Goal: Task Accomplishment & Management: Complete application form

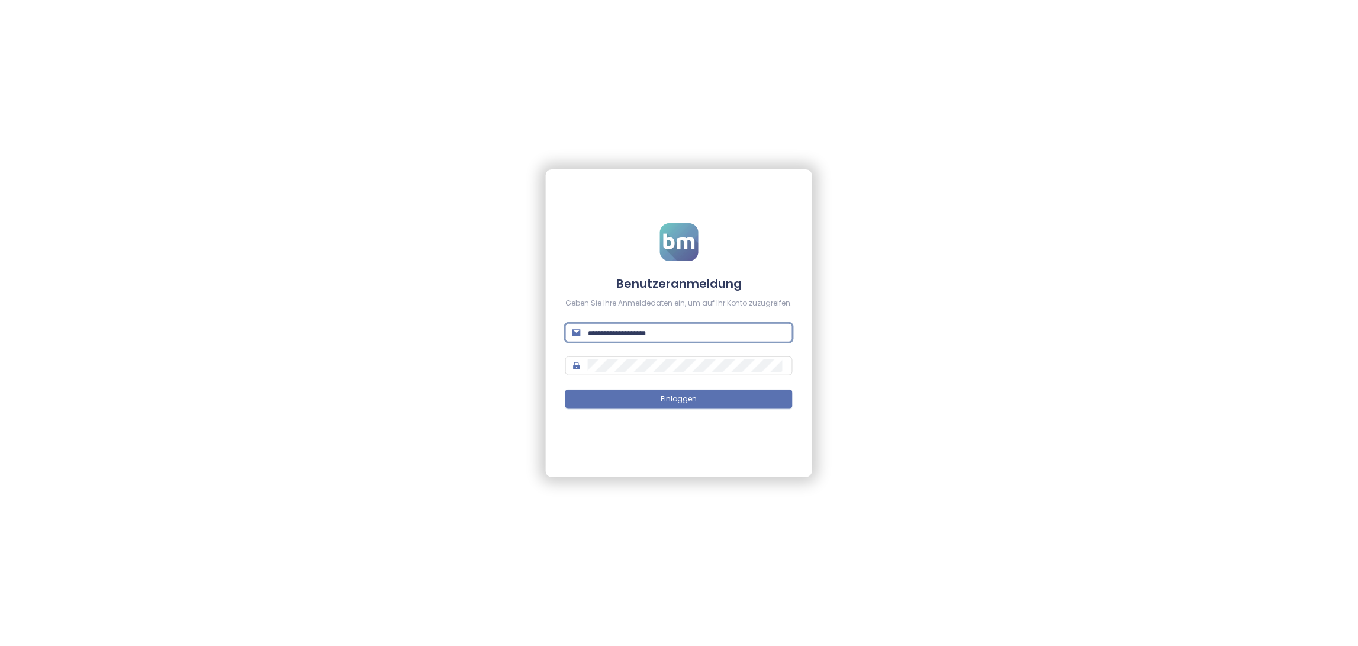
click at [639, 327] on input "text" at bounding box center [687, 332] width 198 height 13
type input "**********"
click at [669, 400] on span "Einloggen" at bounding box center [679, 399] width 36 height 11
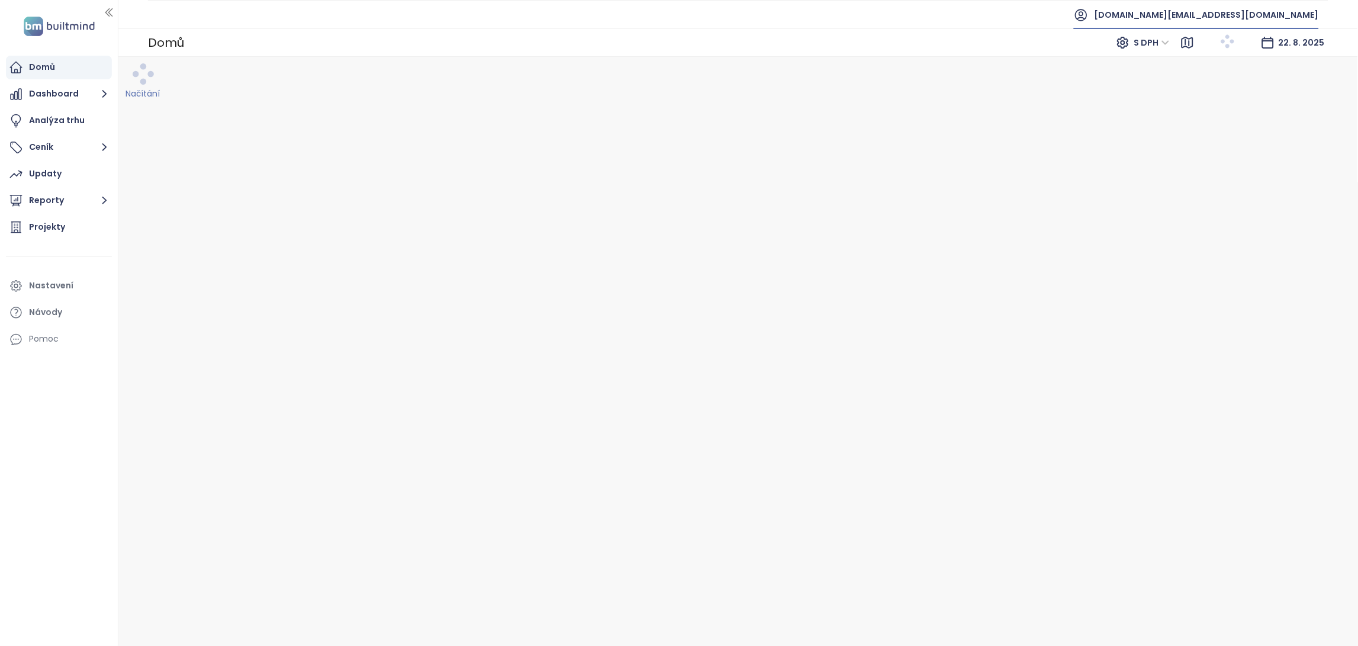
click at [1219, 21] on span "[DOMAIN_NAME][EMAIL_ADDRESS][DOMAIN_NAME]" at bounding box center [1207, 15] width 224 height 28
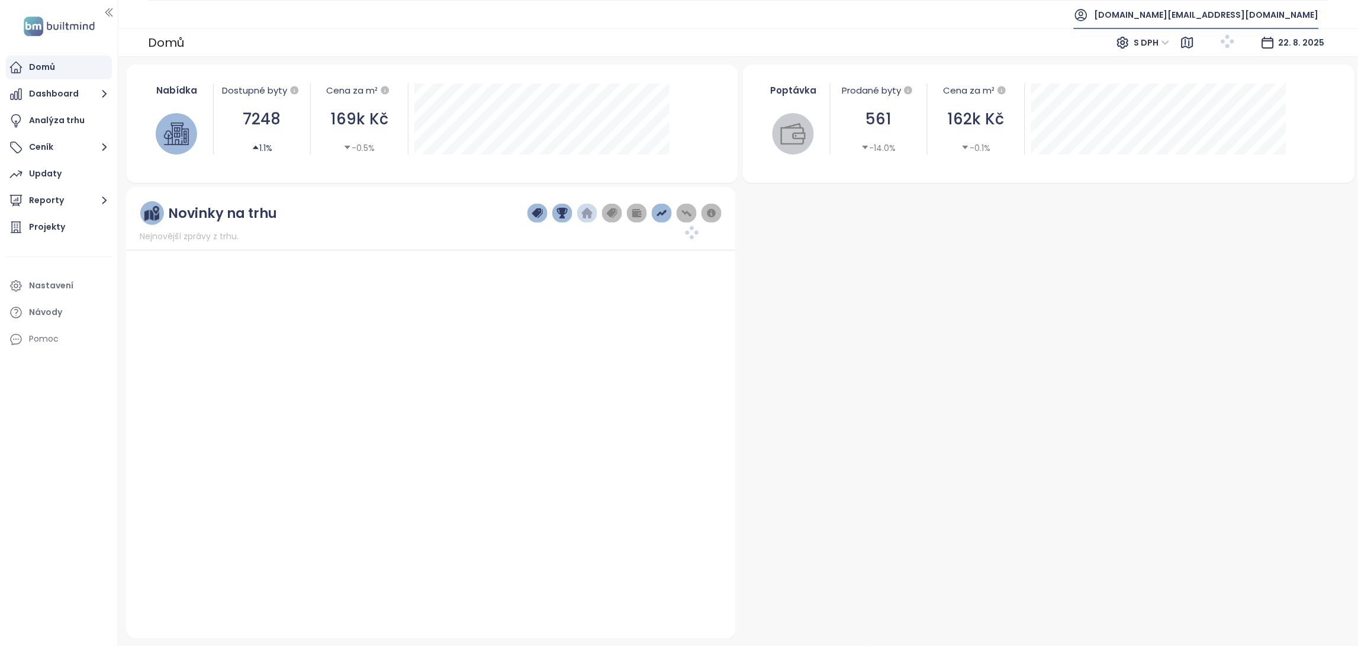
click at [1276, 15] on span "[DOMAIN_NAME][EMAIL_ADDRESS][DOMAIN_NAME]" at bounding box center [1207, 15] width 224 height 28
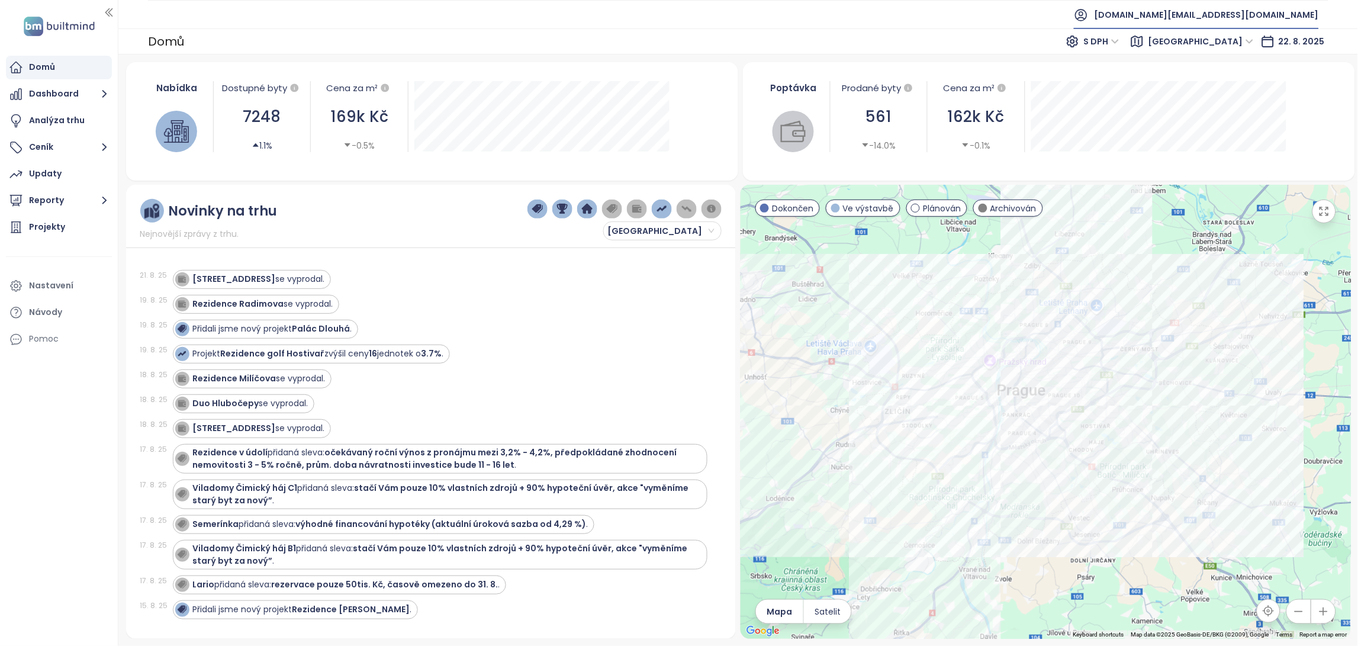
click at [1238, 15] on span "[DOMAIN_NAME][EMAIL_ADDRESS][DOMAIN_NAME]" at bounding box center [1207, 15] width 224 height 28
click at [1233, 48] on span "Odhlásit se" at bounding box center [1211, 48] width 46 height 12
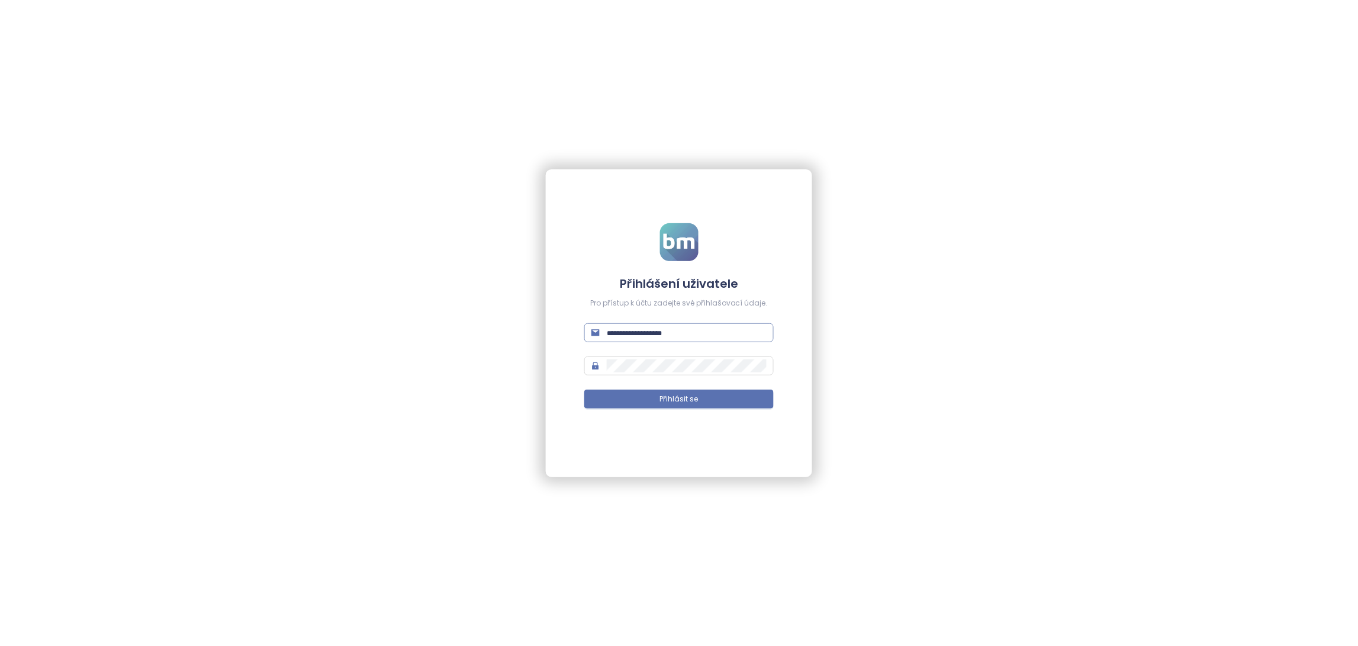
paste input "**********"
click at [651, 330] on input "text" at bounding box center [687, 332] width 160 height 13
type input "**********"
click at [624, 397] on button "Přihlásit se" at bounding box center [678, 399] width 189 height 19
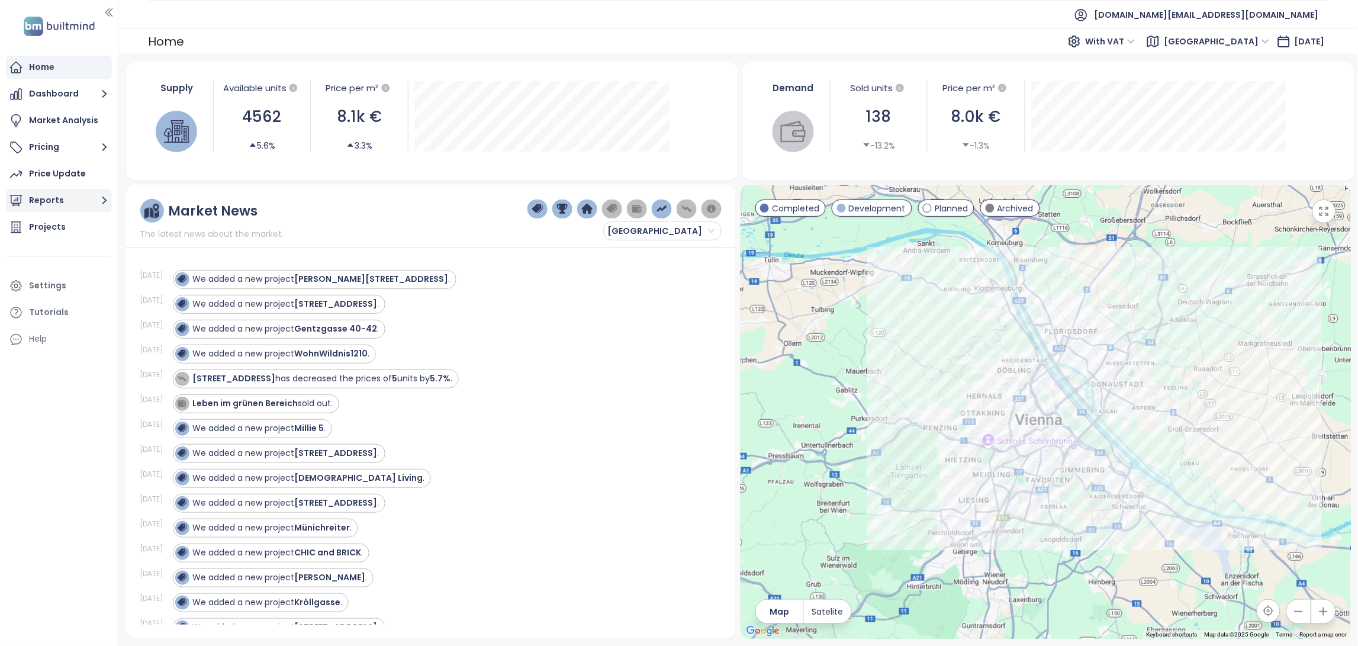
click at [97, 210] on button "Reports" at bounding box center [59, 201] width 106 height 24
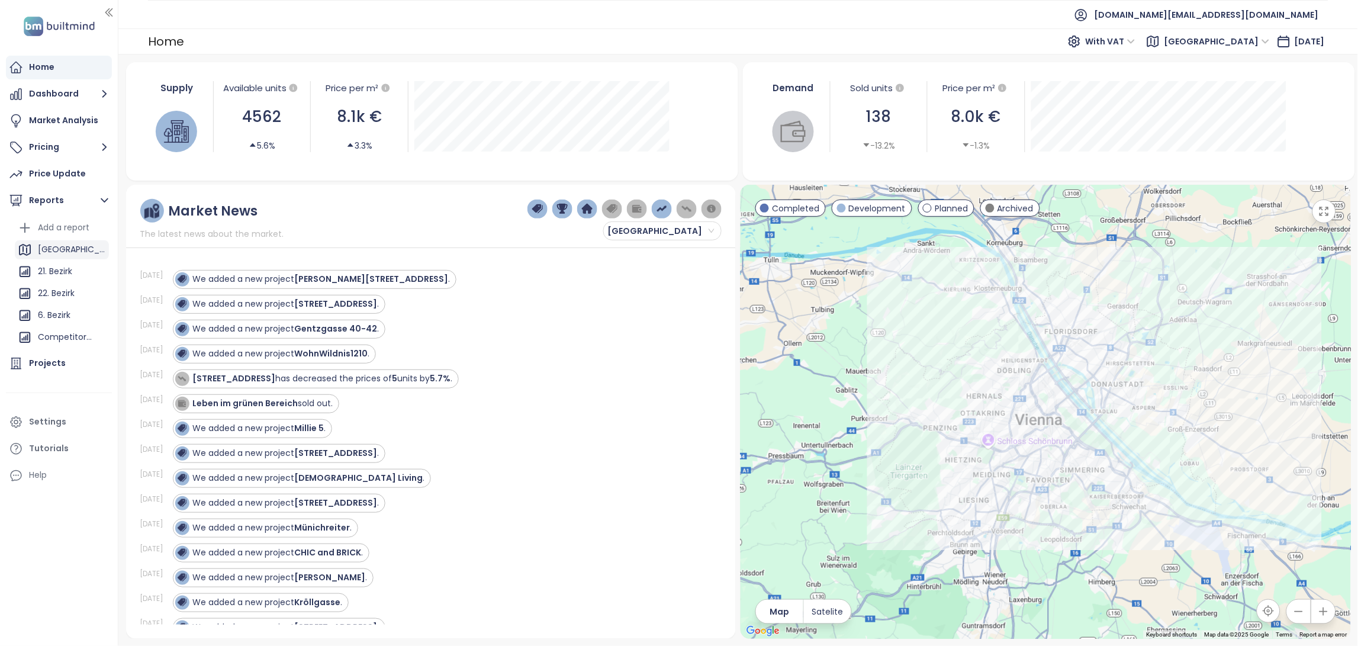
click at [57, 250] on div "[GEOGRAPHIC_DATA]" at bounding box center [72, 249] width 68 height 15
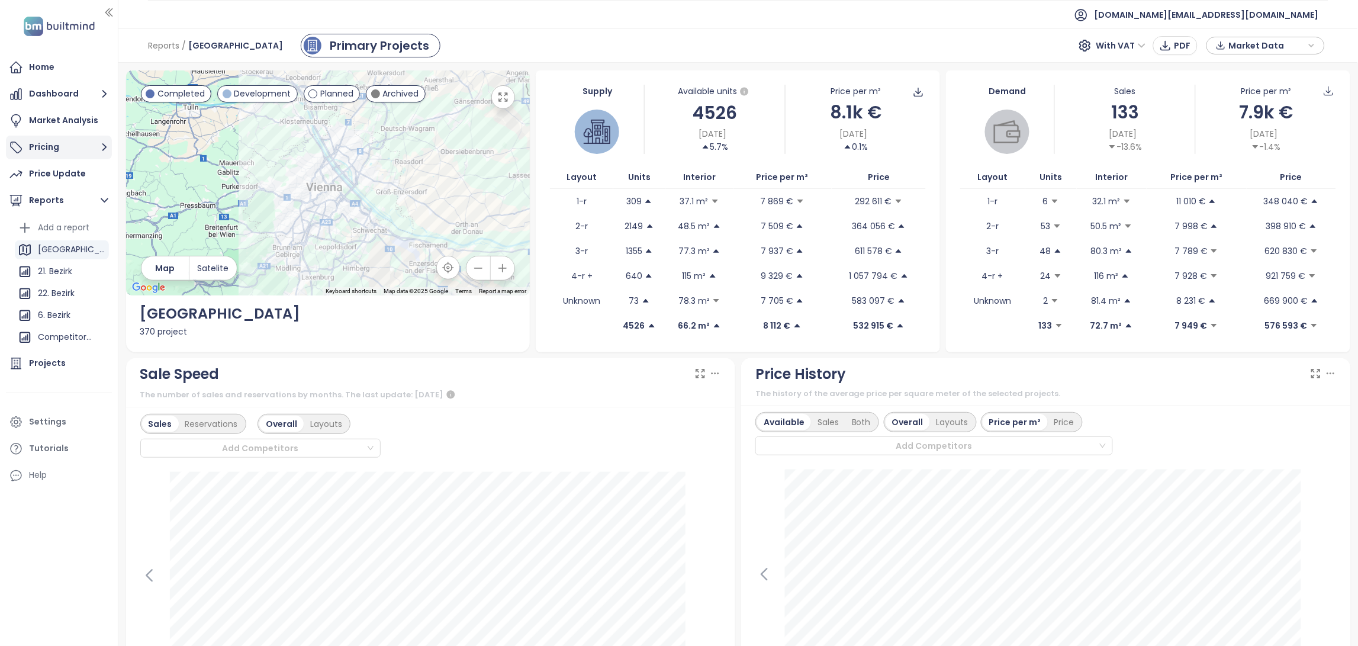
click at [110, 153] on icon "button" at bounding box center [104, 147] width 15 height 15
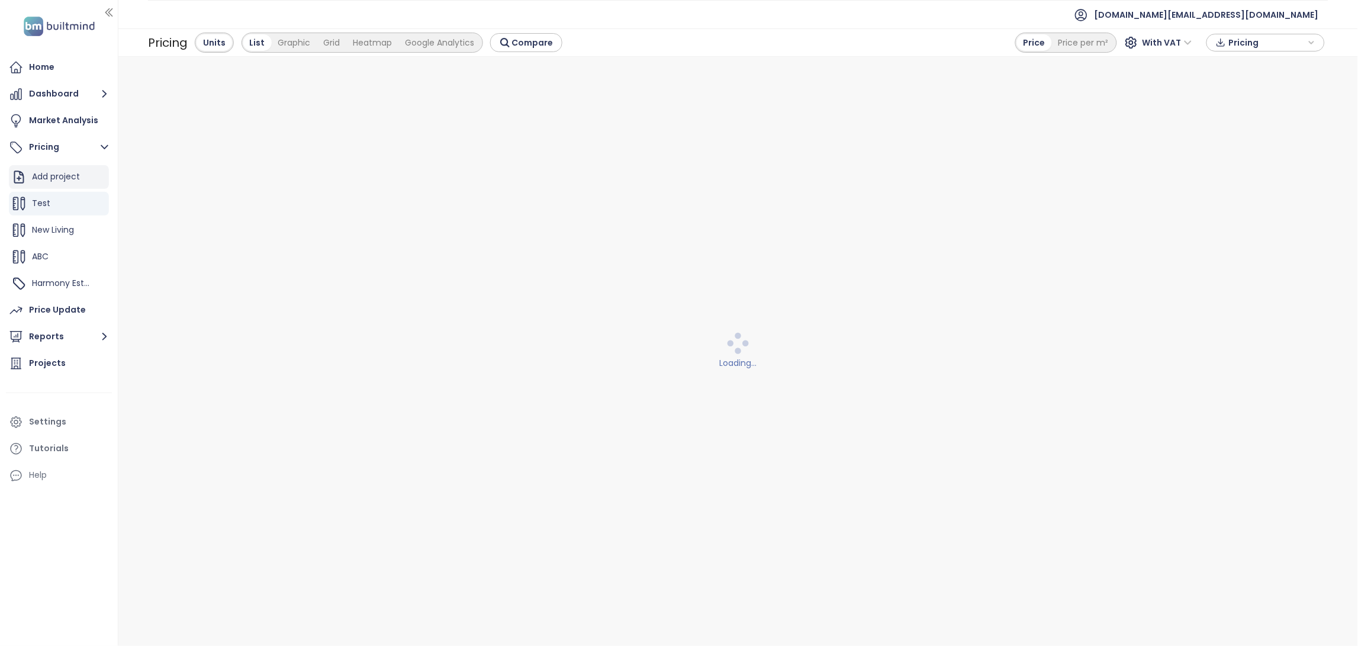
click at [70, 175] on div "Add project" at bounding box center [56, 176] width 48 height 15
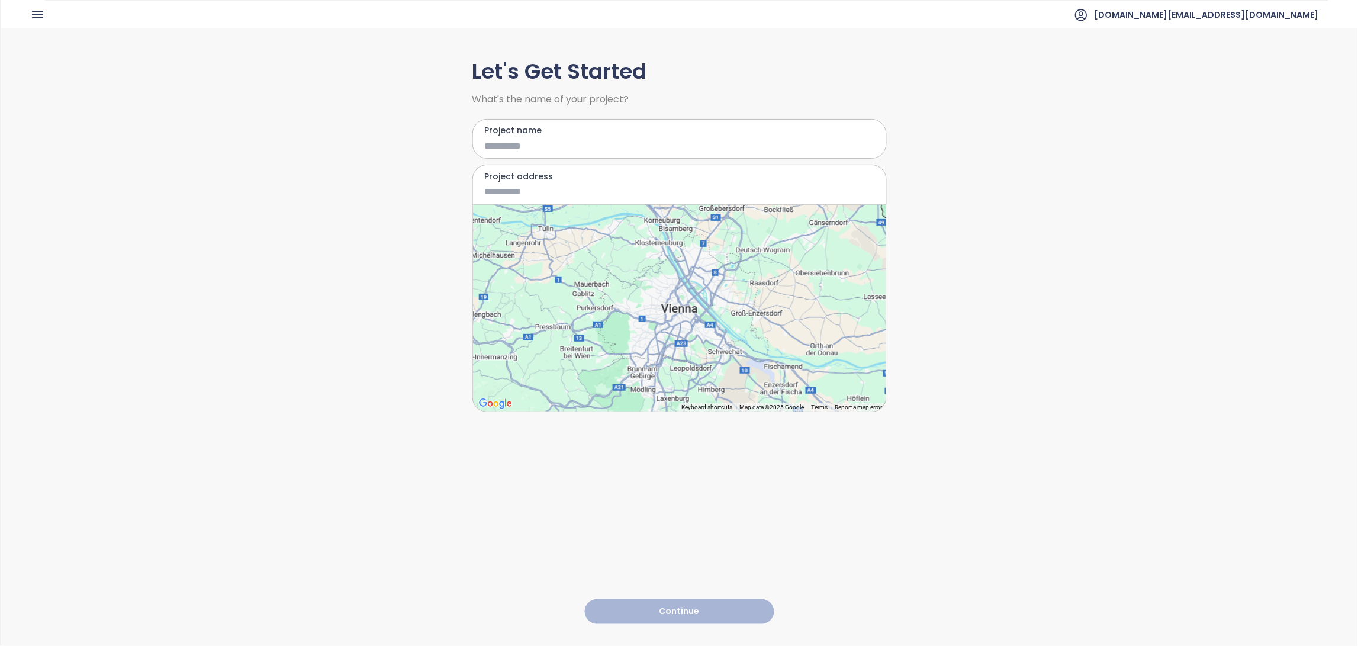
click at [570, 152] on input "Project name" at bounding box center [671, 146] width 372 height 15
click at [664, 328] on div at bounding box center [679, 308] width 413 height 207
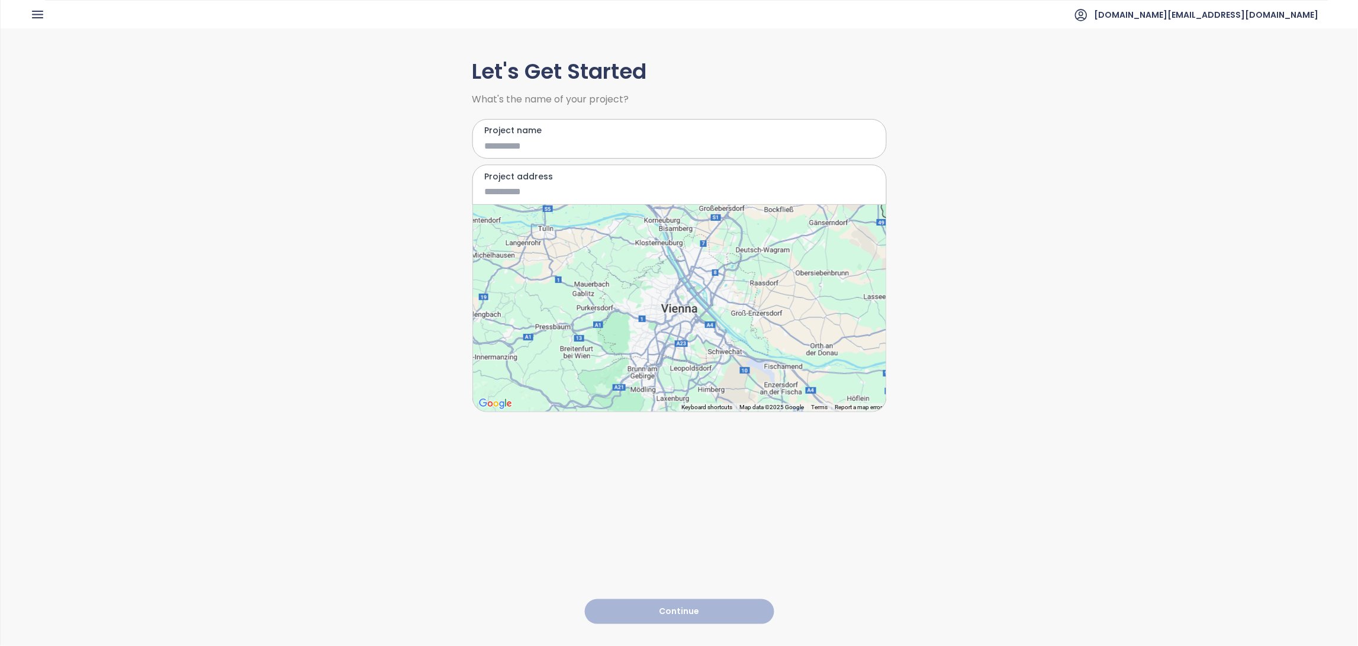
click at [664, 328] on div at bounding box center [679, 308] width 413 height 207
click at [549, 197] on input "Project address" at bounding box center [671, 191] width 372 height 15
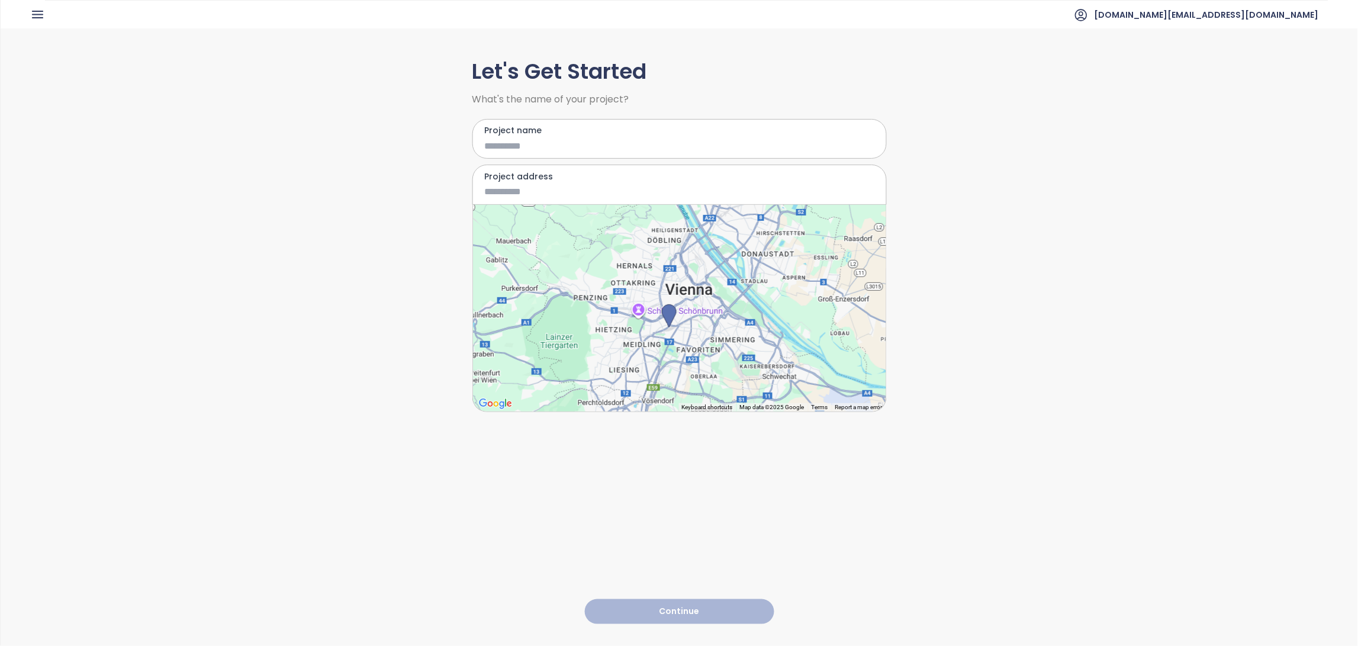
type input "**********"
click at [509, 146] on input "Project name" at bounding box center [671, 146] width 372 height 15
type input "**********"
click at [668, 189] on input "**********" at bounding box center [671, 191] width 372 height 15
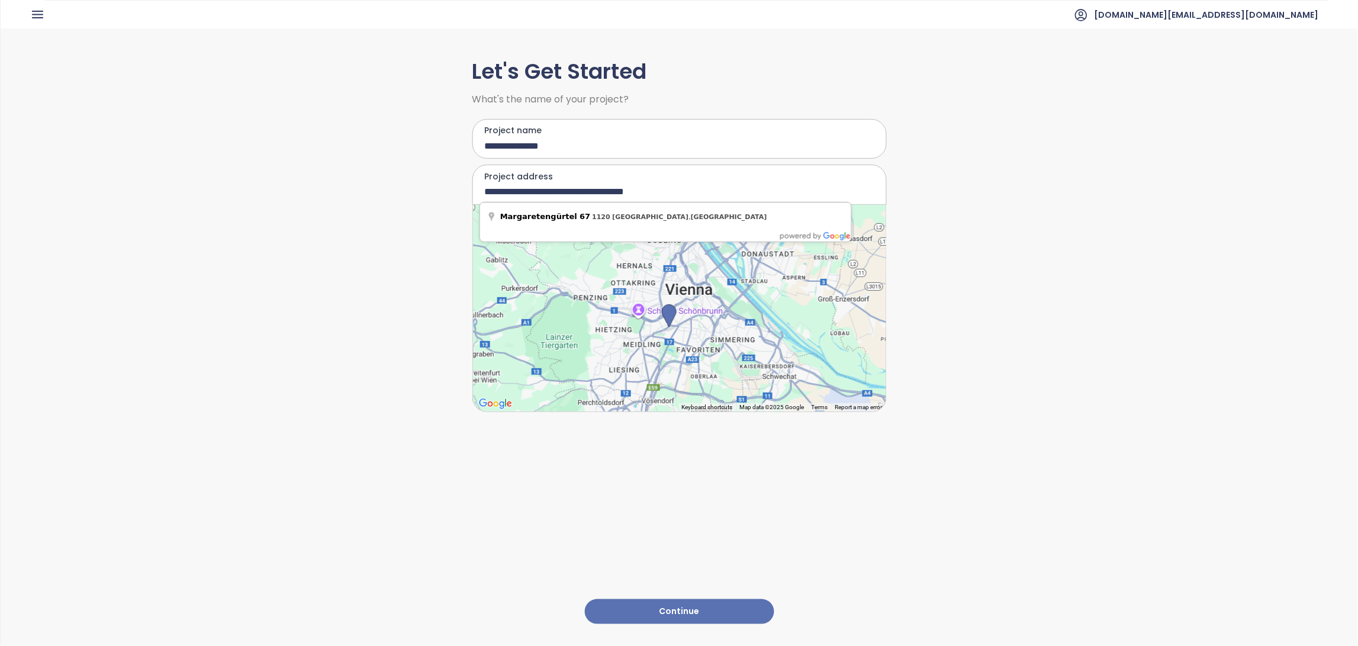
click at [571, 189] on input "**********" at bounding box center [671, 191] width 372 height 15
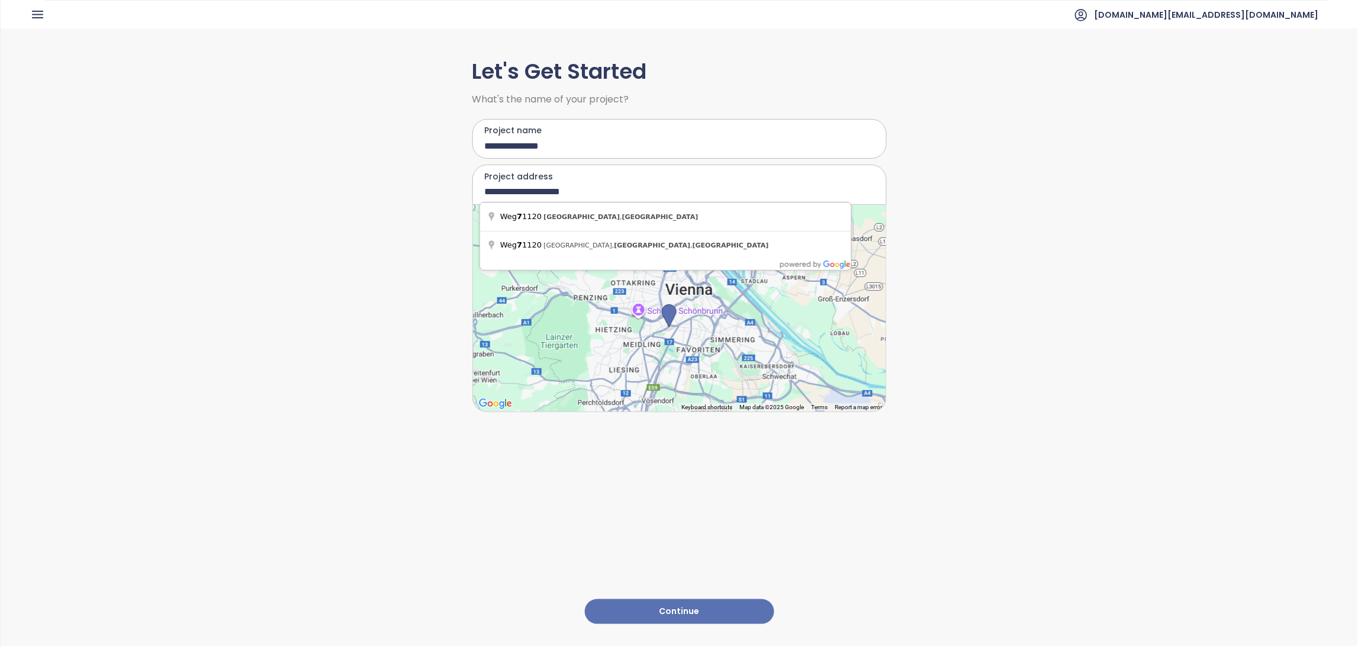
click at [487, 189] on input "**********" at bounding box center [671, 191] width 372 height 15
click at [485, 189] on input "**********" at bounding box center [671, 191] width 372 height 15
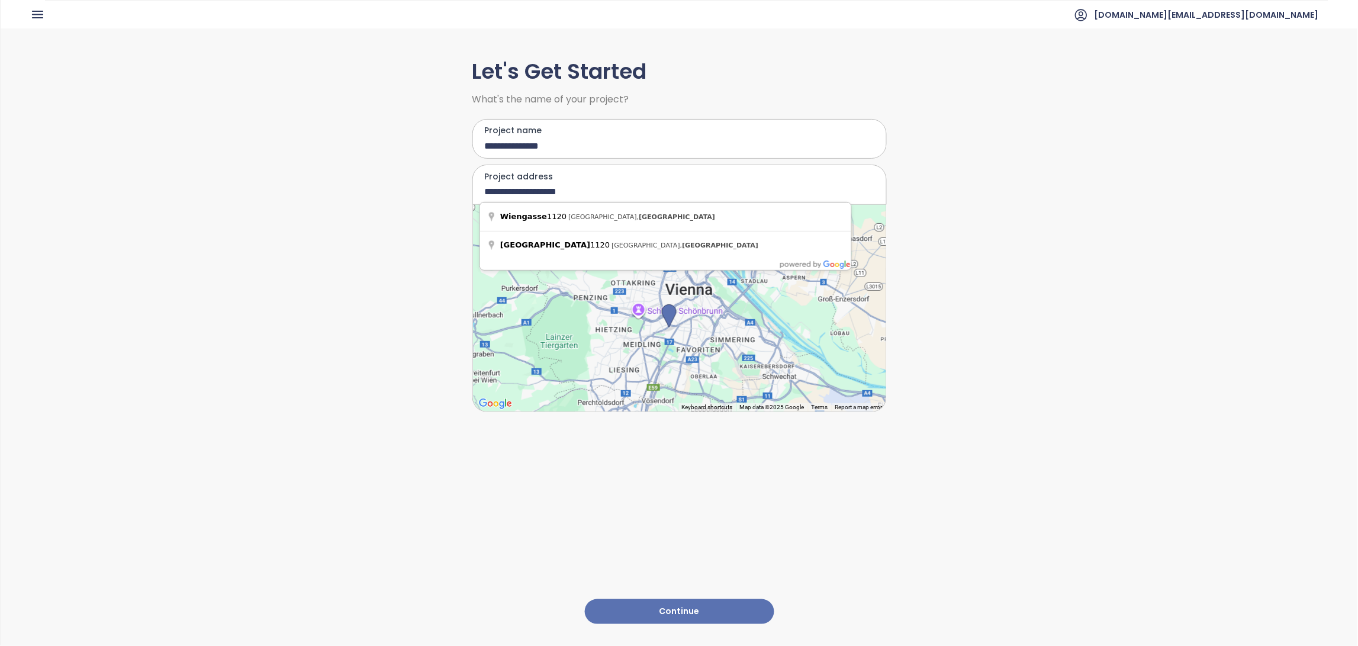
drag, startPoint x: 569, startPoint y: 185, endPoint x: 414, endPoint y: 171, distance: 155.1
click at [414, 171] on div "**********" at bounding box center [680, 336] width 1358 height 616
type input "*"
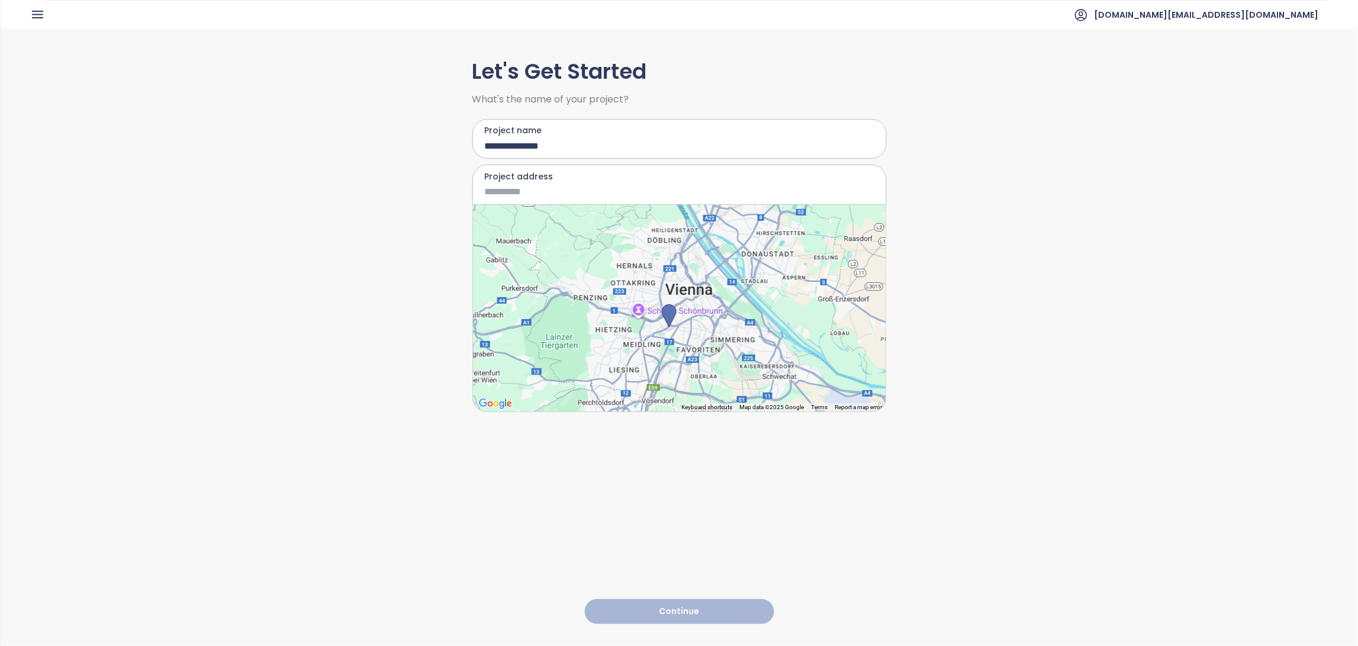
click at [1044, 203] on div "**********" at bounding box center [680, 336] width 1358 height 616
click at [620, 190] on input "Project address" at bounding box center [671, 191] width 372 height 15
click at [666, 339] on div at bounding box center [679, 308] width 413 height 207
click at [516, 194] on input "Project address" at bounding box center [671, 191] width 372 height 15
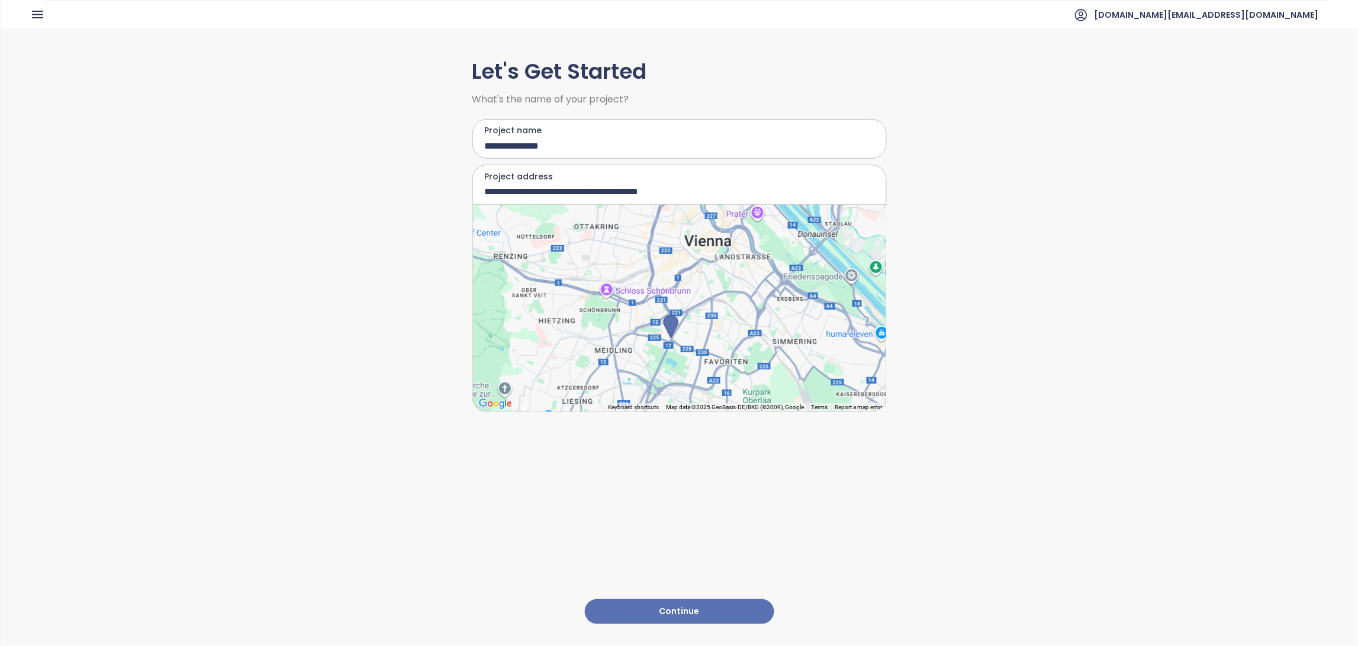
drag, startPoint x: 672, startPoint y: 190, endPoint x: 377, endPoint y: 184, distance: 295.5
click at [377, 184] on div "**********" at bounding box center [680, 336] width 1358 height 616
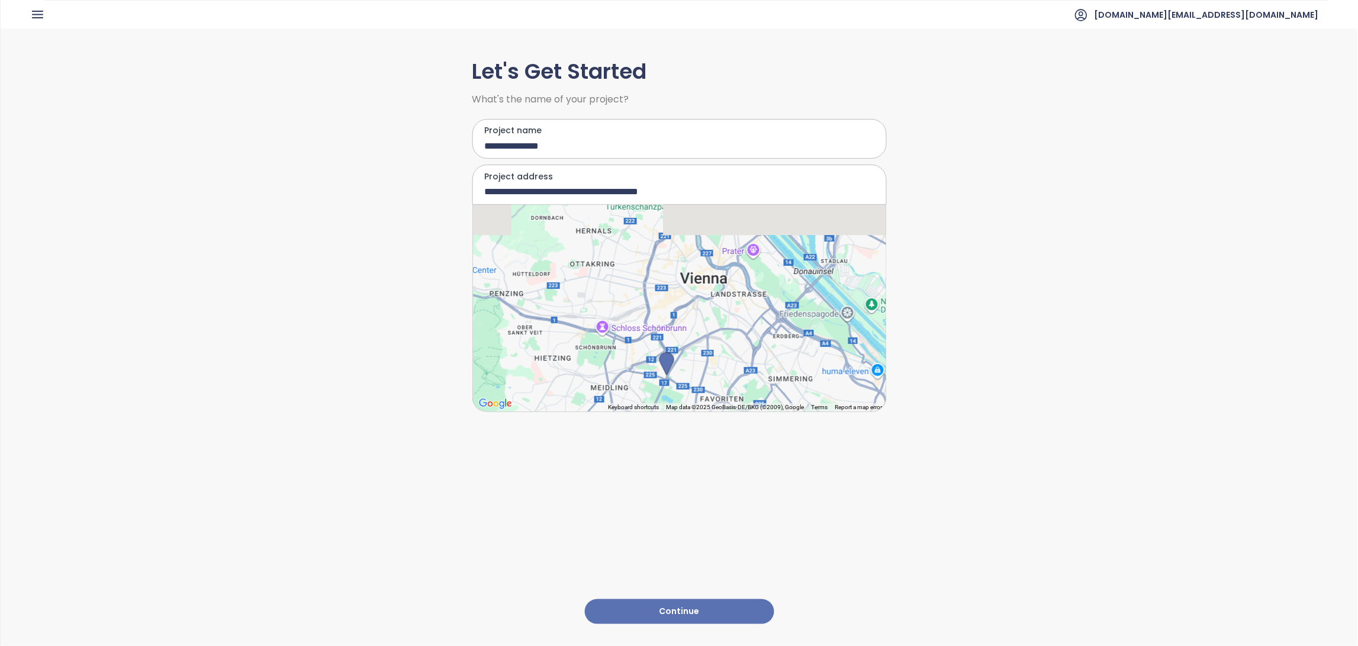
drag, startPoint x: 713, startPoint y: 314, endPoint x: 708, endPoint y: 356, distance: 42.3
click at [708, 356] on div at bounding box center [679, 308] width 413 height 207
click at [583, 188] on input "**********" at bounding box center [671, 191] width 372 height 15
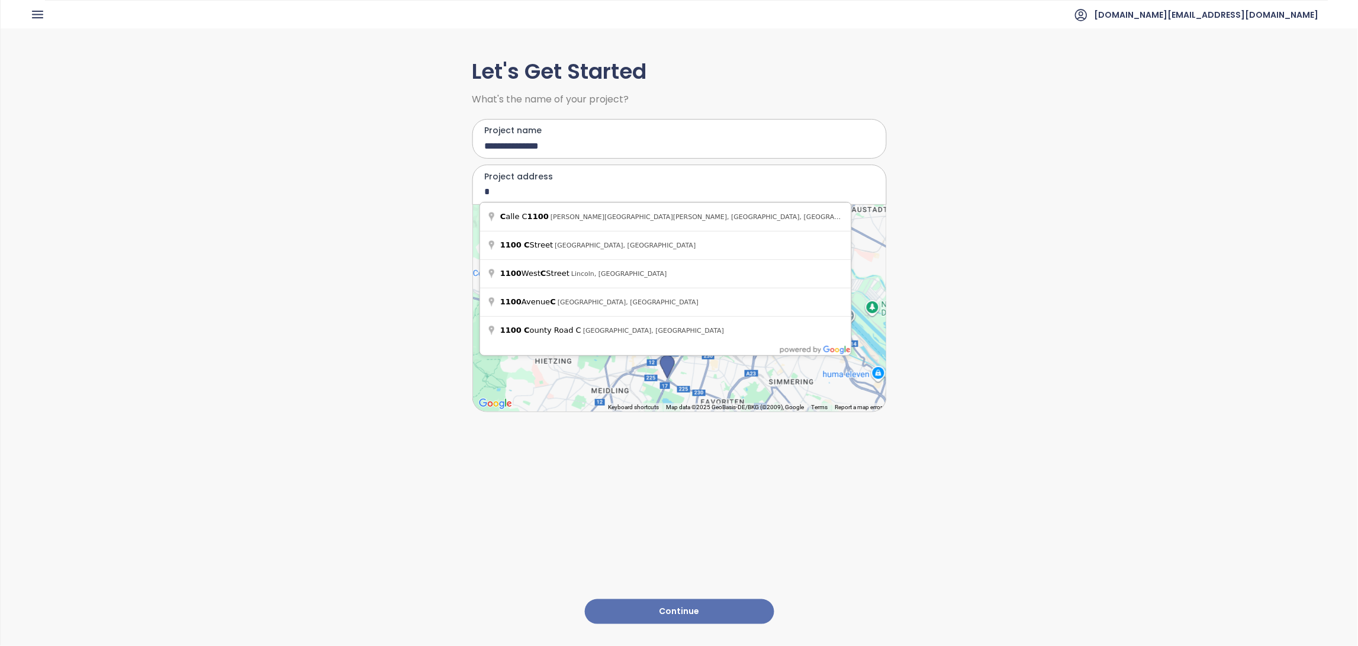
type input "*"
click at [578, 190] on input "**********" at bounding box center [671, 191] width 372 height 15
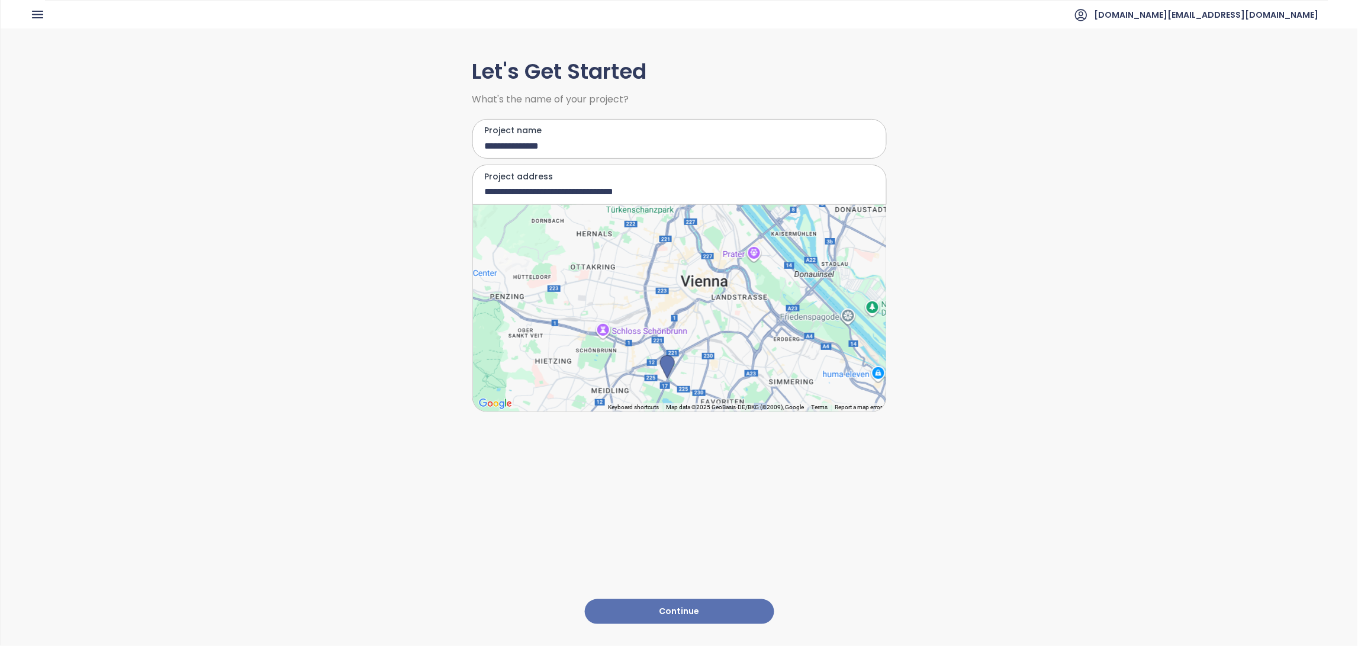
type input "**********"
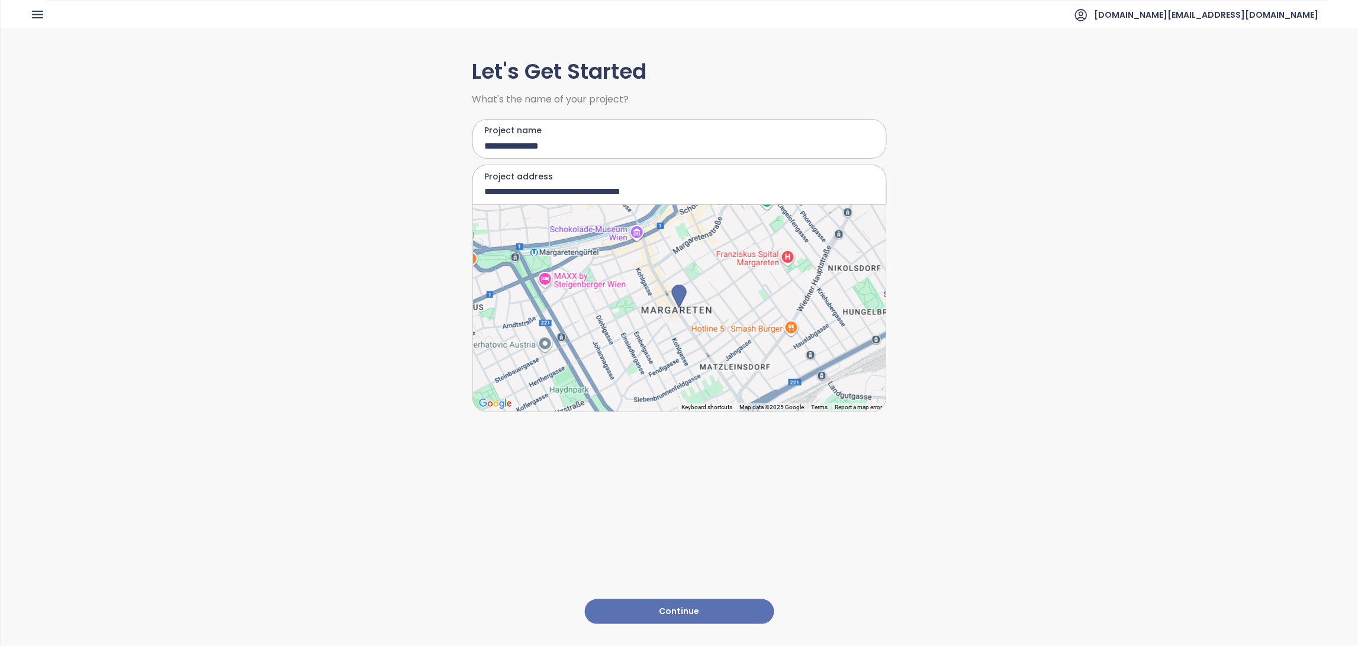
click at [688, 601] on button "Continue" at bounding box center [679, 611] width 189 height 25
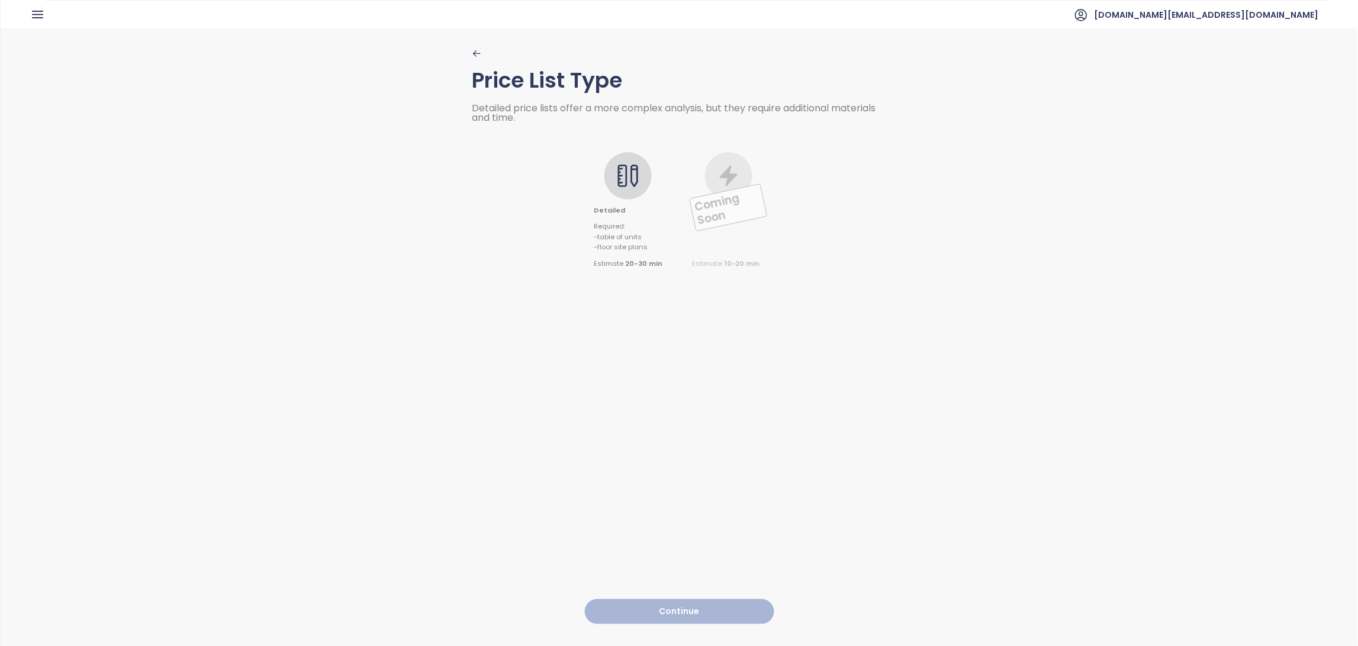
click at [642, 175] on div at bounding box center [628, 175] width 47 height 47
click at [635, 599] on button "Continue" at bounding box center [679, 611] width 189 height 25
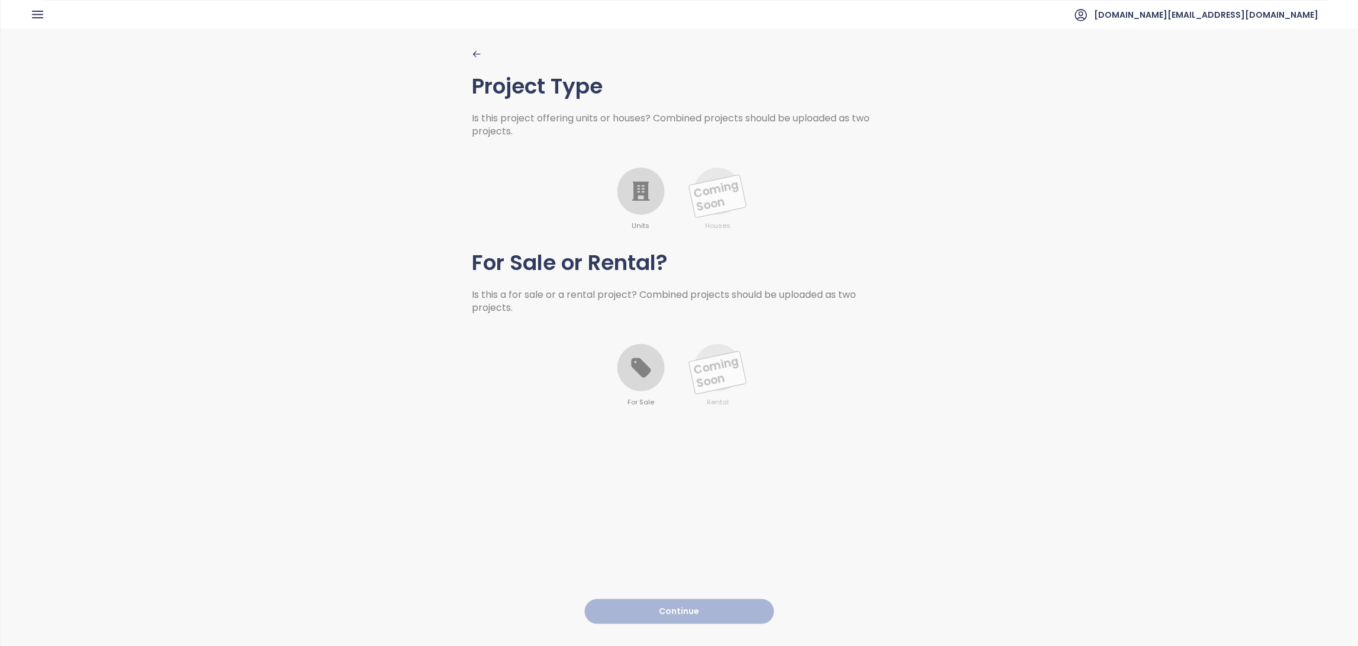
click at [634, 188] on icon at bounding box center [641, 192] width 18 height 20
click at [635, 377] on icon at bounding box center [641, 368] width 24 height 24
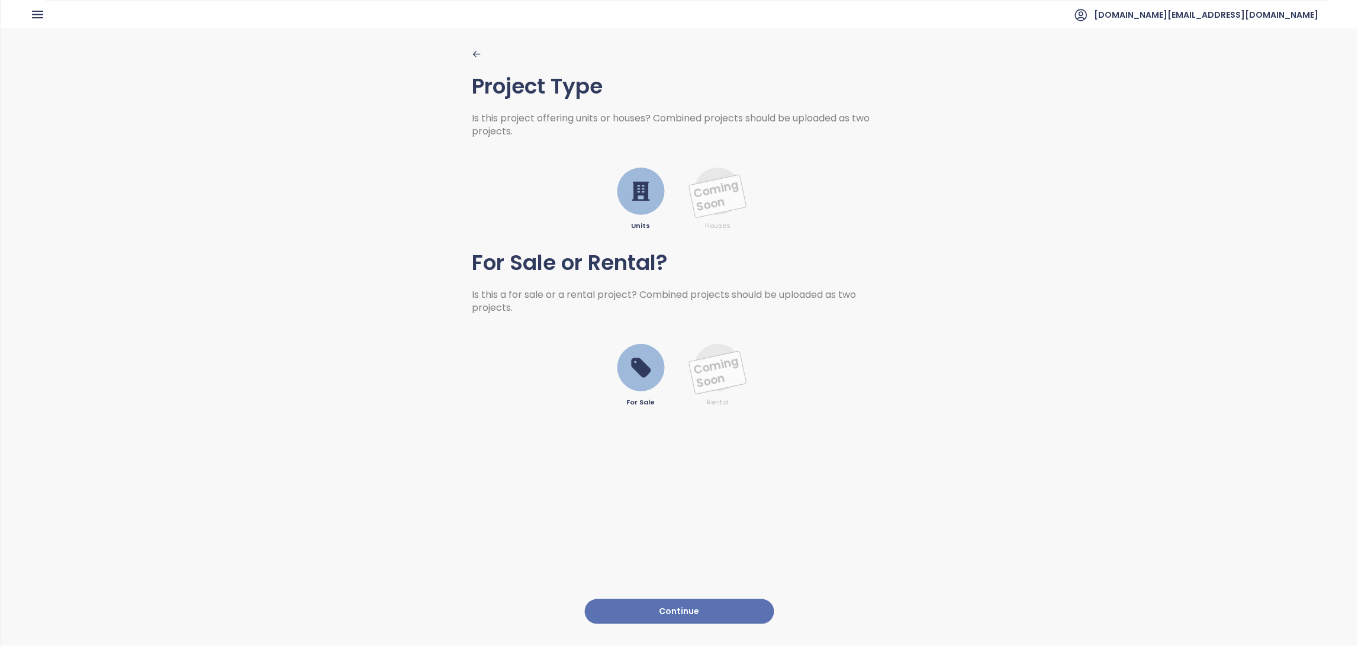
click at [654, 601] on button "Continue" at bounding box center [679, 611] width 189 height 25
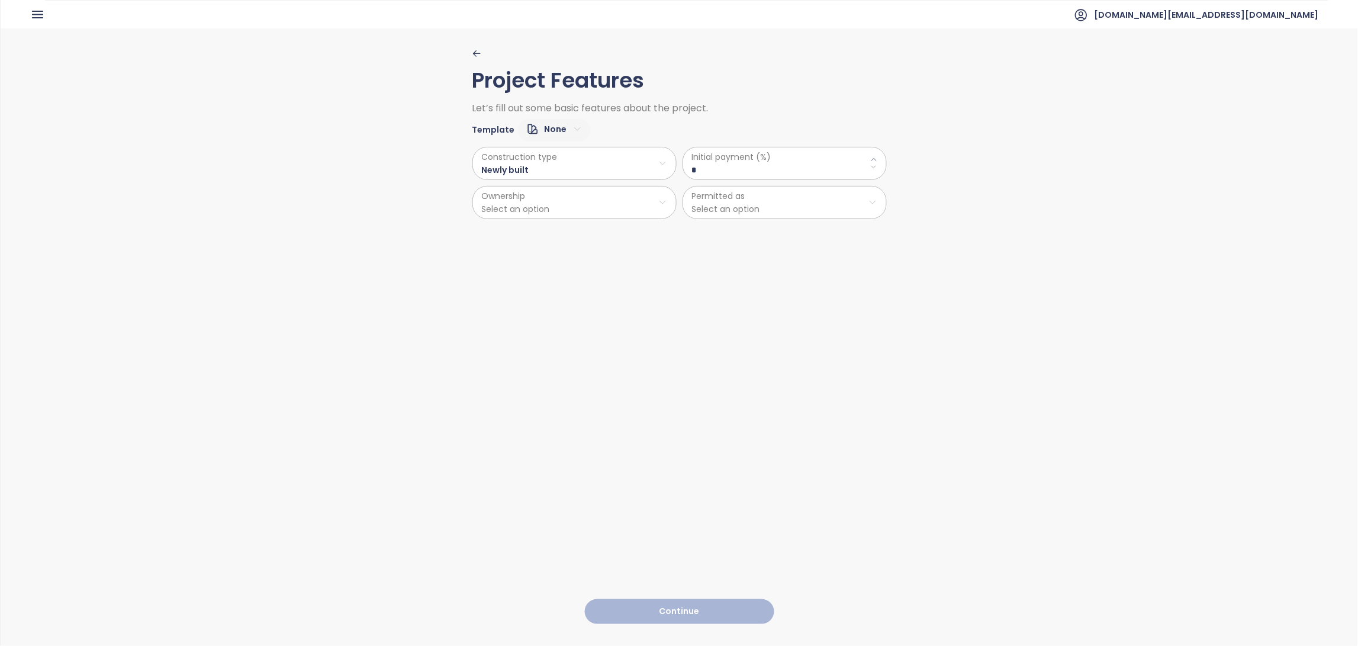
click at [580, 170] on html "Home Dashboard Market Analysis Pricing Price Update Reports Projects Settings T…" at bounding box center [679, 323] width 1358 height 646
click at [535, 171] on html "Home Dashboard Market Analysis Pricing Price Update Reports Projects Settings T…" at bounding box center [679, 323] width 1358 height 646
click at [708, 173] on \(\%\) "*" at bounding box center [784, 169] width 185 height 13
click at [603, 210] on html "Home Dashboard Market Analysis Pricing Price Update Reports Projects Settings T…" at bounding box center [679, 323] width 1358 height 646
click at [516, 229] on span "Private" at bounding box center [568, 232] width 197 height 17
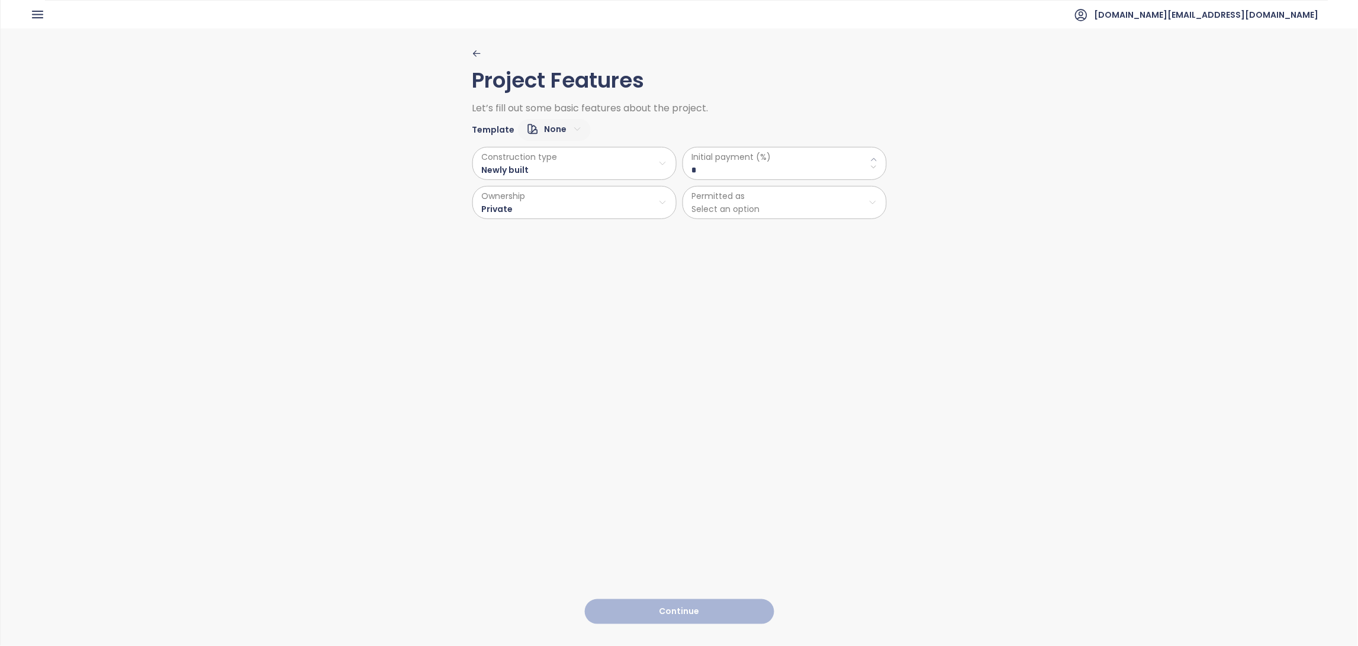
click at [695, 200] on html "Home Dashboard Market Analysis Pricing Price Update Reports Projects Settings T…" at bounding box center [679, 323] width 1358 height 646
click at [719, 233] on span "Residential" at bounding box center [779, 232] width 197 height 17
click at [724, 173] on \(\%\) "*" at bounding box center [784, 169] width 185 height 13
type \(\%\) "**"
click at [551, 176] on html "Home Dashboard Market Analysis Pricing Price Update Reports Projects Settings T…" at bounding box center [679, 323] width 1358 height 646
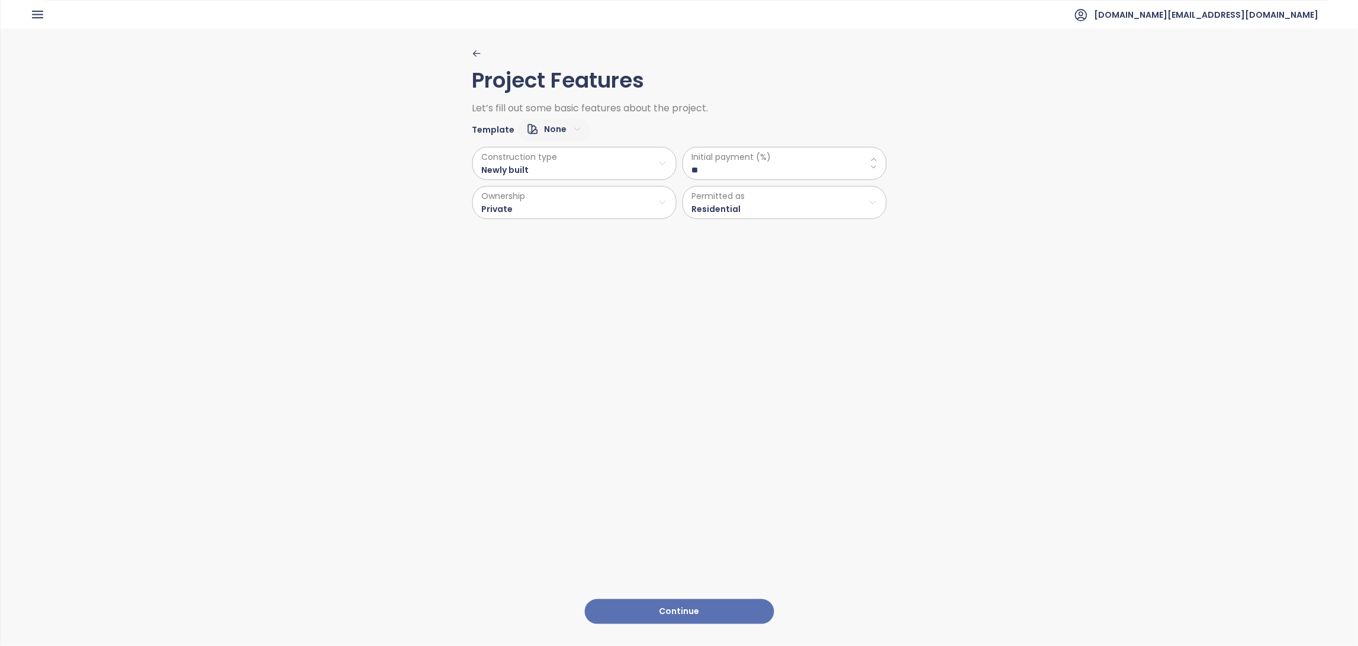
click at [626, 387] on html "Home Dashboard Market Analysis Pricing Price Update Reports Projects Settings T…" at bounding box center [679, 323] width 1358 height 646
click at [679, 604] on button "Continue" at bounding box center [679, 611] width 189 height 25
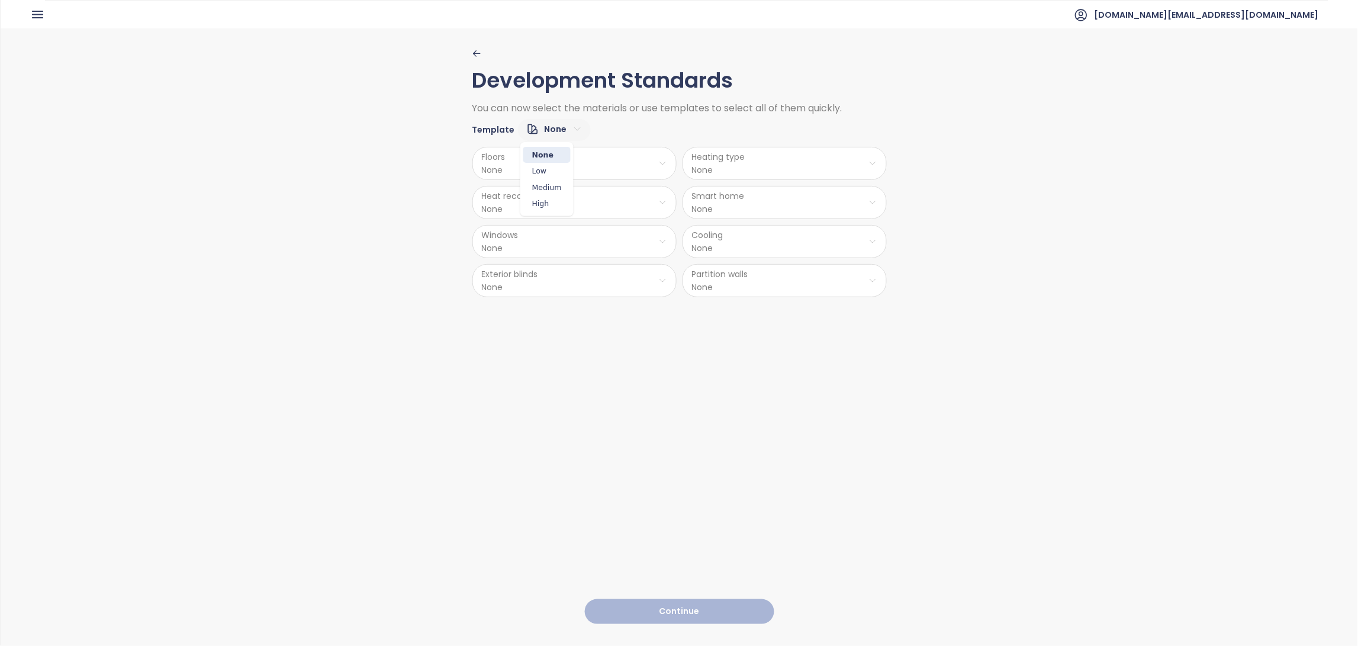
click at [561, 131] on html "Home Dashboard Market Analysis Pricing Price Update Reports Projects Settings T…" at bounding box center [679, 323] width 1358 height 646
click at [552, 186] on span "Medium" at bounding box center [546, 187] width 47 height 17
click at [571, 127] on html "Home Dashboard Market Analysis Pricing Price Update Reports Projects Settings T…" at bounding box center [679, 323] width 1358 height 646
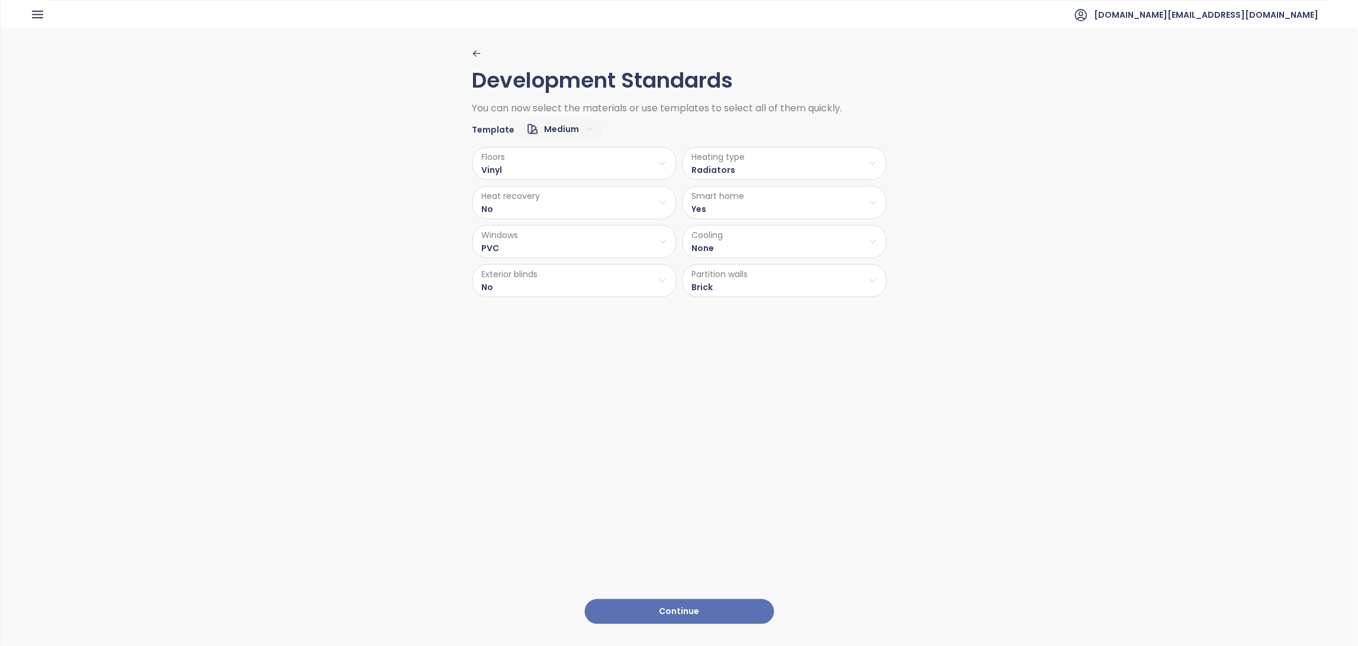
click at [571, 127] on html "Home Dashboard Market Analysis Pricing Price Update Reports Projects Settings T…" at bounding box center [679, 323] width 1358 height 646
click at [623, 164] on html "Home Dashboard Market Analysis Pricing Price Update Reports Projects Settings T…" at bounding box center [679, 323] width 1358 height 646
click at [639, 211] on html "Home Dashboard Market Analysis Pricing Price Update Reports Projects Settings T…" at bounding box center [679, 323] width 1358 height 646
click at [638, 247] on html "Home Dashboard Market Analysis Pricing Price Update Reports Projects Settings T…" at bounding box center [679, 323] width 1358 height 646
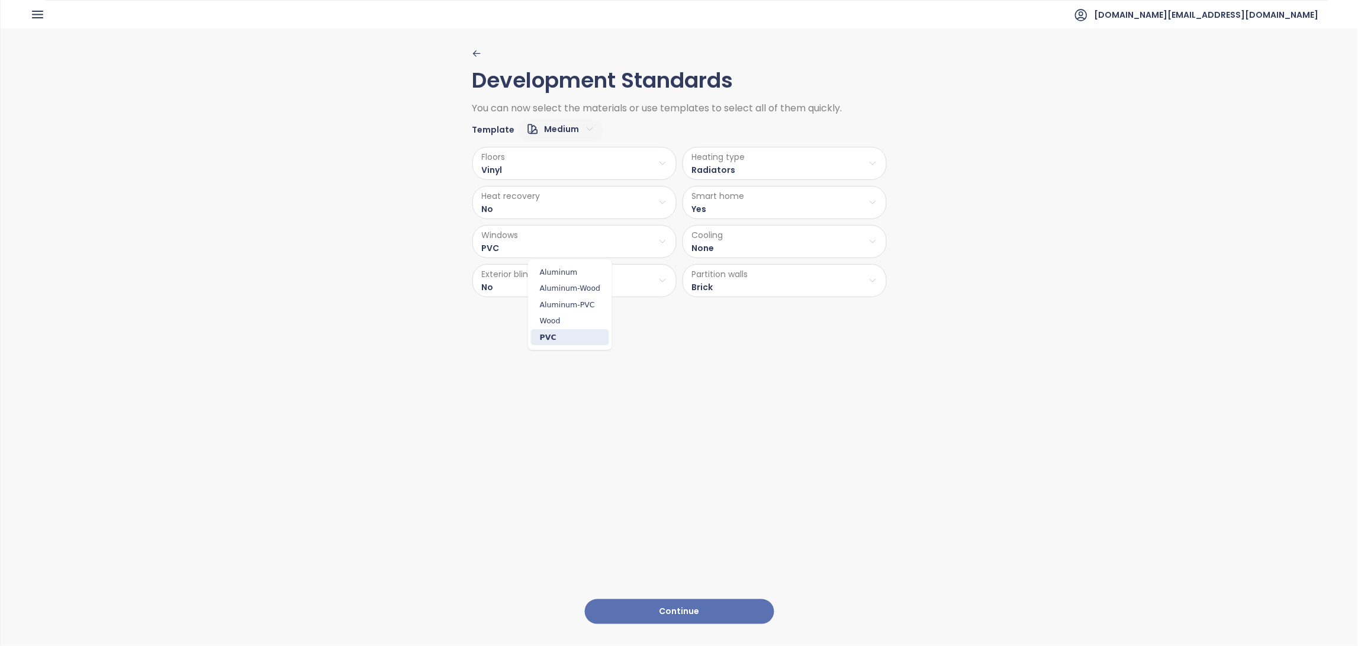
click at [638, 247] on html "Home Dashboard Market Analysis Pricing Price Update Reports Projects Settings T…" at bounding box center [679, 323] width 1358 height 646
click at [708, 394] on html "Home Dashboard Market Analysis Pricing Price Update Reports Projects Settings T…" at bounding box center [679, 323] width 1358 height 646
click at [617, 286] on html "Home Dashboard Market Analysis Pricing Price Update Reports Projects Settings T…" at bounding box center [679, 323] width 1358 height 646
click at [770, 404] on html "Home Dashboard Market Analysis Pricing Price Update Reports Projects Settings T…" at bounding box center [679, 323] width 1358 height 646
click at [663, 600] on button "Continue" at bounding box center [679, 611] width 189 height 25
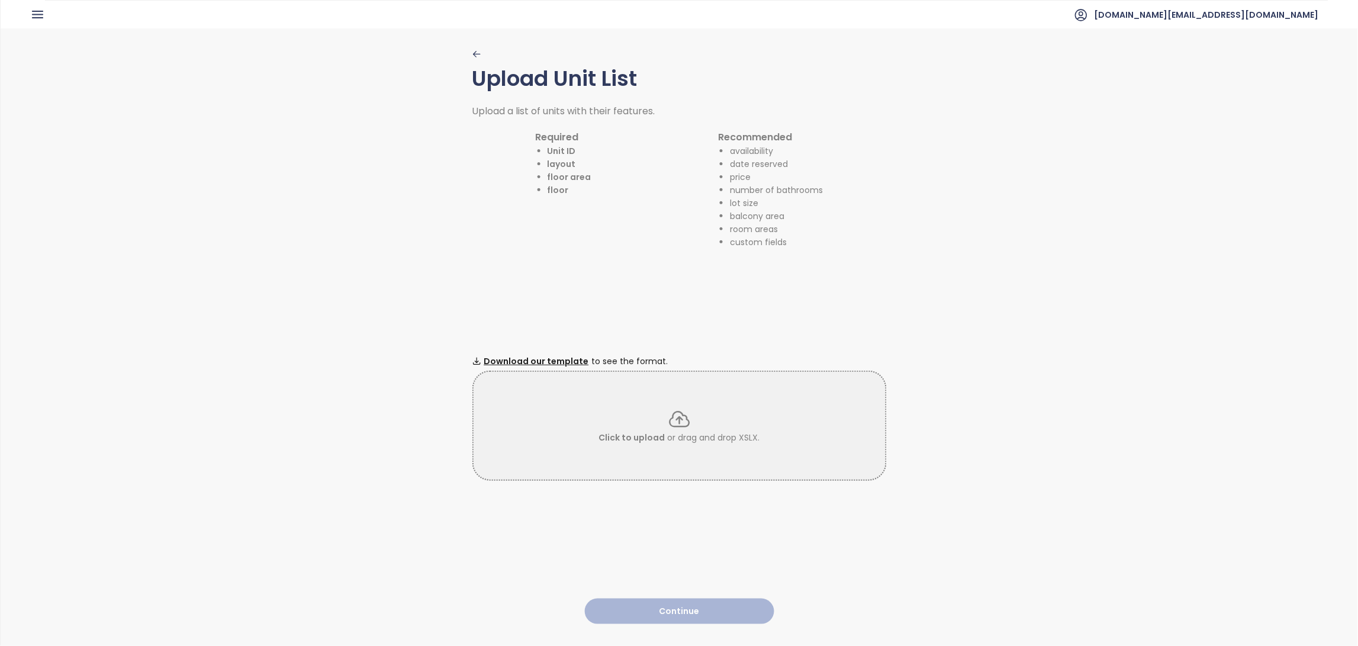
click at [668, 412] on icon at bounding box center [680, 419] width 24 height 24
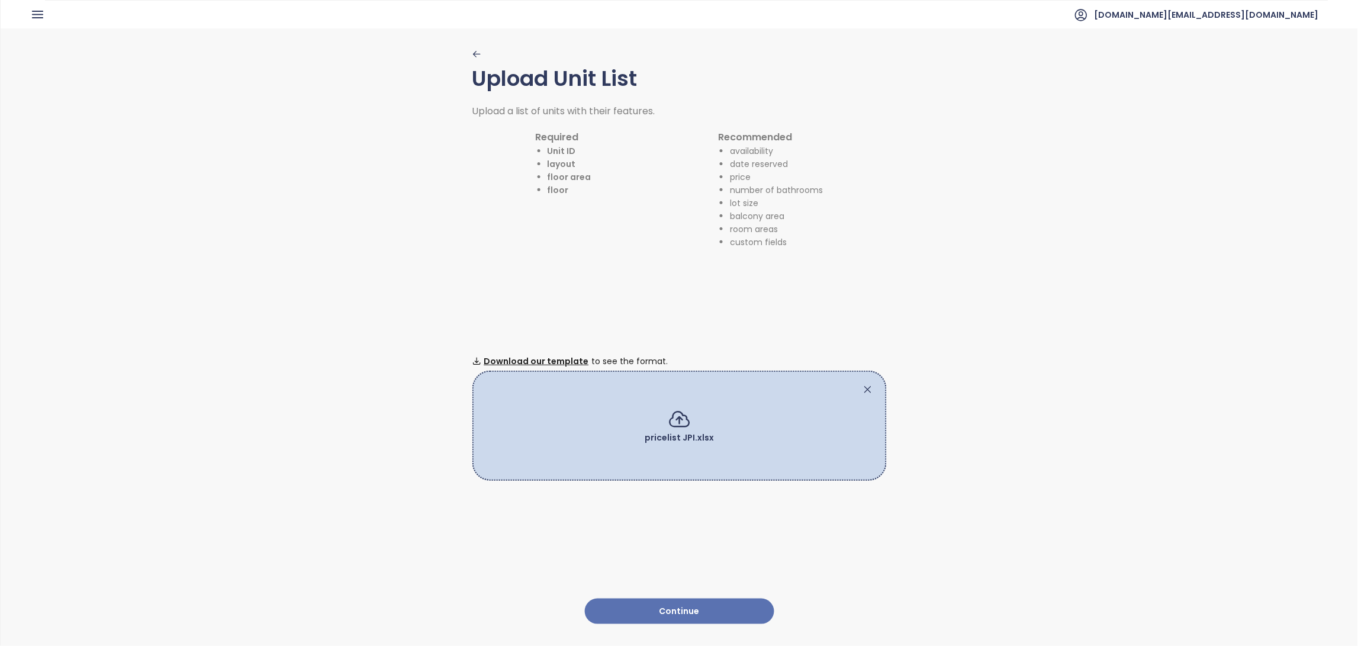
click at [669, 600] on button "Continue" at bounding box center [679, 611] width 189 height 25
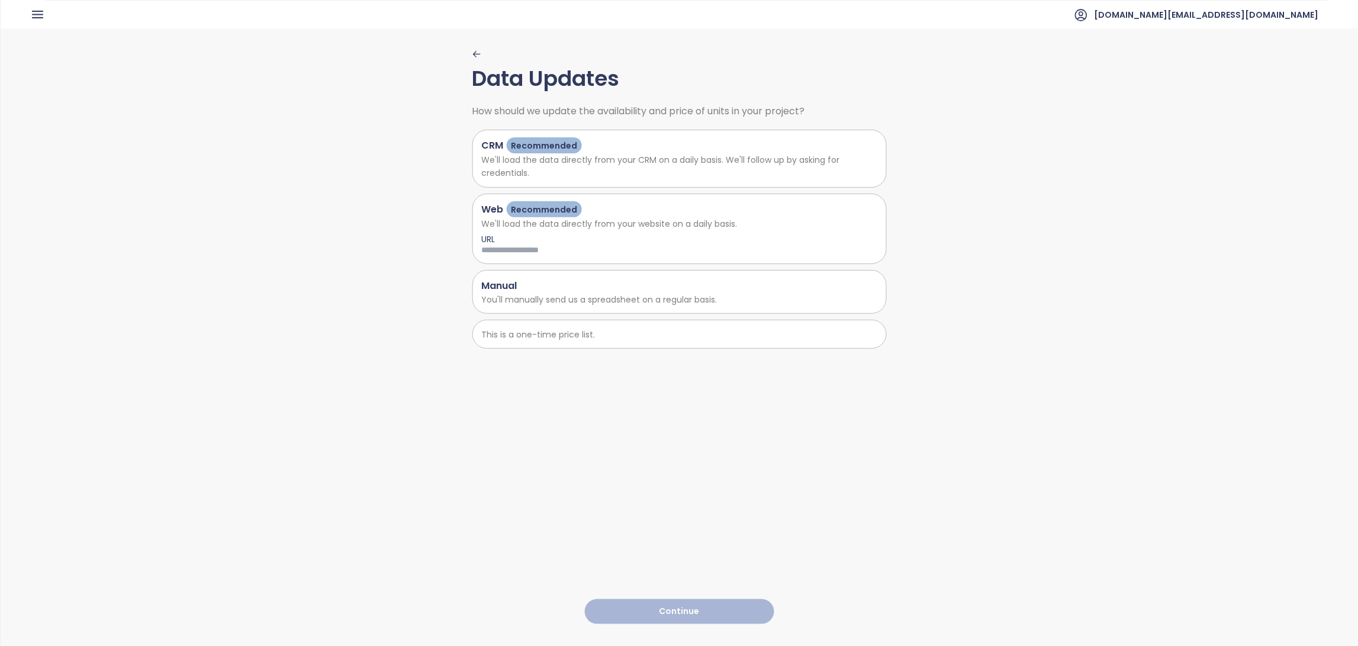
click at [593, 327] on div "This is a one-time price list." at bounding box center [679, 334] width 414 height 29
click at [502, 337] on p "This is a one-time price list." at bounding box center [680, 334] width 396 height 13
click at [560, 332] on p "This is a one-time price list." at bounding box center [680, 334] width 396 height 13
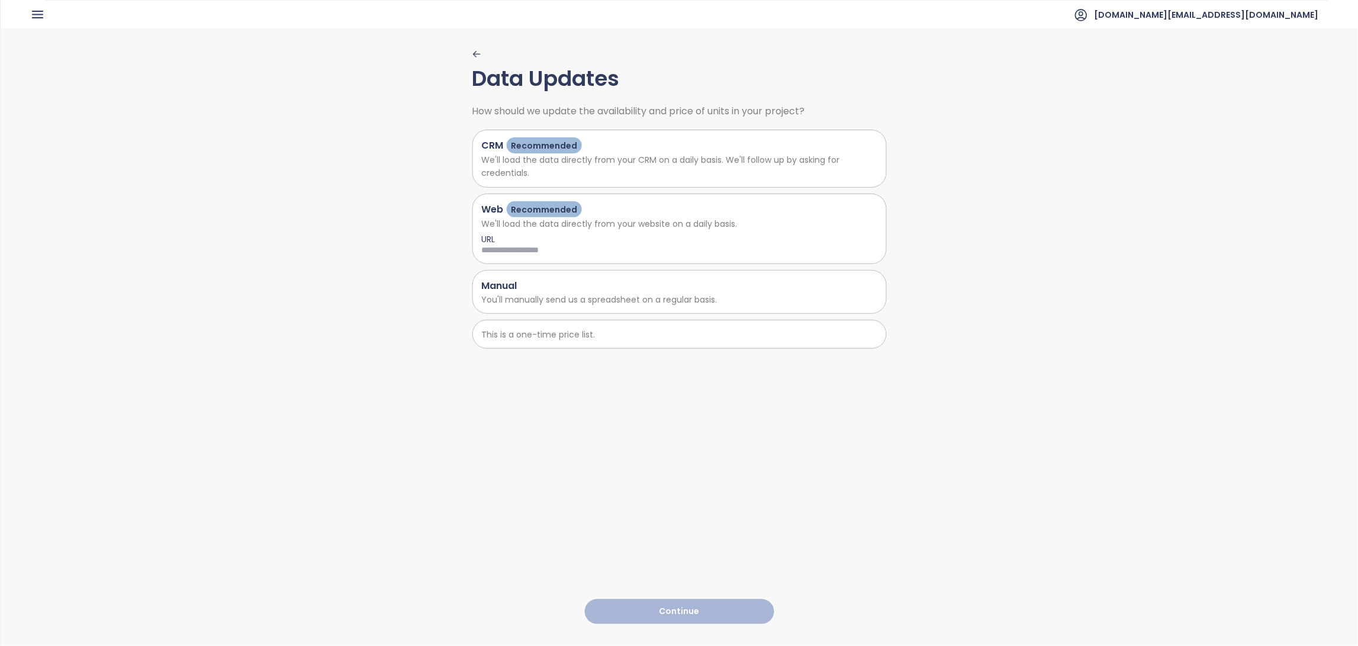
click at [651, 333] on p "This is a one-time price list." at bounding box center [680, 334] width 396 height 13
click at [629, 343] on div "This is a one-time price list." at bounding box center [679, 334] width 414 height 29
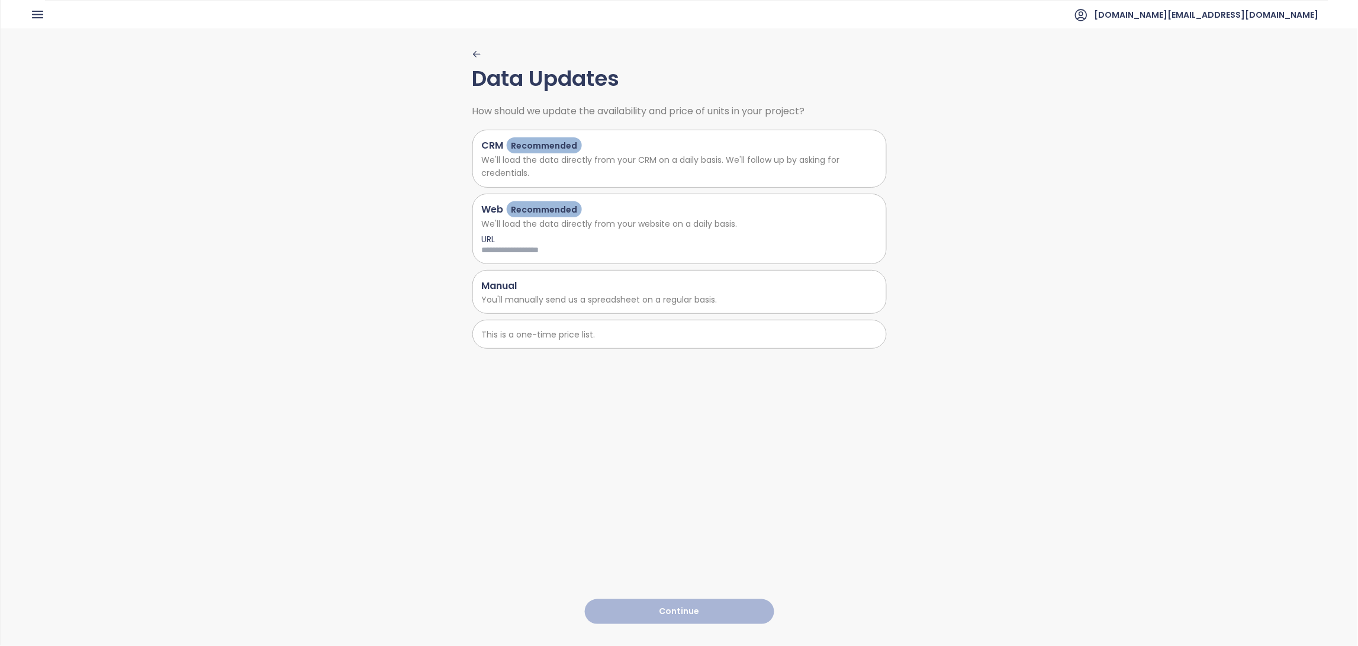
click at [629, 343] on div "This is a one-time price list." at bounding box center [679, 334] width 414 height 29
click at [582, 341] on p "This is a one-time price list." at bounding box center [680, 334] width 396 height 13
click at [485, 335] on p "This is a one-time price list." at bounding box center [680, 334] width 396 height 13
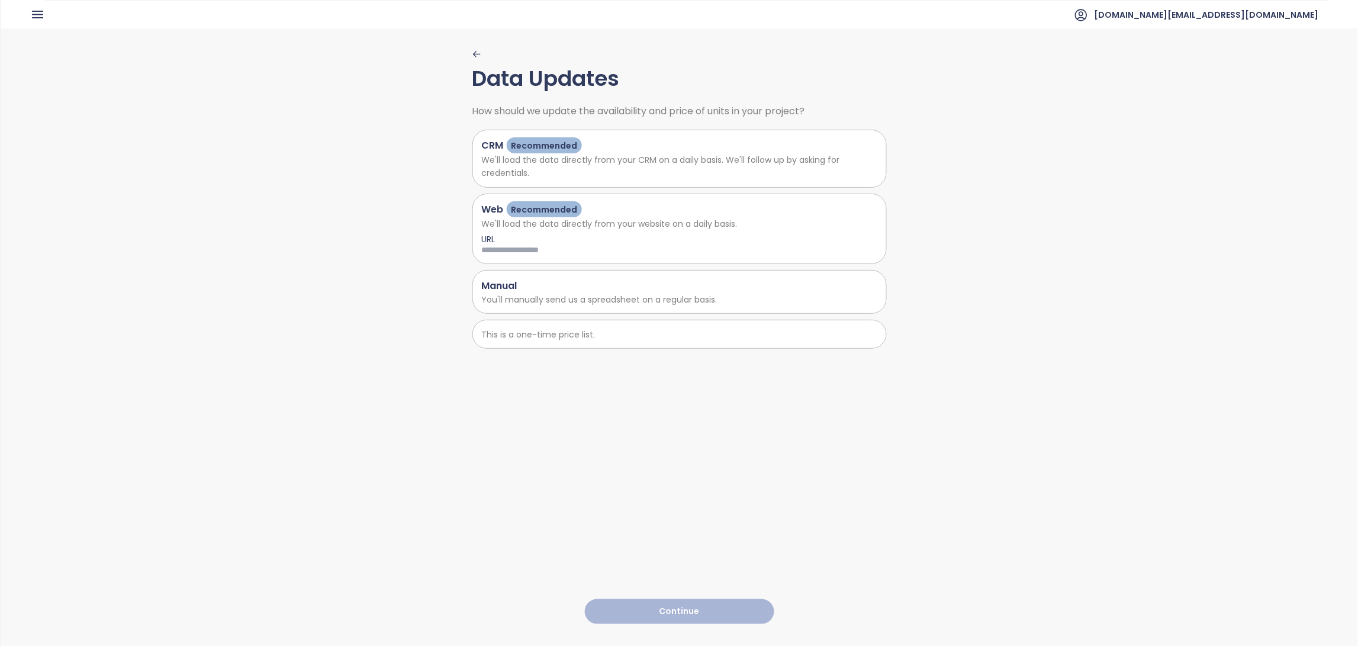
click at [485, 335] on p "This is a one-time price list." at bounding box center [680, 334] width 396 height 13
click at [632, 337] on p "This is a one-time price list." at bounding box center [680, 334] width 396 height 13
click at [881, 495] on div "Data Updates How should we update the availability and price of units in your p…" at bounding box center [680, 336] width 1358 height 616
click at [585, 346] on div "This is a one-time price list." at bounding box center [679, 334] width 414 height 29
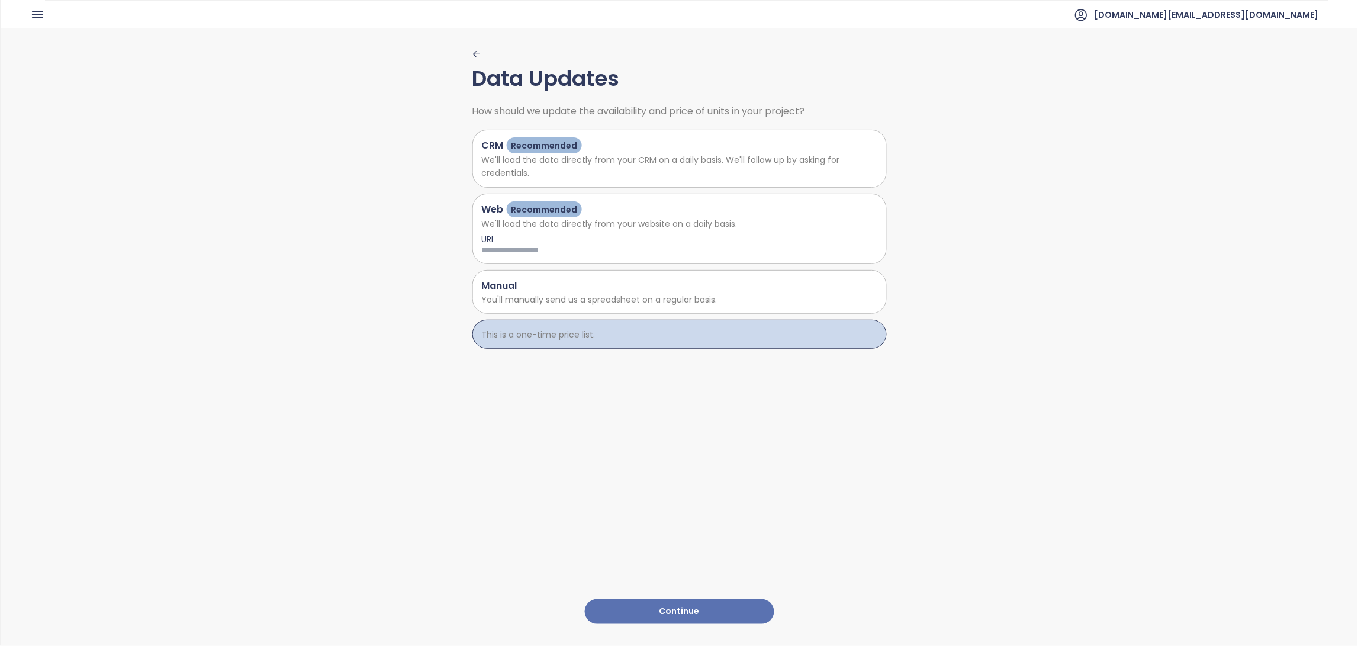
click at [725, 599] on button "Continue" at bounding box center [679, 611] width 189 height 25
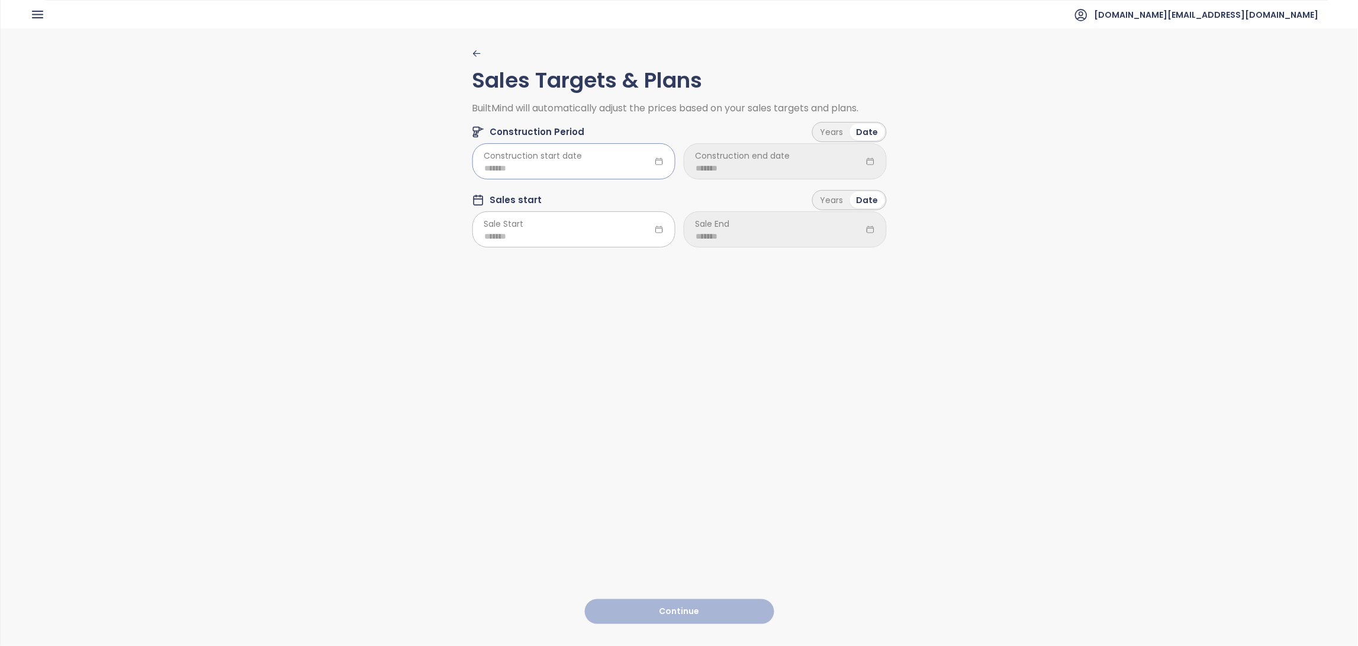
click at [549, 169] on input at bounding box center [574, 168] width 178 height 13
click at [610, 337] on div "Dec" at bounding box center [606, 342] width 36 height 14
type input "*******"
click at [758, 171] on input at bounding box center [785, 168] width 178 height 13
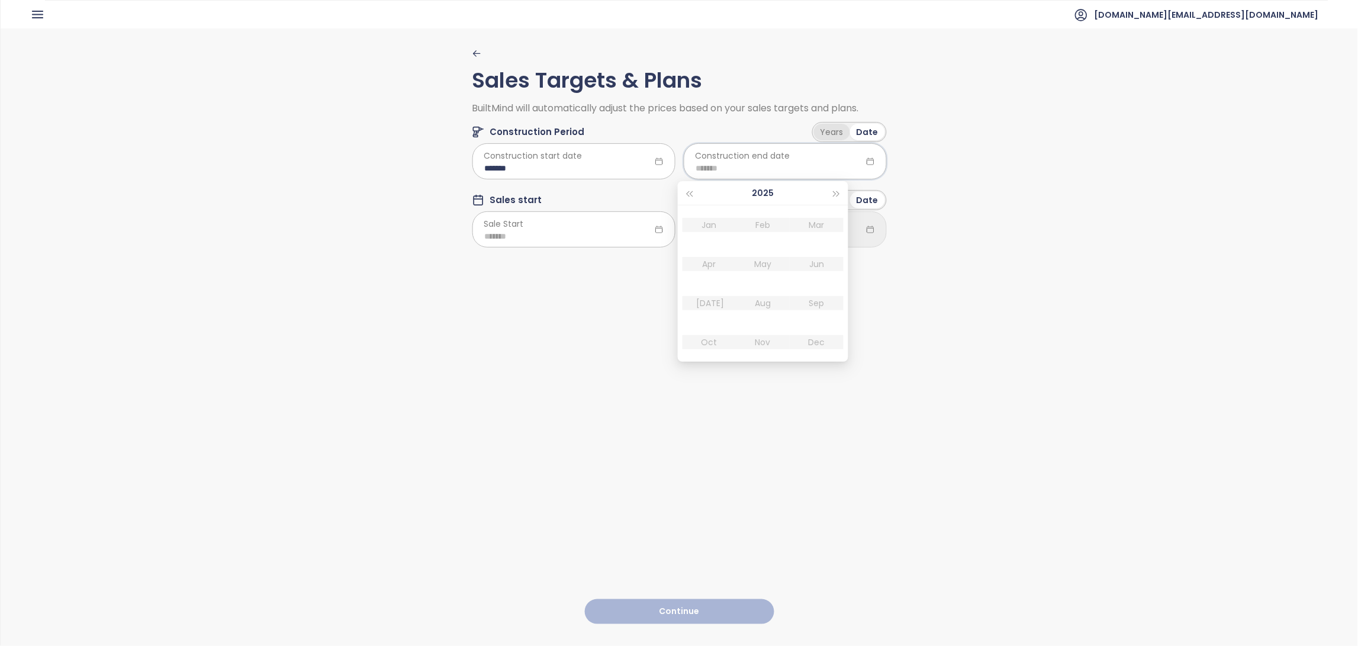
click at [833, 130] on div "Years" at bounding box center [832, 132] width 36 height 17
click at [792, 173] on html "Home Dashboard Market Analysis Pricing Price Update Reports Projects Settings T…" at bounding box center [679, 323] width 1358 height 646
click at [717, 226] on span "1.5" at bounding box center [780, 224] width 196 height 17
click at [555, 231] on input at bounding box center [574, 237] width 178 height 13
click at [497, 371] on div "[DATE]" at bounding box center [498, 372] width 36 height 14
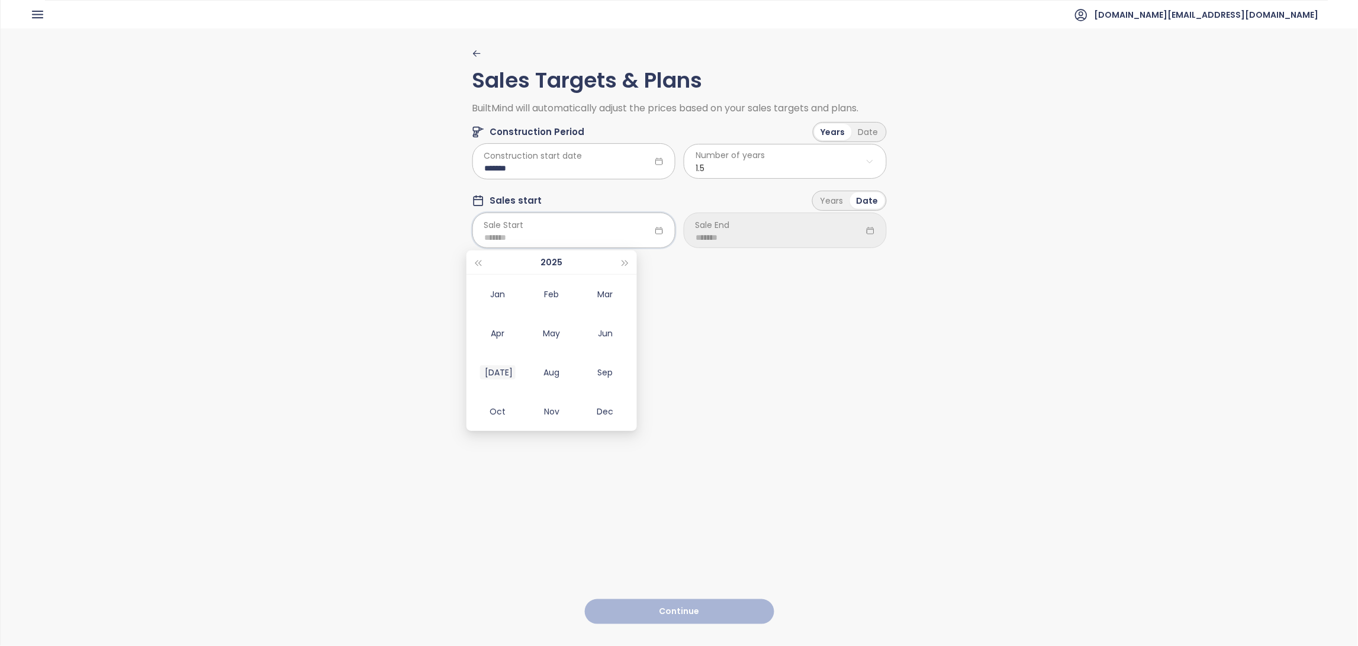
type input "*******"
click at [799, 242] on input at bounding box center [785, 237] width 178 height 13
click at [846, 197] on div "Years" at bounding box center [832, 200] width 36 height 17
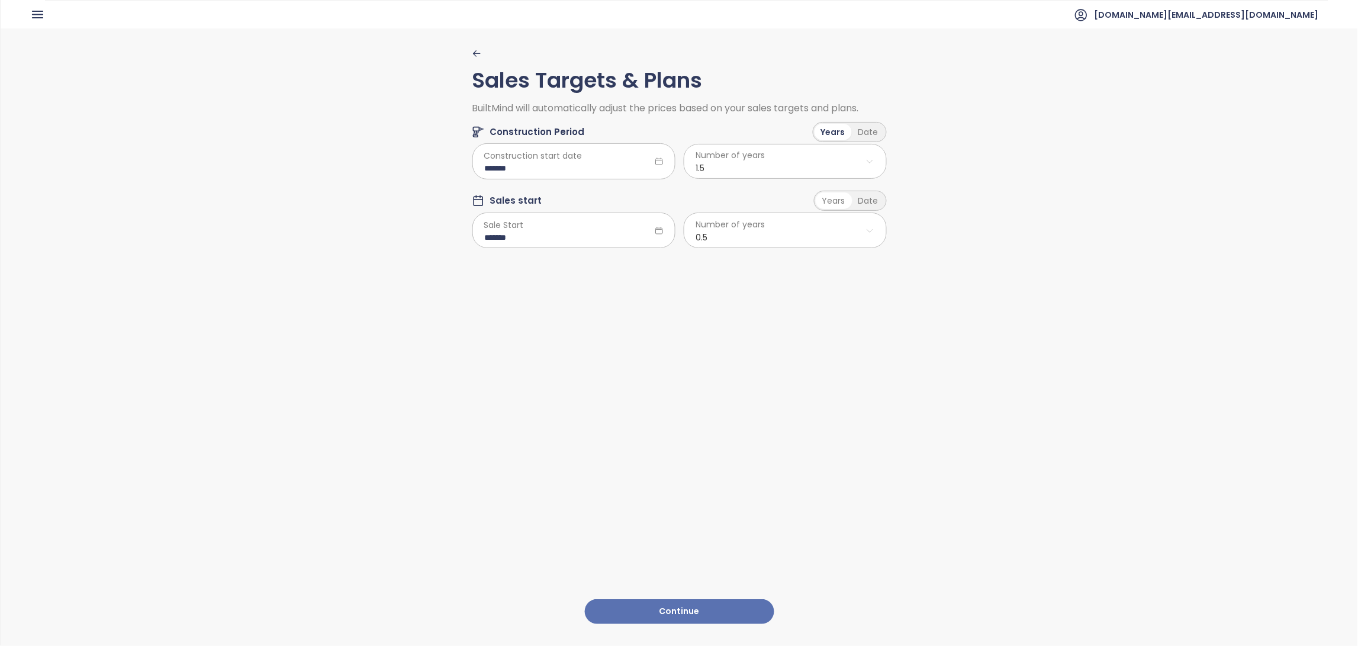
click at [838, 199] on div "Years" at bounding box center [834, 200] width 36 height 17
click at [792, 237] on html "Home Dashboard Market Analysis Pricing Price Update Reports Projects Settings T…" at bounding box center [679, 323] width 1358 height 646
click at [724, 308] on span "2.0" at bounding box center [780, 311] width 196 height 17
click at [691, 599] on button "Continue" at bounding box center [679, 611] width 189 height 25
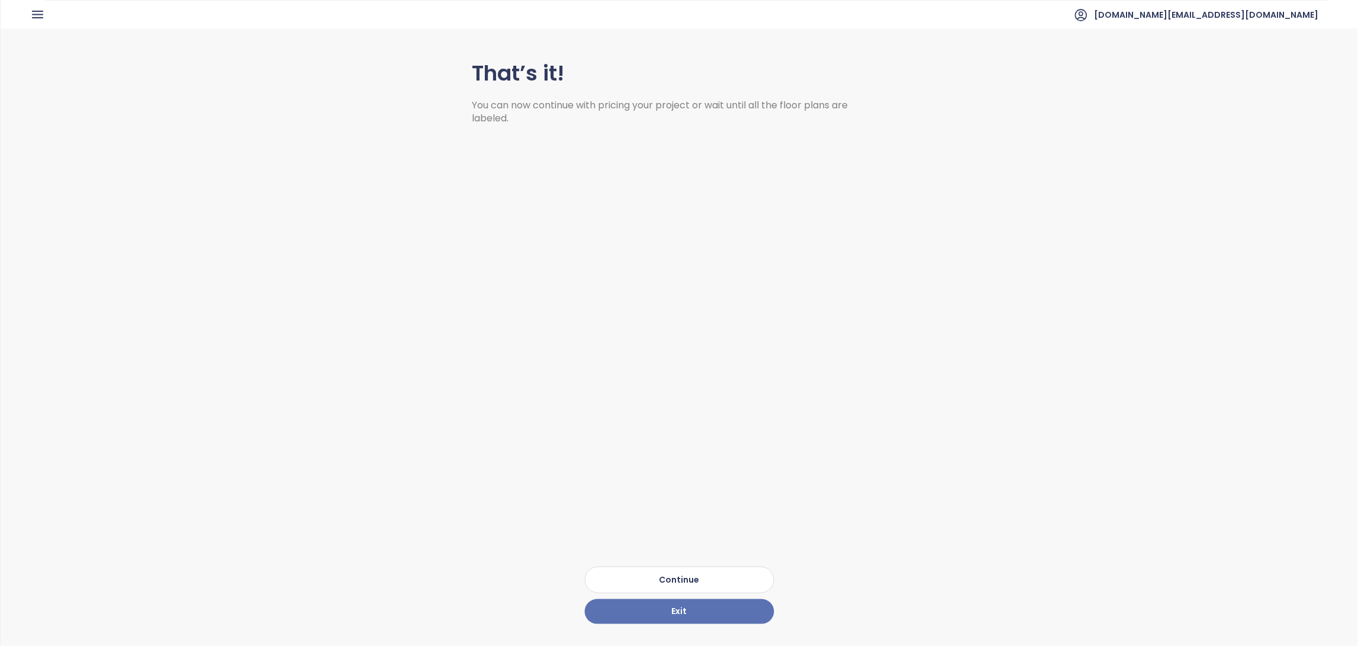
click at [679, 567] on button "Continue" at bounding box center [679, 580] width 189 height 27
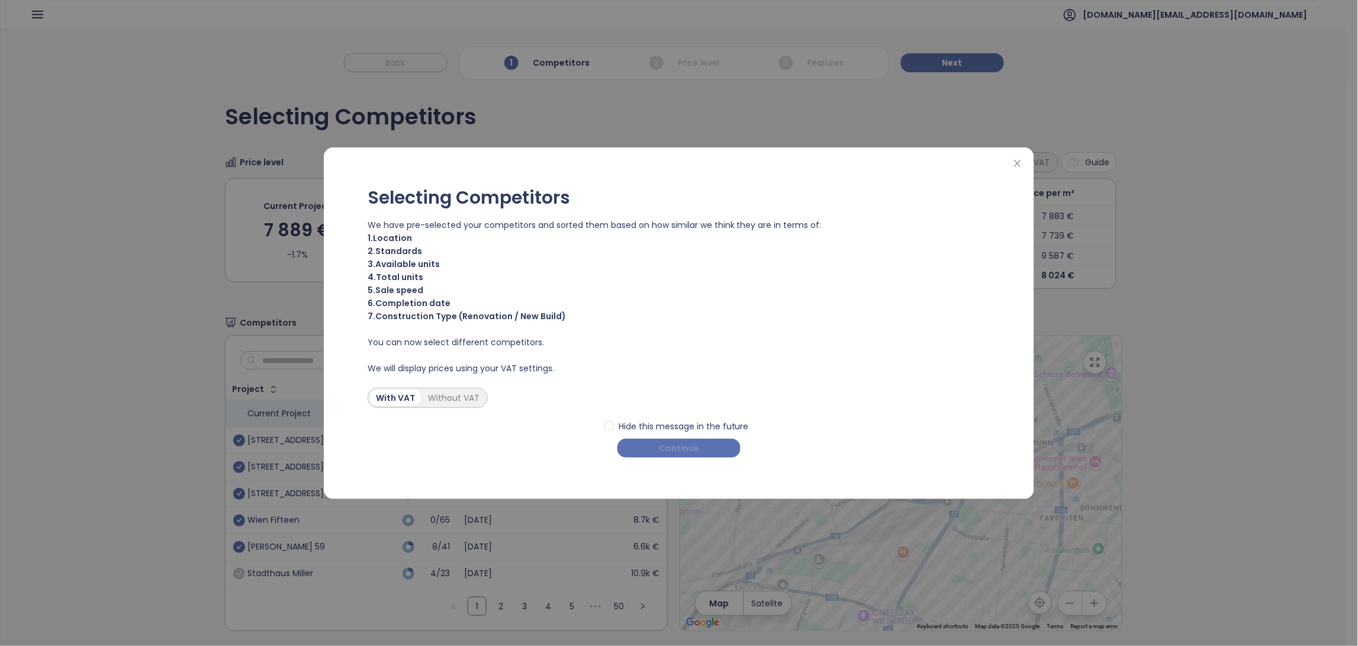
click at [662, 452] on span "Continue" at bounding box center [679, 448] width 40 height 13
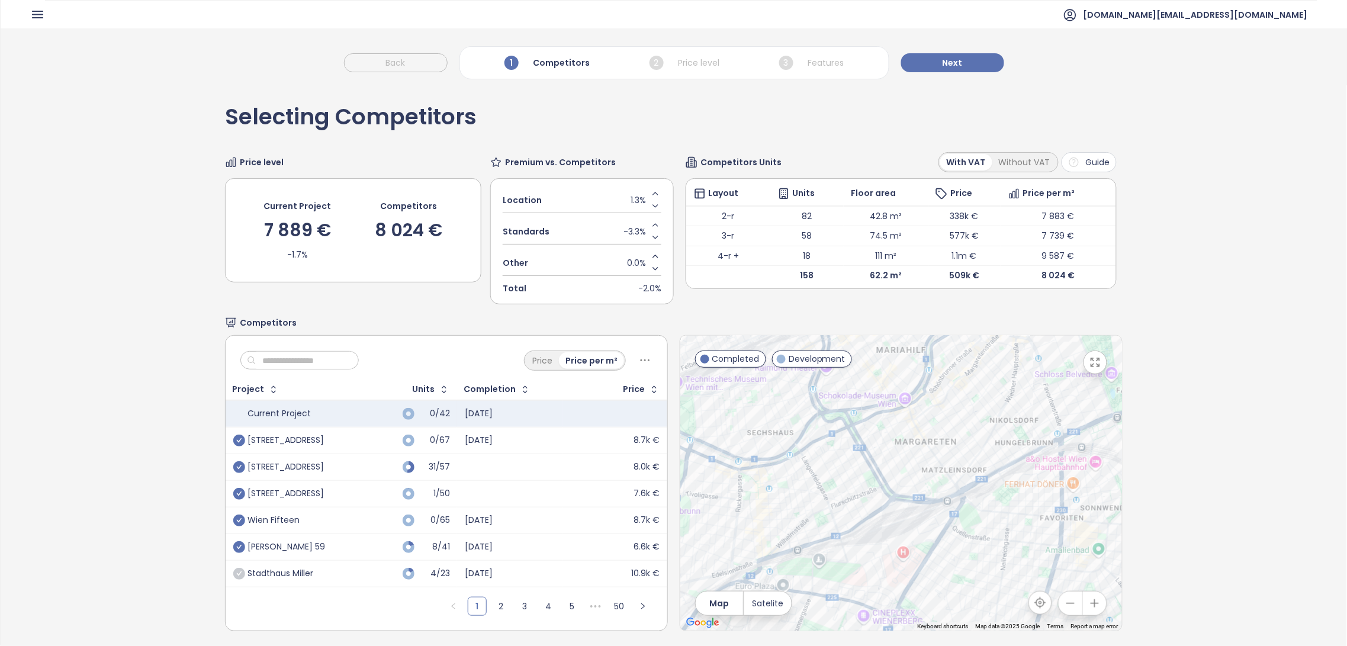
click at [352, 440] on td "[STREET_ADDRESS]" at bounding box center [289, 440] width 127 height 27
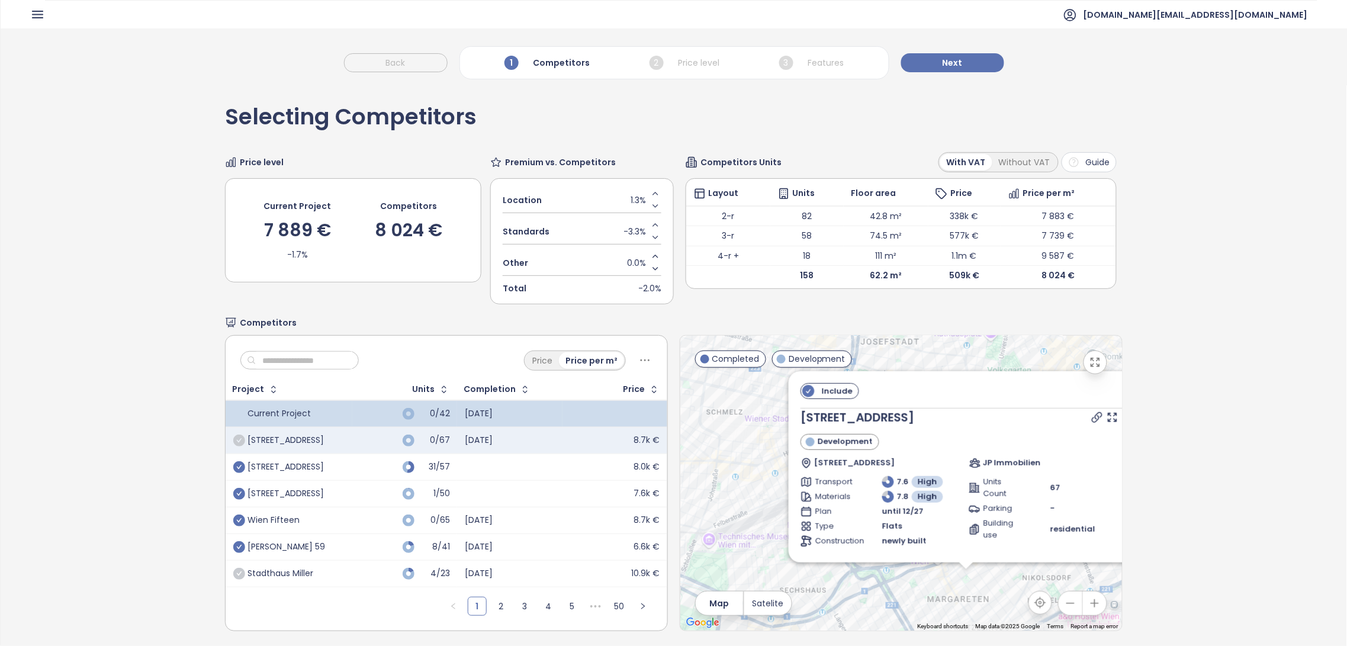
click at [242, 438] on icon "check-circle" at bounding box center [239, 441] width 12 height 12
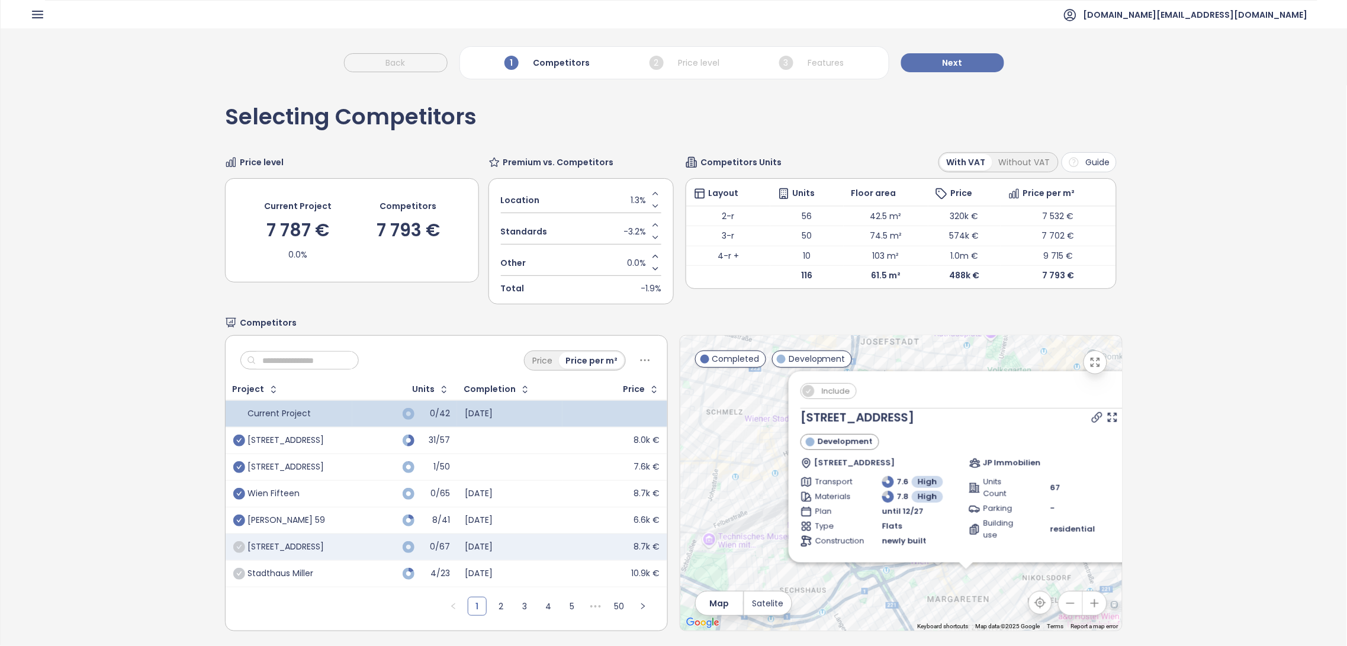
click at [345, 362] on input "text" at bounding box center [304, 361] width 96 height 18
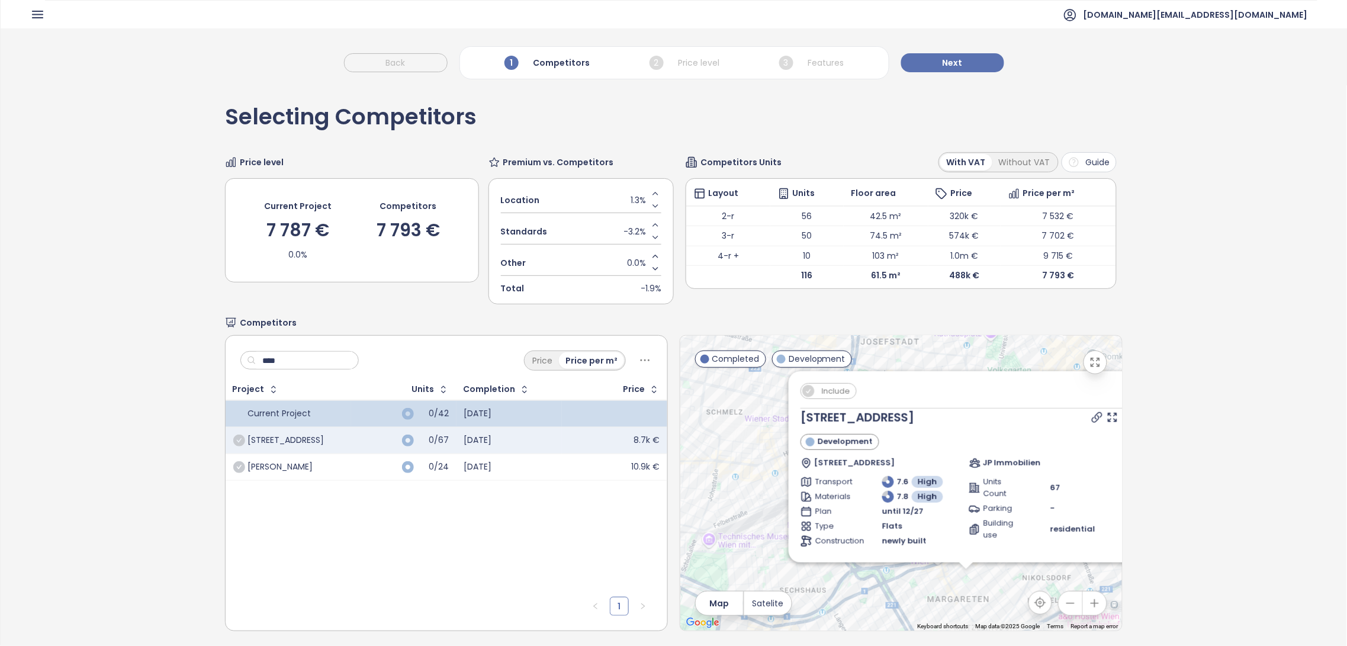
click at [380, 439] on div "0/67" at bounding box center [404, 440] width 91 height 14
click at [352, 364] on input "****" at bounding box center [304, 361] width 96 height 18
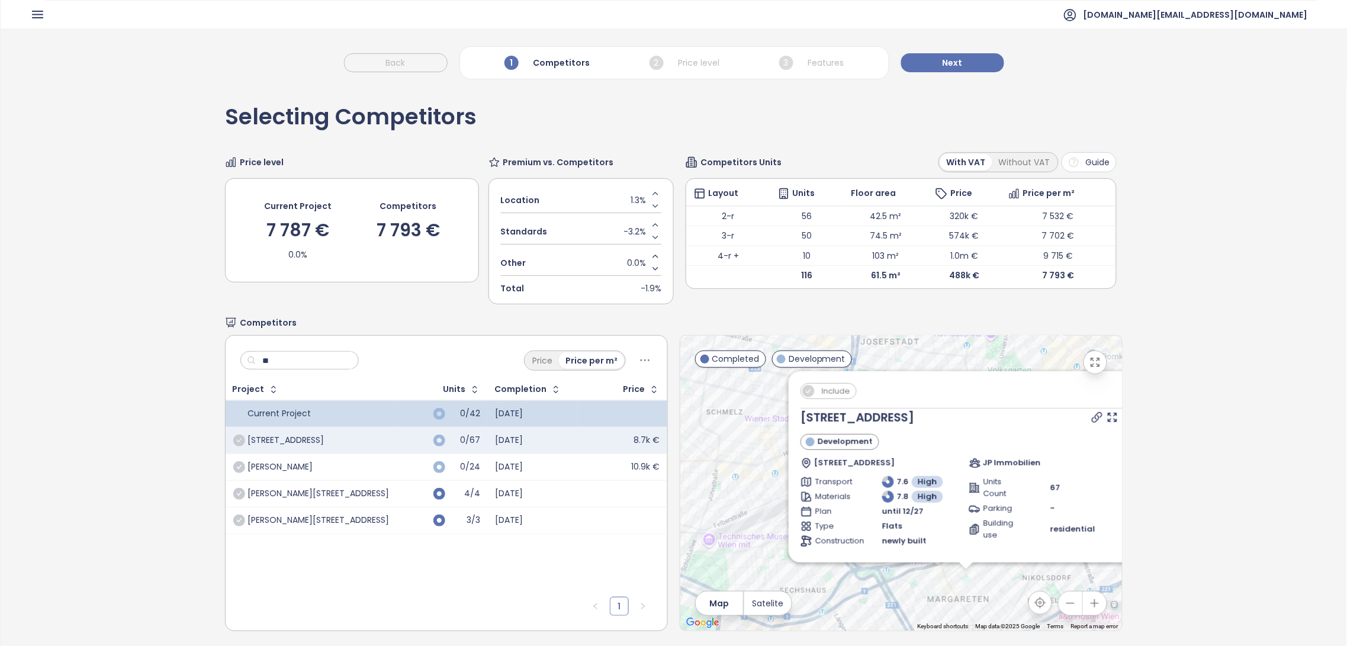
type input "*"
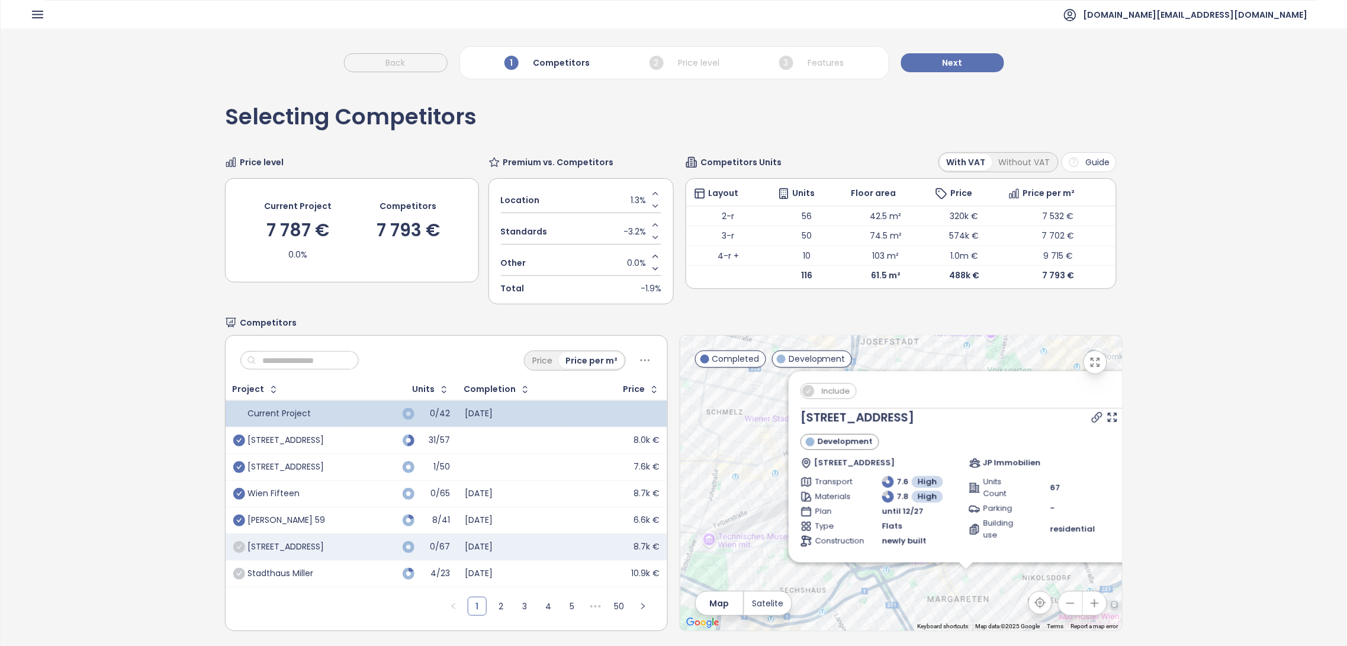
click at [389, 436] on div "31/57" at bounding box center [404, 440] width 90 height 14
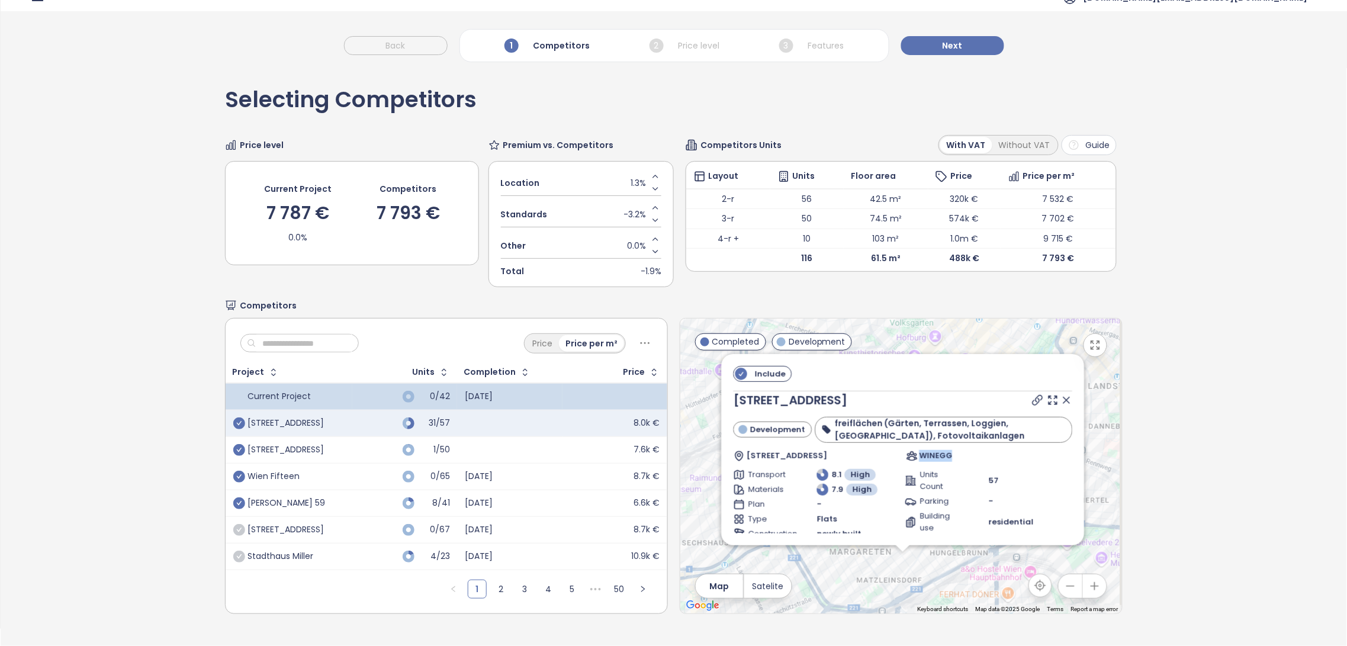
drag, startPoint x: 953, startPoint y: 452, endPoint x: 917, endPoint y: 451, distance: 36.7
click at [917, 451] on div "WINEGG" at bounding box center [989, 456] width 167 height 12
click at [924, 455] on span "WINEGG" at bounding box center [936, 456] width 33 height 12
click at [380, 450] on div "1/50" at bounding box center [404, 450] width 90 height 14
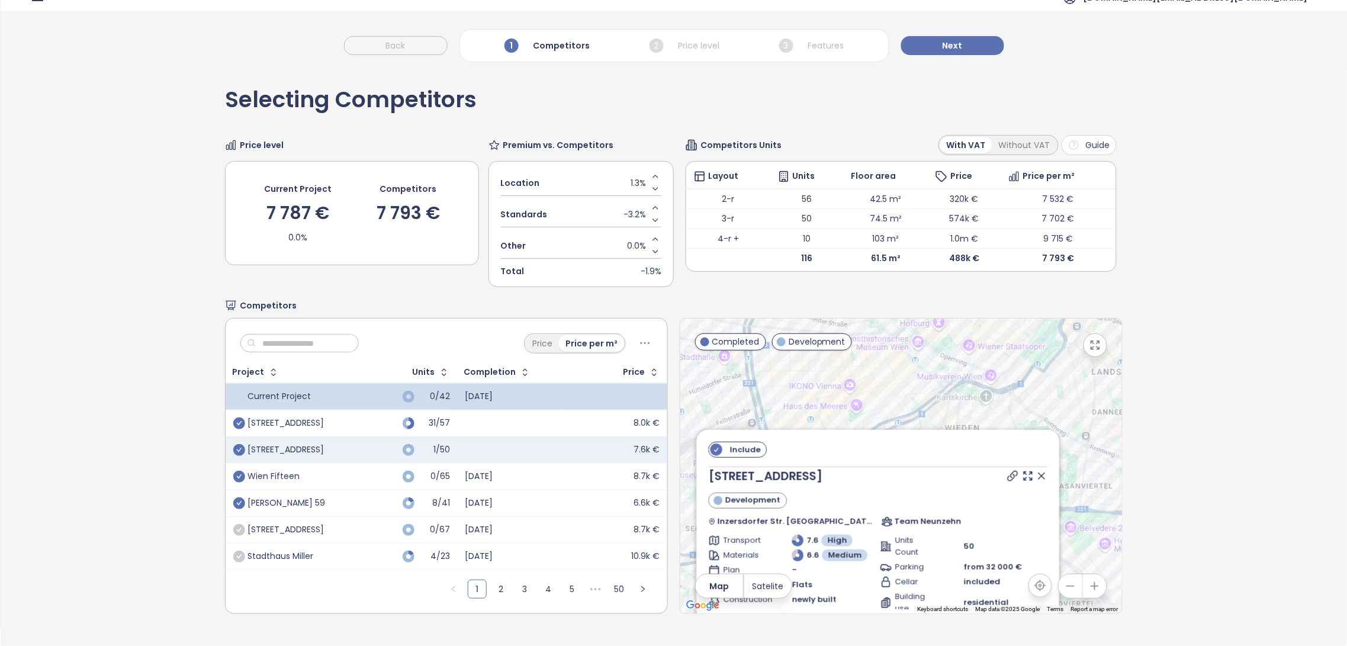
click at [374, 419] on td "31/57" at bounding box center [404, 423] width 105 height 27
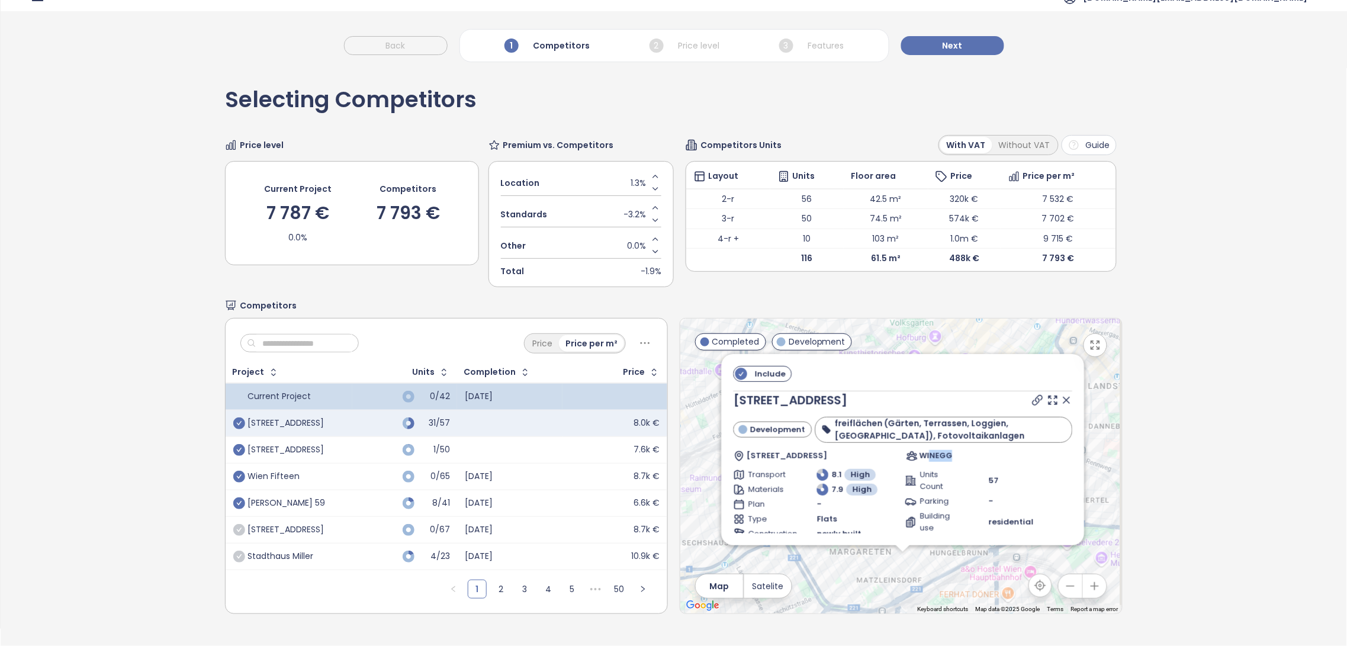
drag, startPoint x: 945, startPoint y: 457, endPoint x: 916, endPoint y: 456, distance: 29.0
click at [916, 456] on div "WINEGG" at bounding box center [989, 456] width 167 height 12
click at [920, 456] on span "WINEGG" at bounding box center [936, 456] width 33 height 12
click at [381, 452] on div "1/50" at bounding box center [404, 450] width 90 height 14
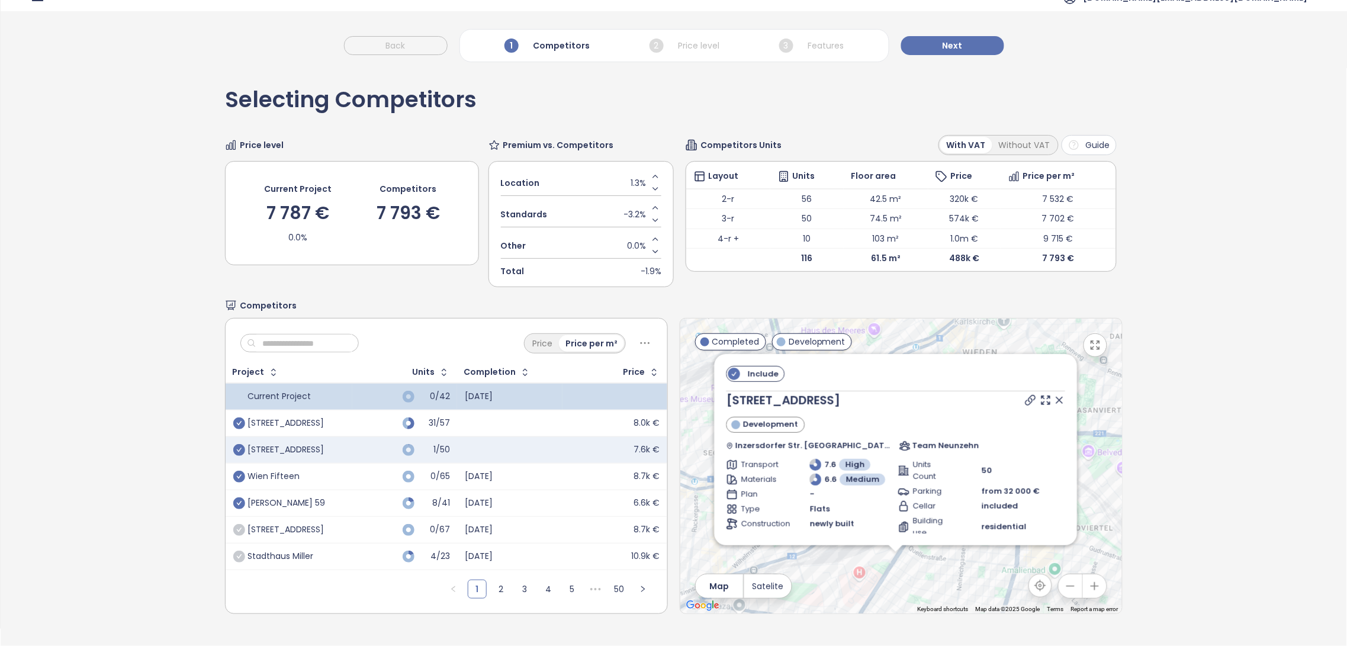
click at [372, 417] on td "31/57" at bounding box center [404, 423] width 105 height 27
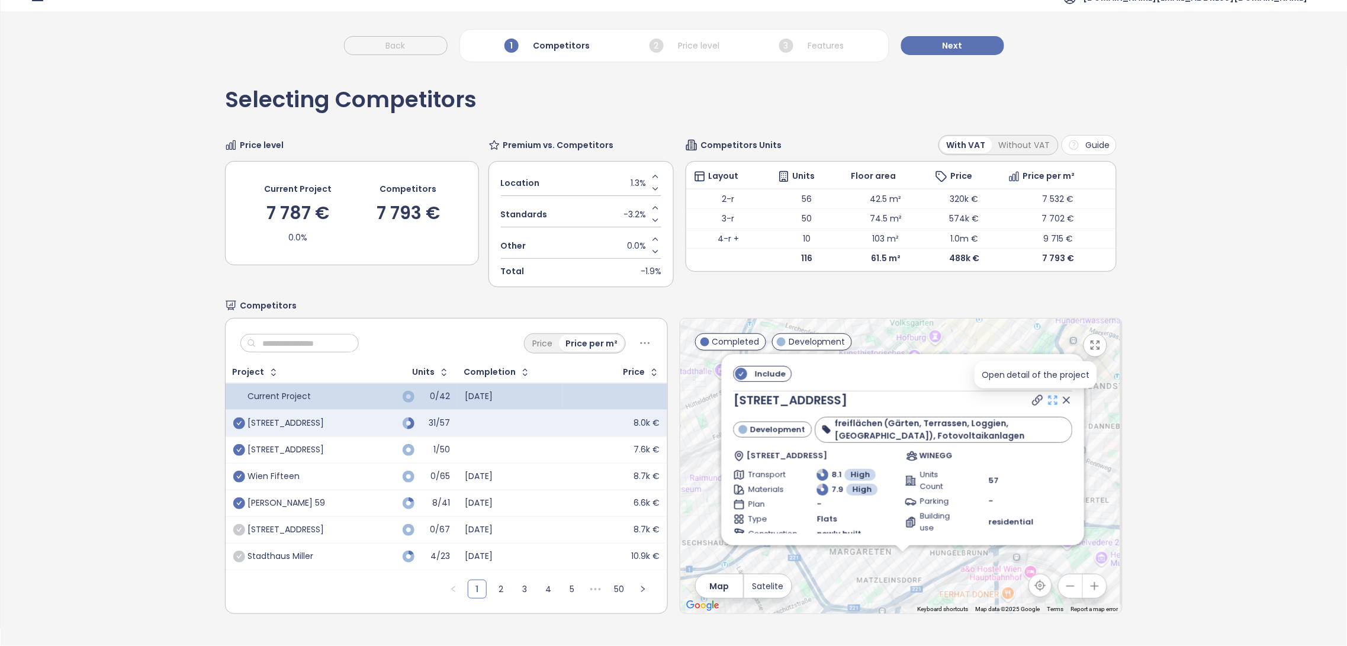
click at [1049, 397] on icon at bounding box center [1053, 400] width 8 height 8
click at [369, 448] on td "1/50" at bounding box center [404, 449] width 105 height 27
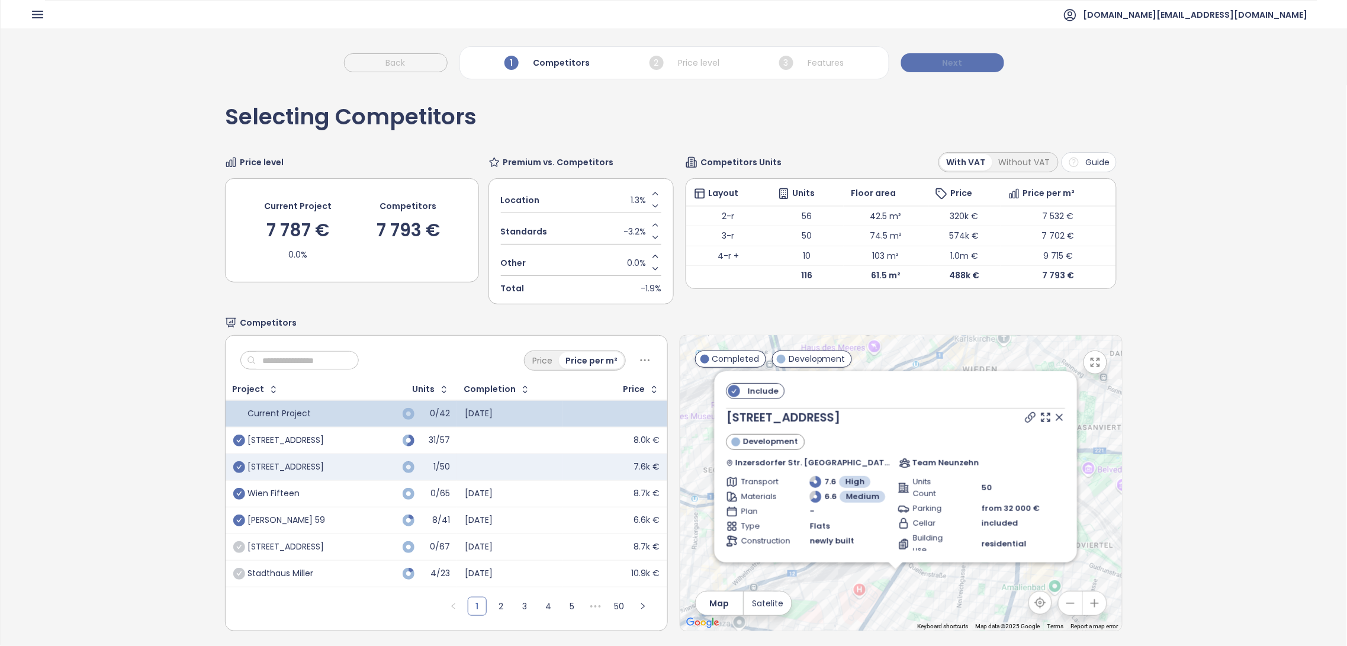
click at [964, 69] on button "Next" at bounding box center [952, 62] width 103 height 19
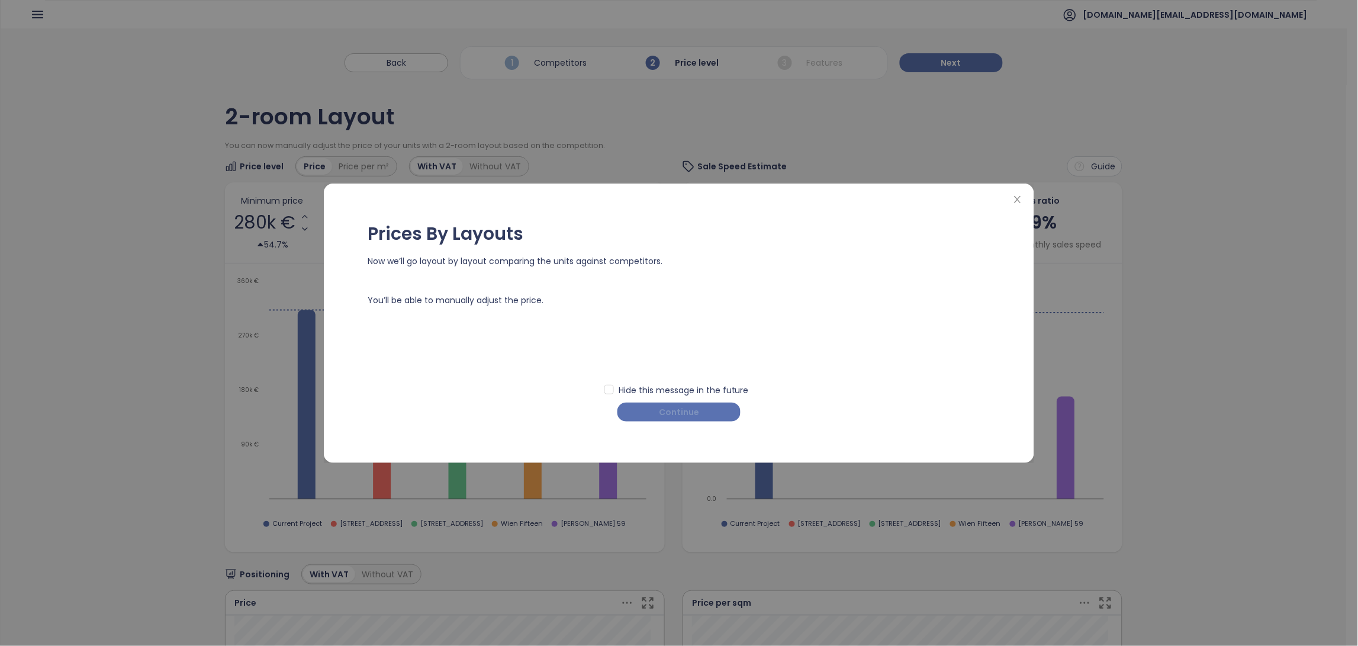
click at [699, 412] on button "Continue" at bounding box center [679, 412] width 123 height 19
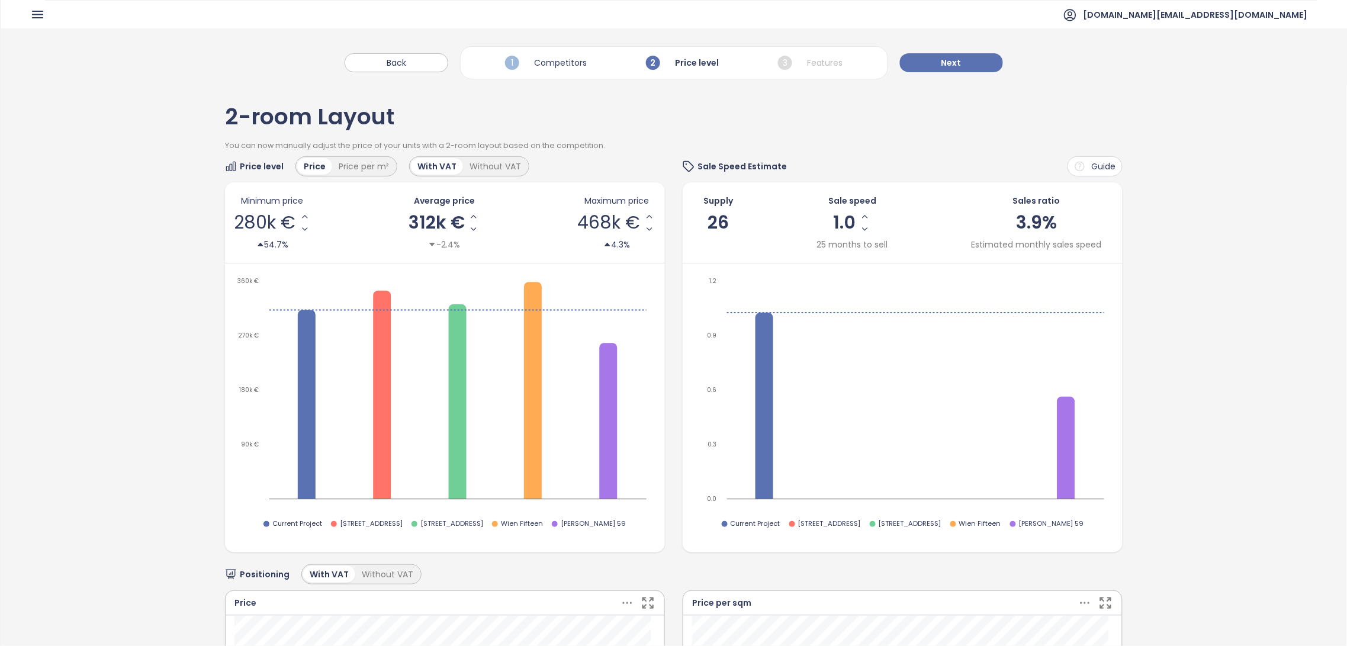
click at [355, 177] on div "Price level Price Price per m² With VAT Without VAT Minimum price 280k € 54.7% …" at bounding box center [445, 354] width 440 height 396
click at [348, 155] on div "You can now manually adjust the price of your units with a 2-room layout based …" at bounding box center [674, 148] width 898 height 17
click at [358, 162] on div "Price per m²" at bounding box center [363, 166] width 63 height 17
click at [1007, 82] on div "Back 1 Competitors 2 Price level 3 Features Next" at bounding box center [674, 56] width 1346 height 57
click at [940, 65] on button "Next" at bounding box center [951, 62] width 103 height 19
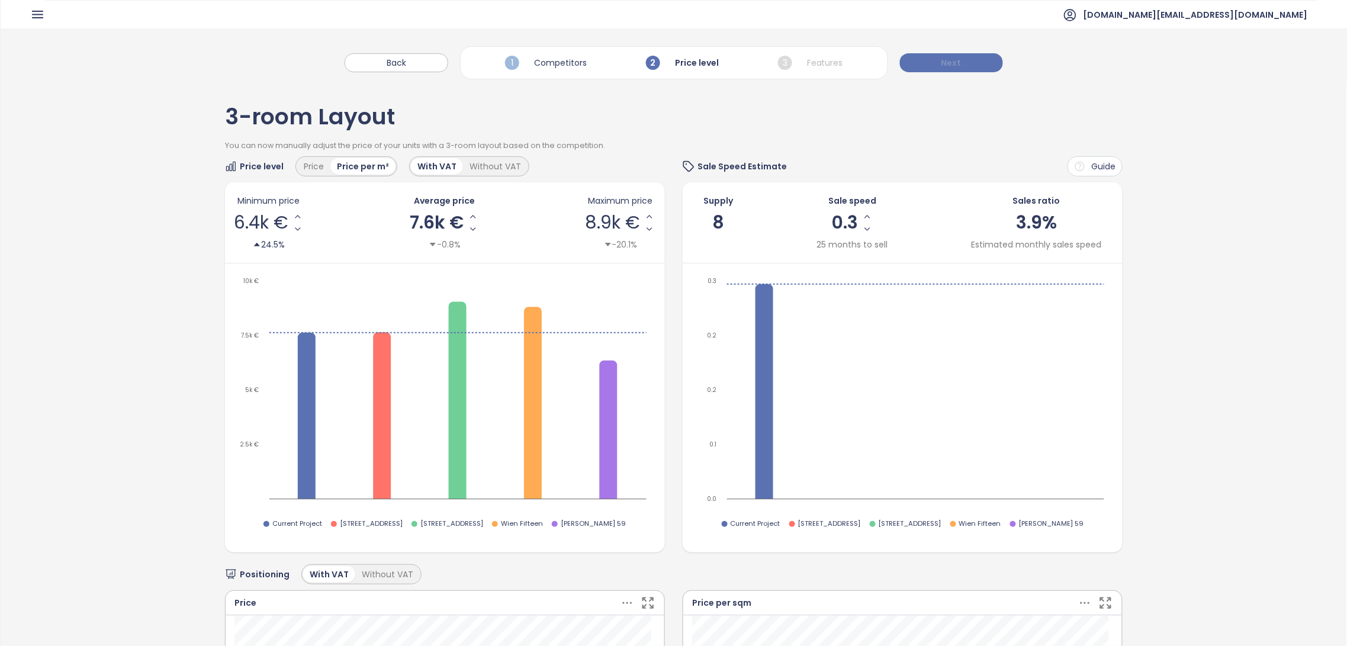
click at [940, 65] on button "Next" at bounding box center [951, 62] width 103 height 19
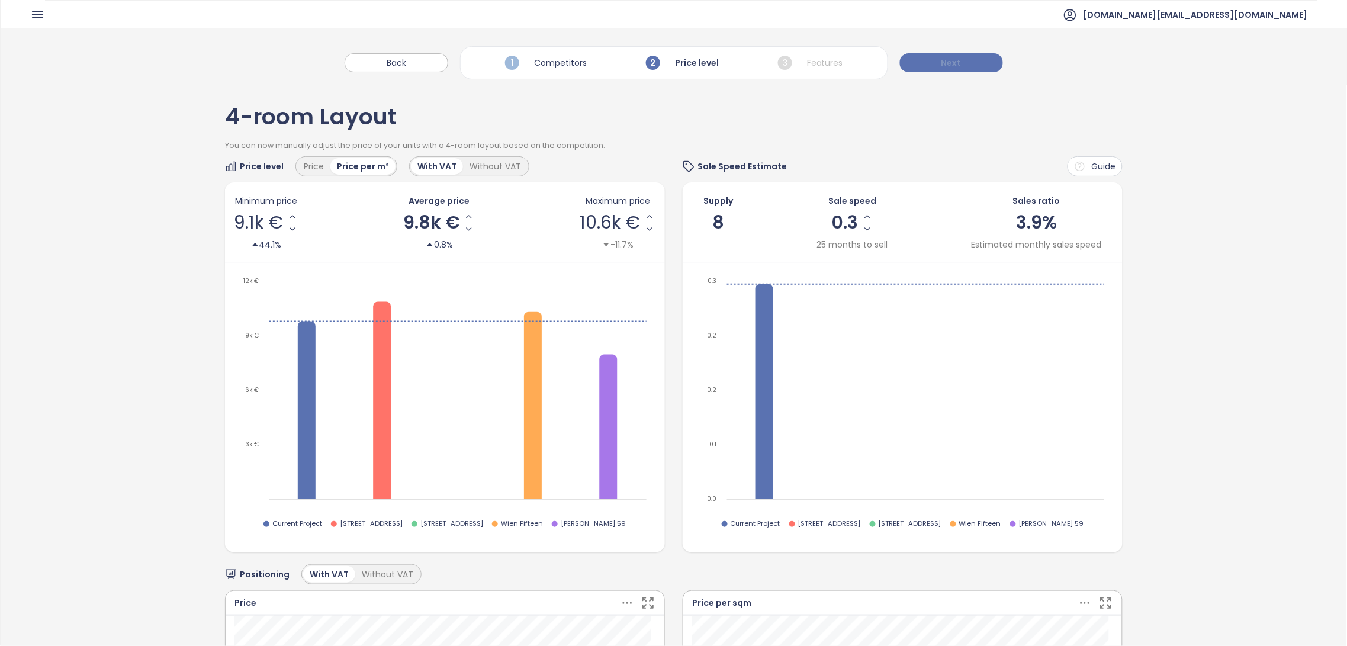
click at [940, 65] on button "Next" at bounding box center [951, 62] width 103 height 19
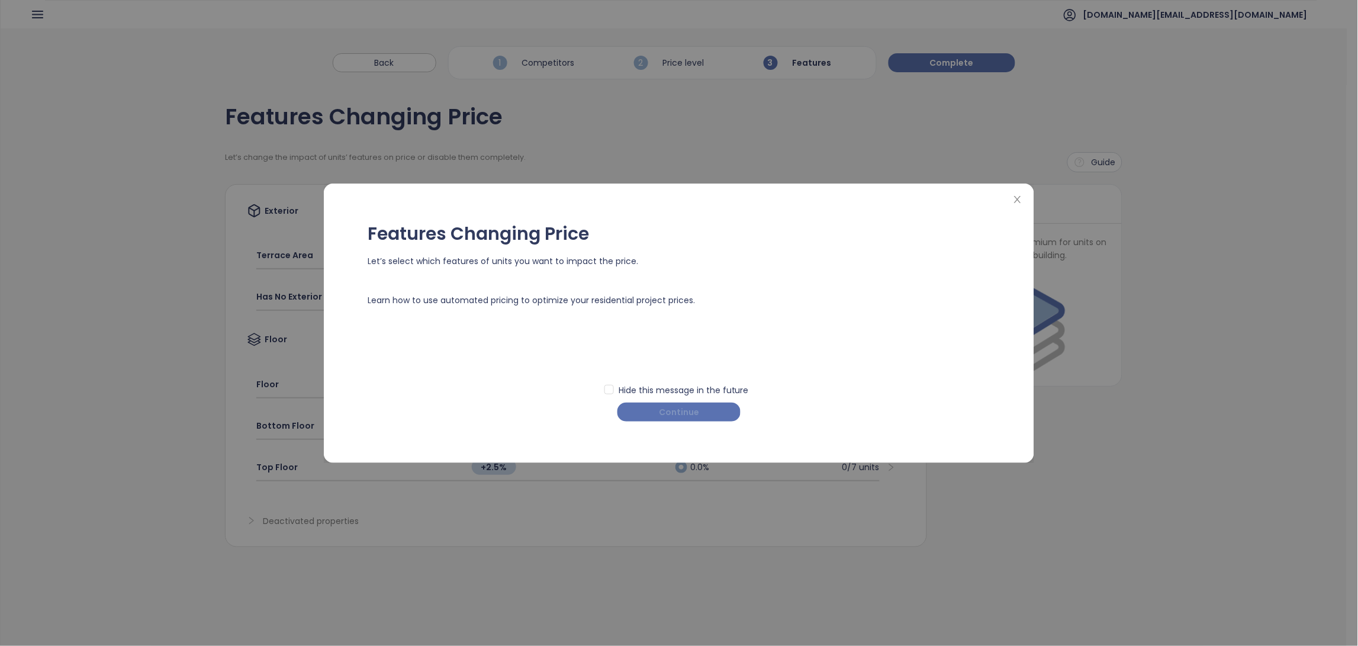
click at [680, 414] on span "Continue" at bounding box center [679, 412] width 40 height 13
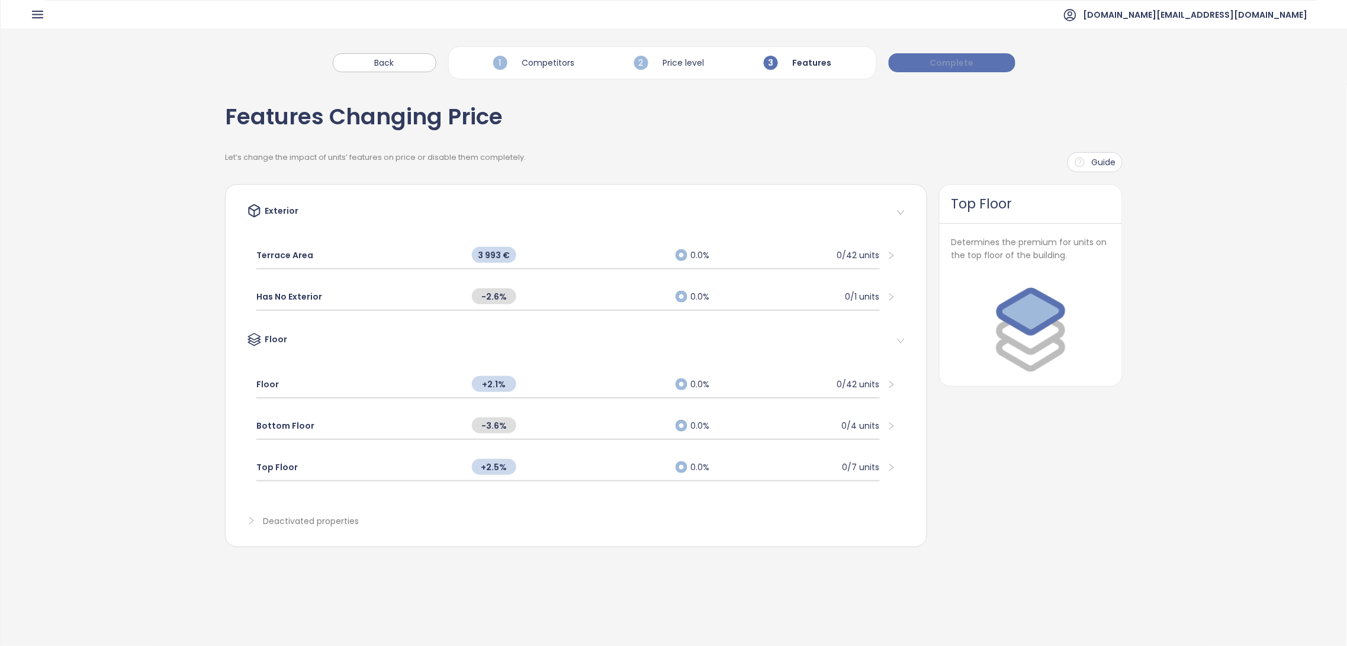
click at [959, 68] on span "Complete" at bounding box center [952, 62] width 44 height 13
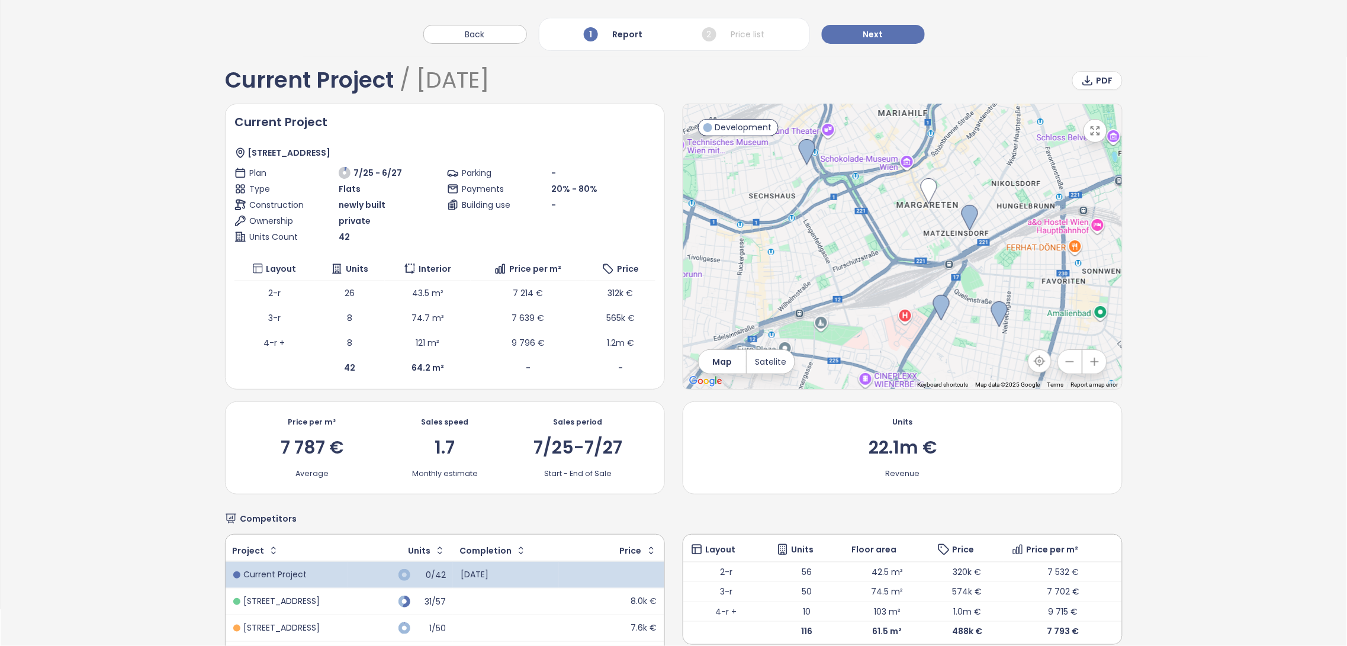
scroll to position [31, 0]
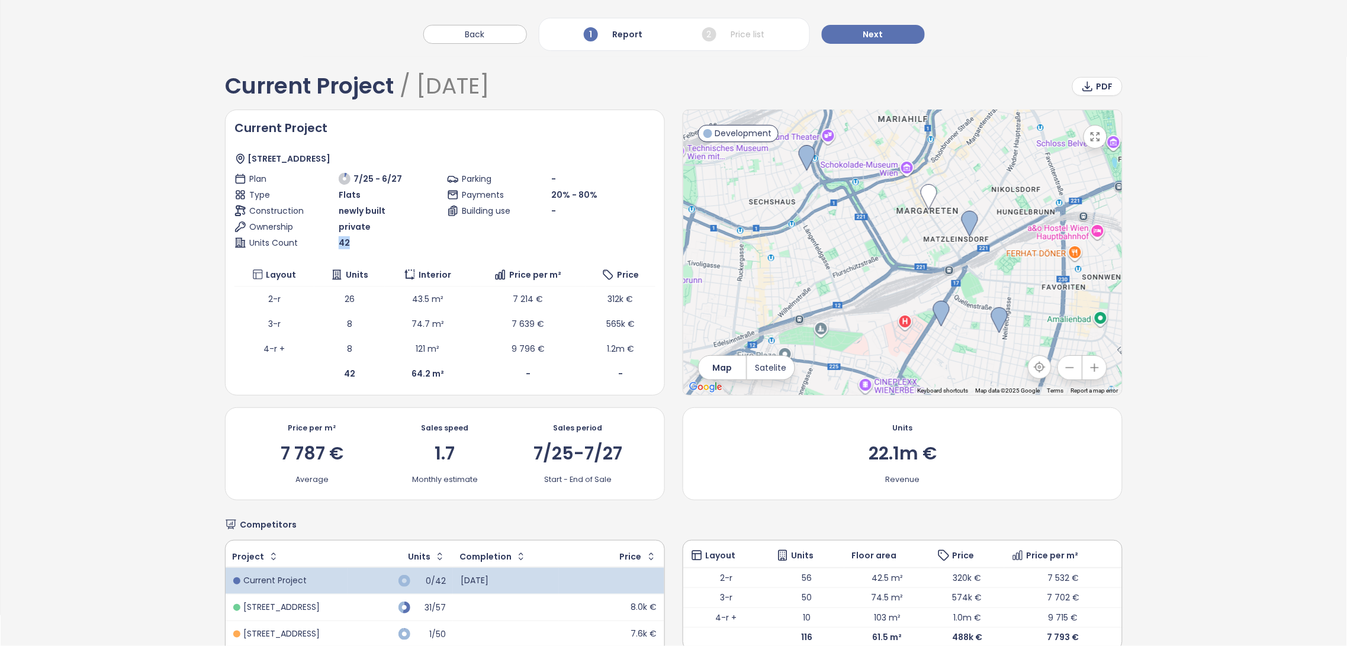
drag, startPoint x: 350, startPoint y: 243, endPoint x: 330, endPoint y: 242, distance: 20.1
click at [330, 242] on div "Units Count 42" at bounding box center [338, 242] width 208 height 13
click at [354, 245] on div "42" at bounding box center [391, 242] width 104 height 13
click at [343, 241] on span "42" at bounding box center [344, 242] width 11 height 13
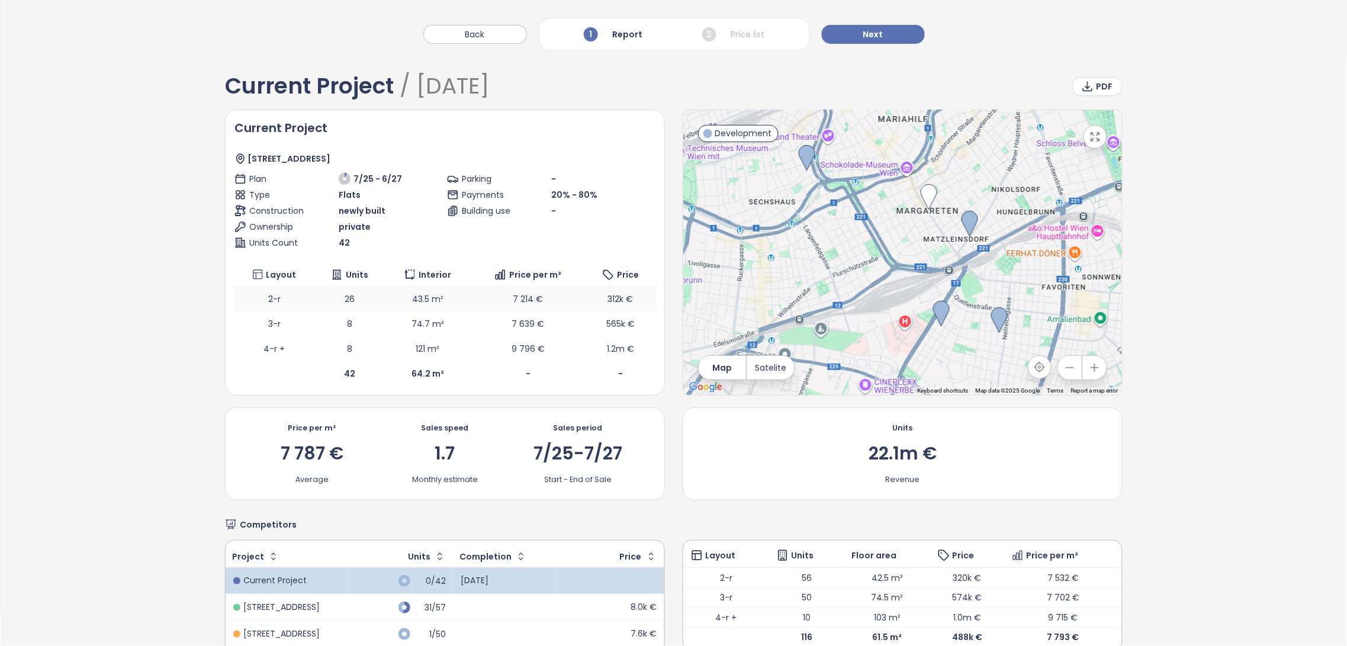
click at [343, 297] on td "26" at bounding box center [349, 299] width 70 height 25
click at [385, 254] on div "Current Project [STREET_ADDRESS] Plan 7/25 - 6/27 Type Flats Construction newly…" at bounding box center [444, 252] width 421 height 267
click at [339, 243] on span "42" at bounding box center [344, 242] width 11 height 13
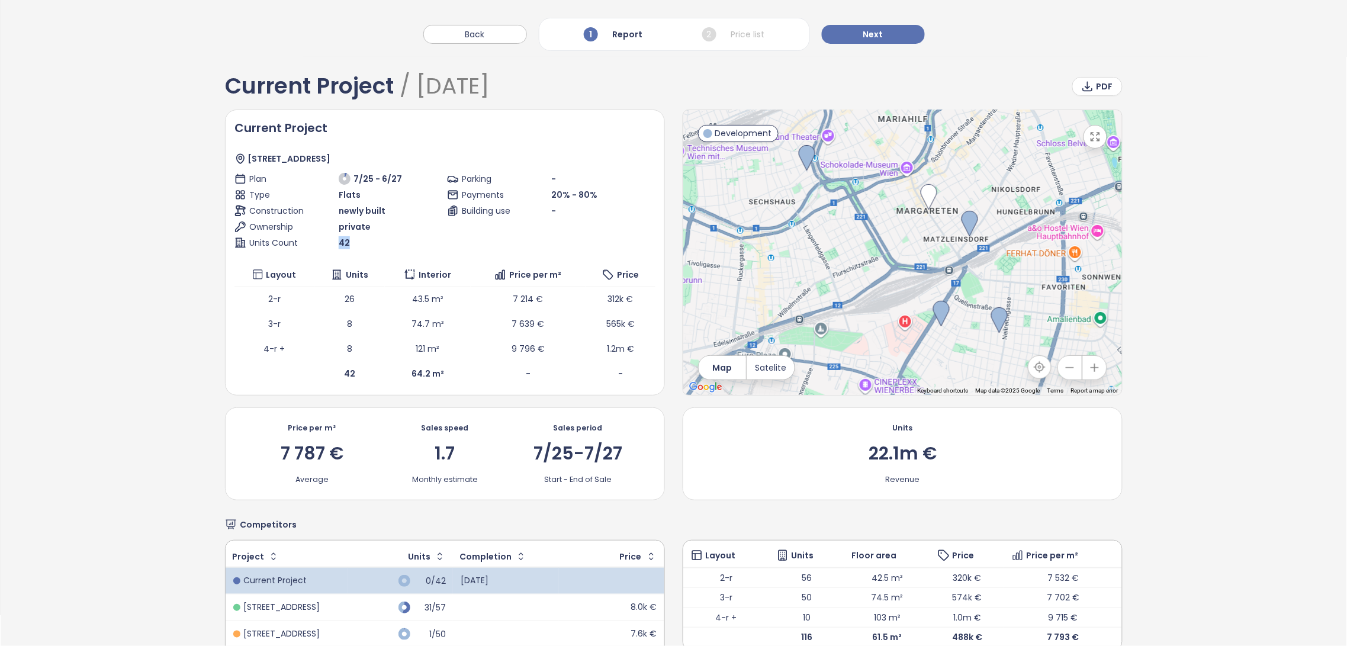
click at [368, 243] on div "42" at bounding box center [391, 242] width 104 height 13
drag, startPoint x: 372, startPoint y: 252, endPoint x: 336, endPoint y: 237, distance: 39.3
click at [336, 237] on div "Current Project [STREET_ADDRESS] Plan 7/25 - 6/27 Type Flats Construction newly…" at bounding box center [444, 252] width 421 height 267
click at [339, 237] on span "42" at bounding box center [344, 242] width 11 height 13
drag, startPoint x: 562, startPoint y: 81, endPoint x: 419, endPoint y: 87, distance: 142.8
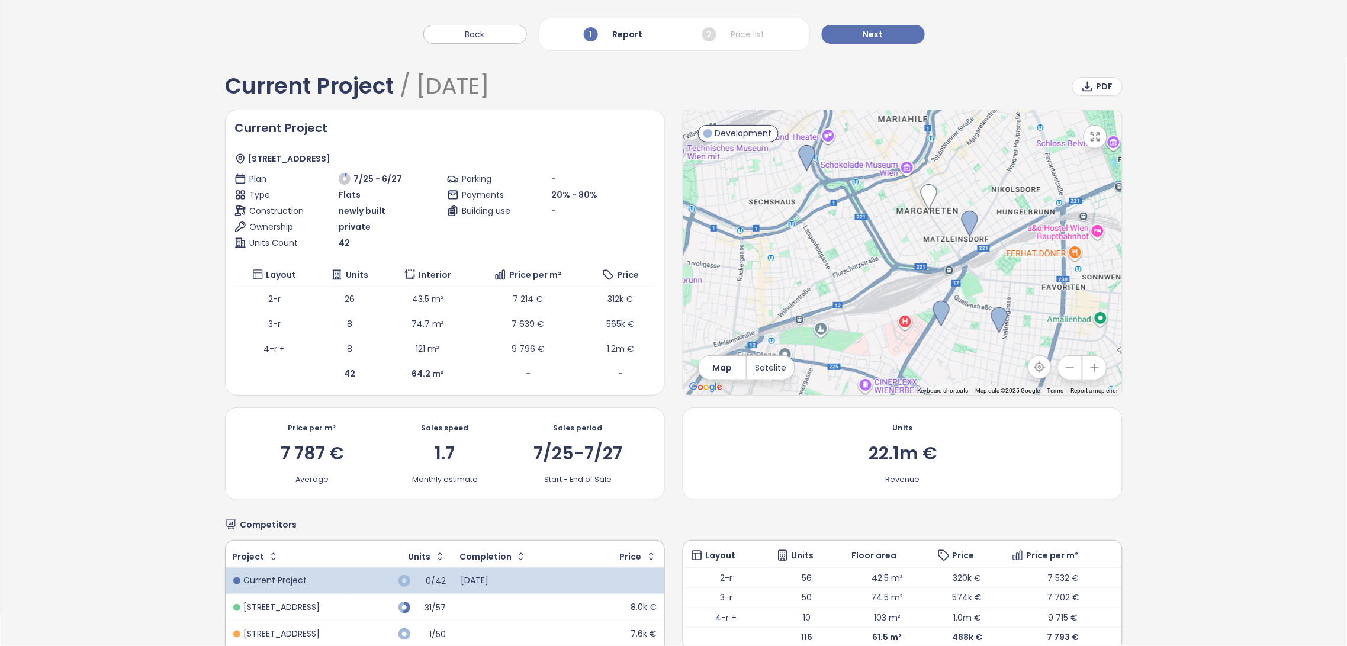
click at [419, 87] on div "Current Project / [DATE] PDF" at bounding box center [674, 86] width 898 height 22
click at [419, 87] on span "/ [DATE]" at bounding box center [441, 85] width 95 height 31
drag, startPoint x: 419, startPoint y: 87, endPoint x: 481, endPoint y: 87, distance: 62.2
click at [481, 87] on span "/ [DATE]" at bounding box center [441, 85] width 95 height 31
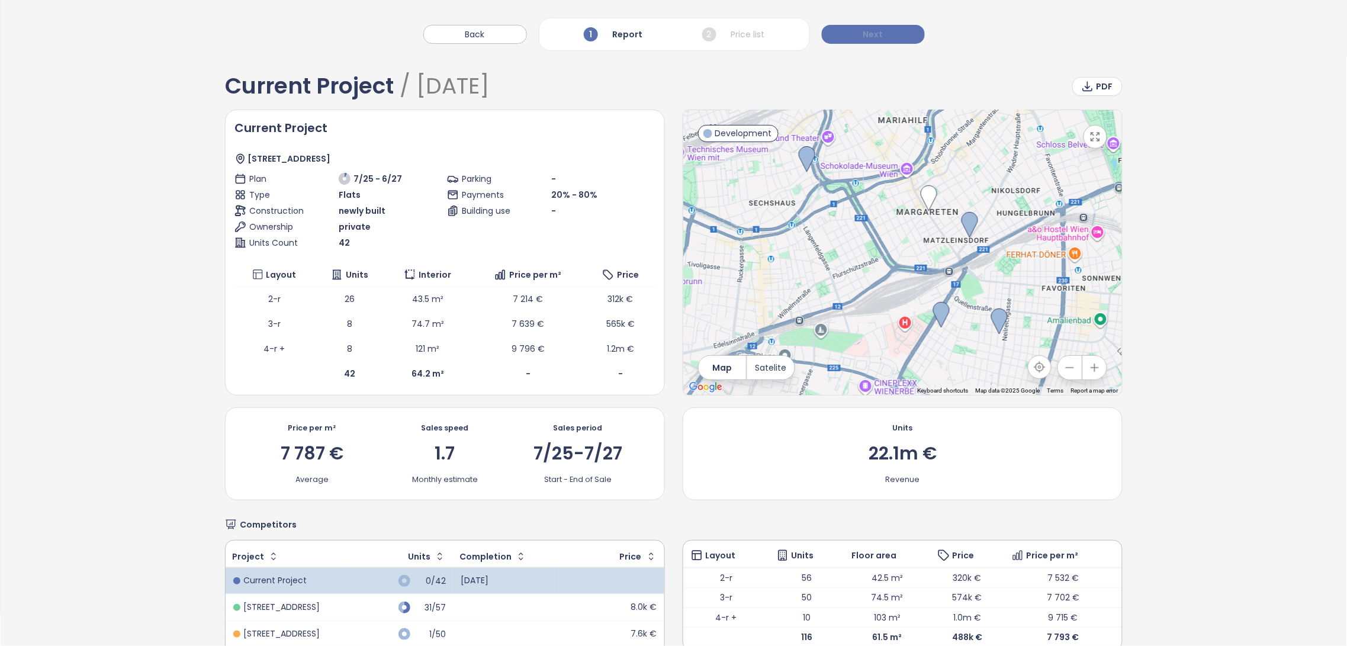
click at [872, 38] on span "Next" at bounding box center [873, 34] width 20 height 13
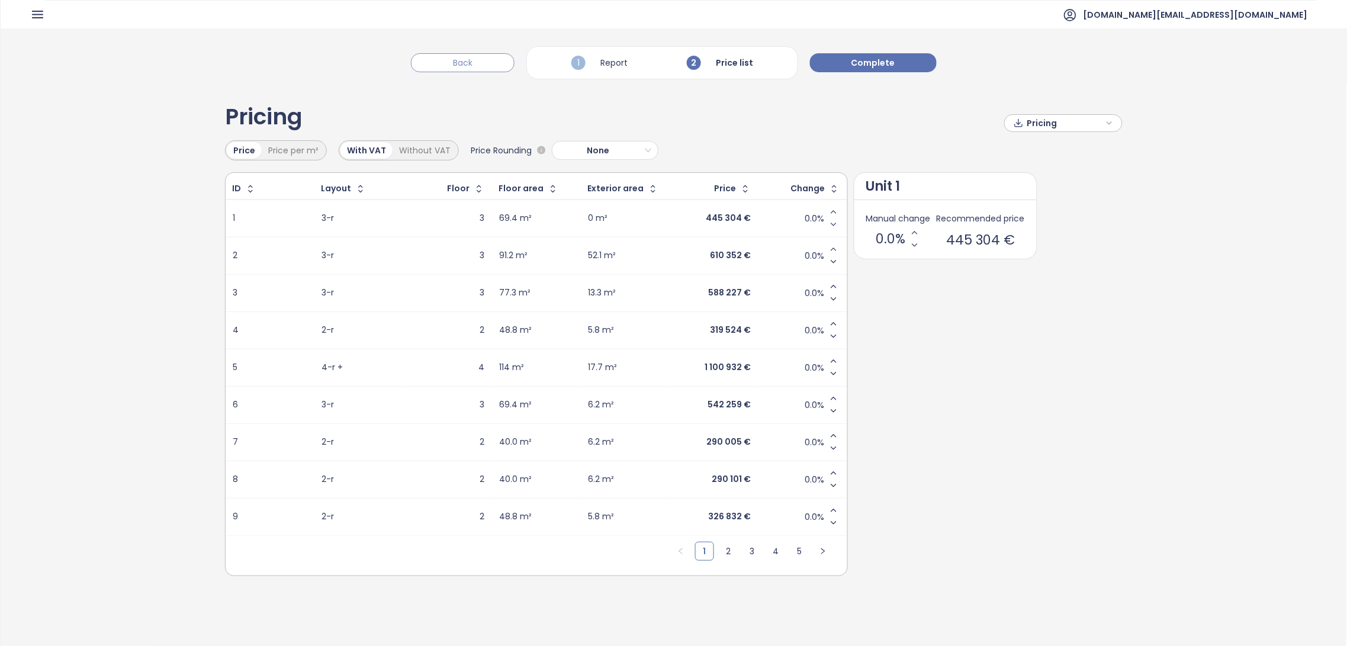
click at [489, 60] on button "Back" at bounding box center [463, 62] width 104 height 19
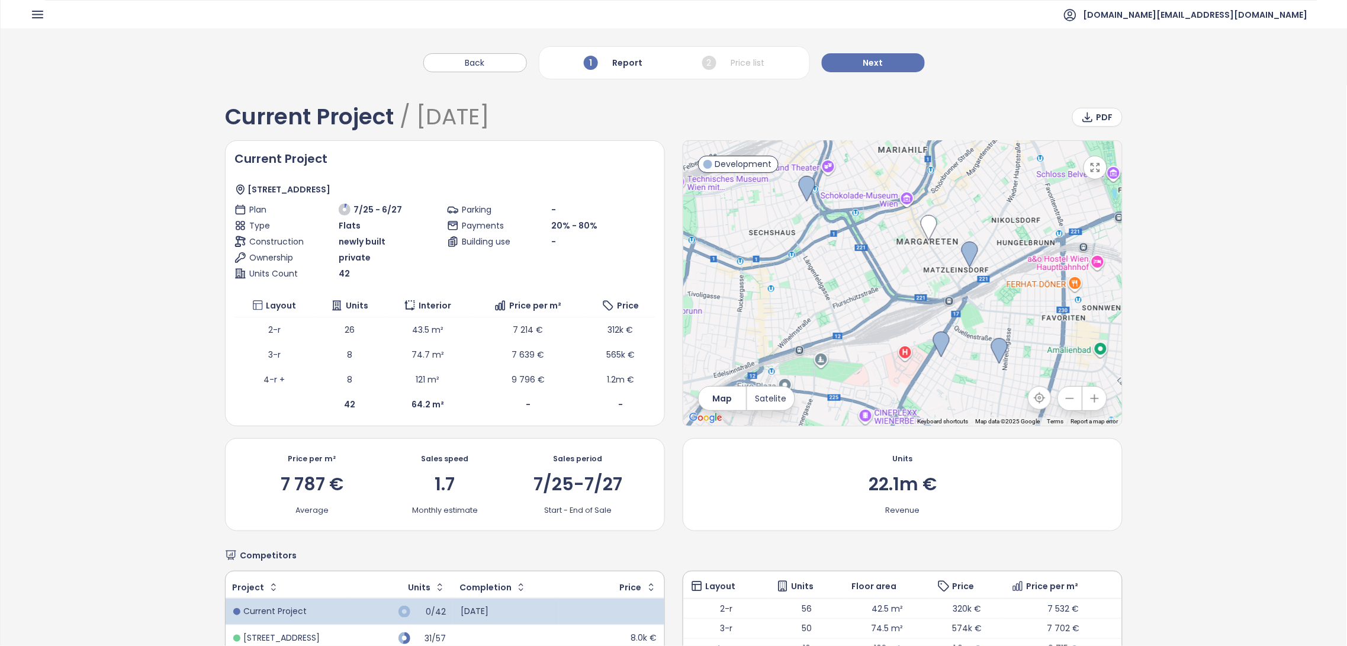
click at [872, 52] on div "Back 1 Report 2 Price list Next" at bounding box center [674, 56] width 1346 height 57
click at [879, 56] on span "Next" at bounding box center [873, 62] width 20 height 13
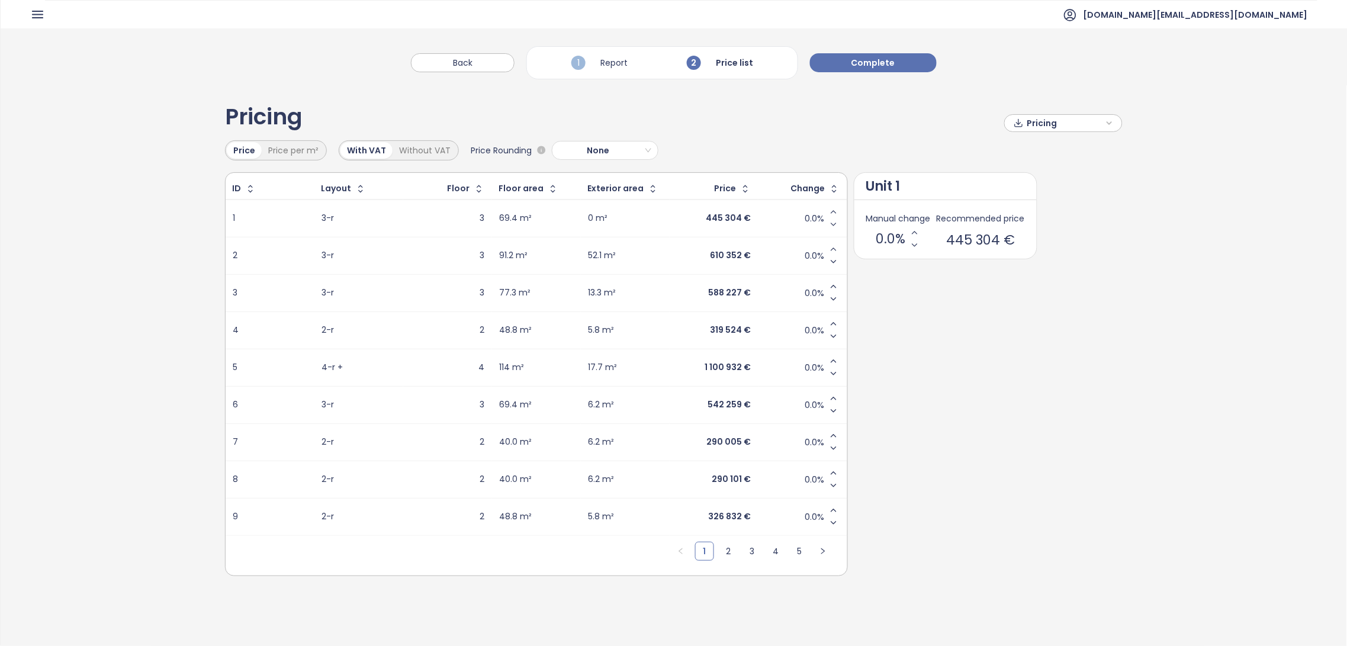
click at [927, 430] on div "ID Layout Floor Floor area Exterior area Price Change 1 3-r 3 69.4 m² 0 m² 445 …" at bounding box center [674, 374] width 898 height 404
click at [877, 68] on span "Complete" at bounding box center [873, 62] width 44 height 13
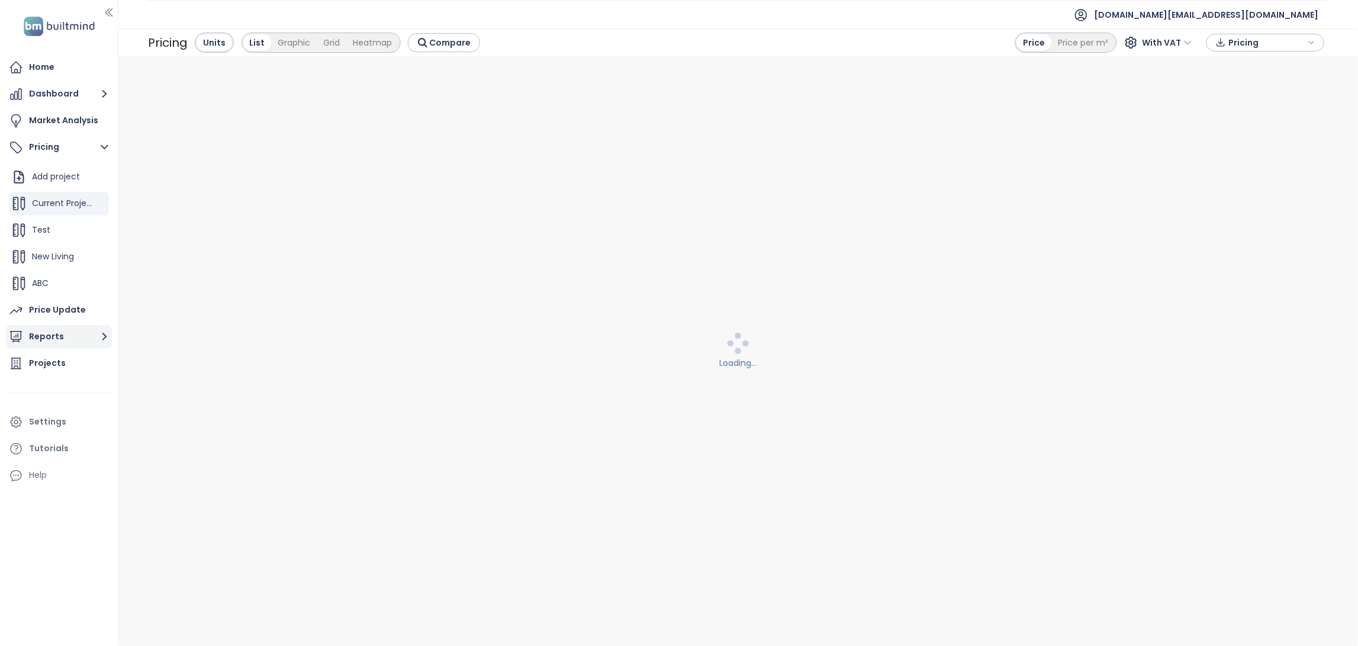
click at [45, 339] on button "Reports" at bounding box center [59, 337] width 106 height 24
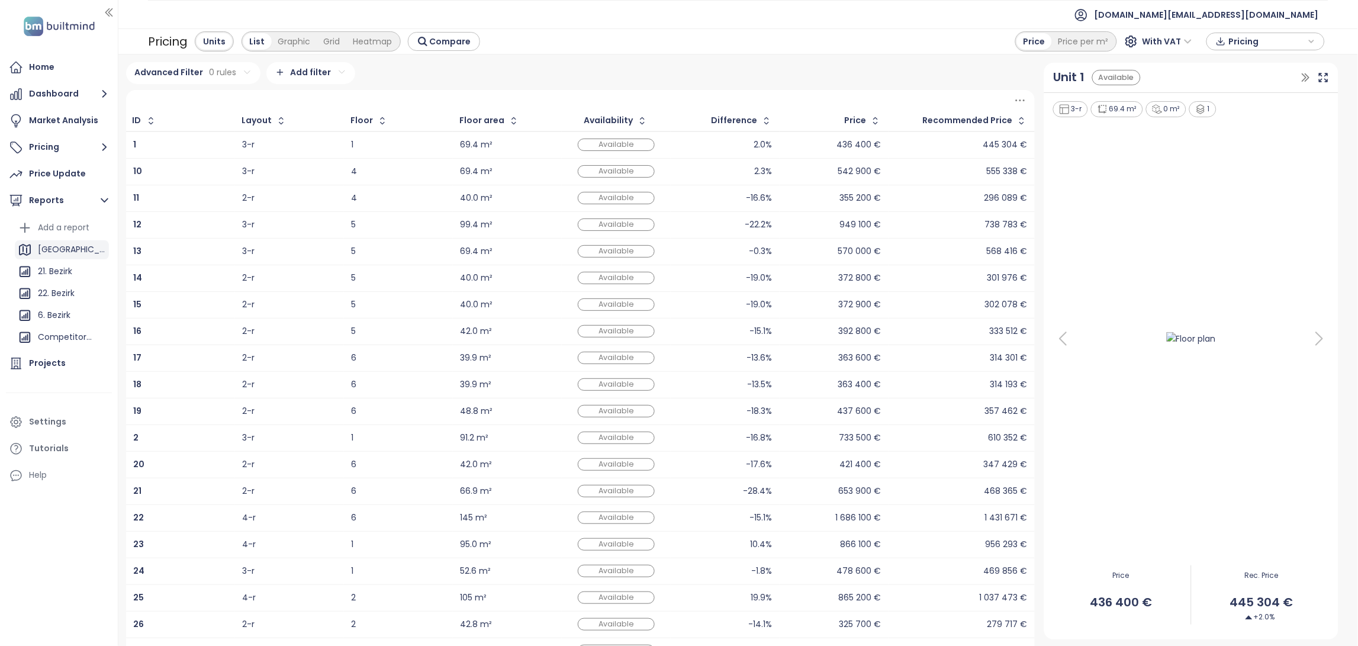
click at [70, 252] on div "[GEOGRAPHIC_DATA]" at bounding box center [62, 249] width 94 height 19
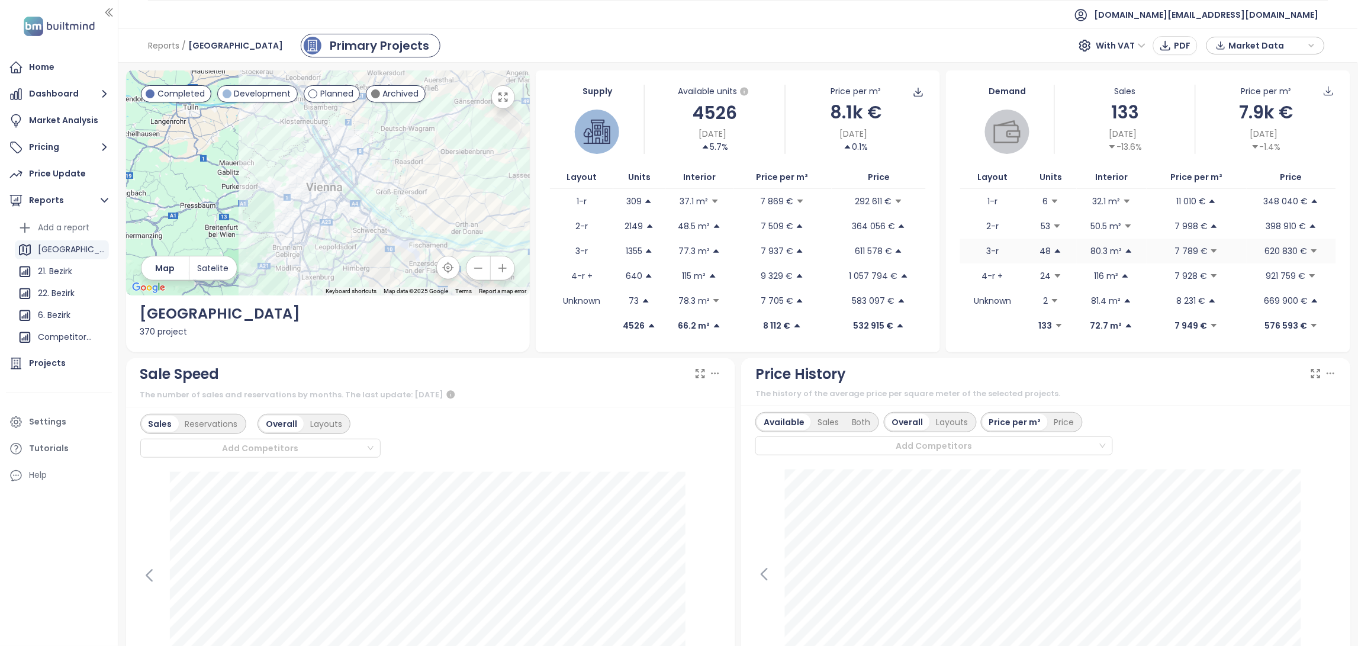
click at [1147, 239] on td "7 789 €" at bounding box center [1197, 251] width 100 height 25
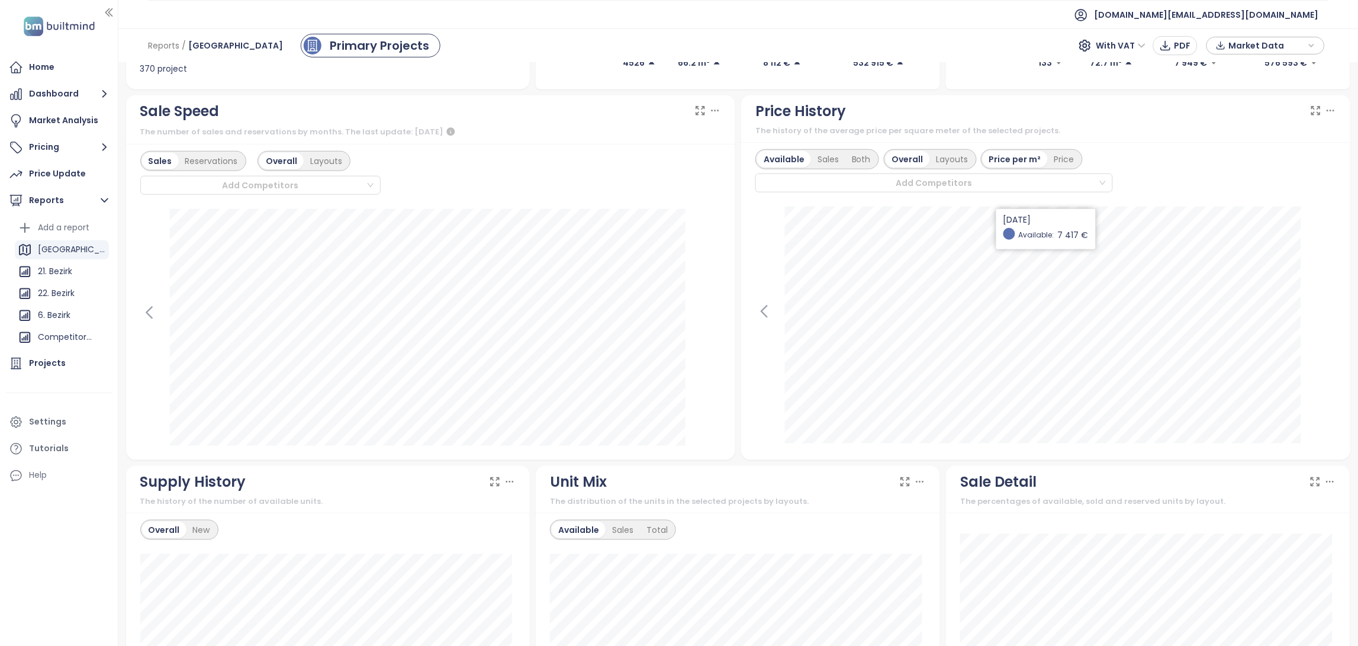
scroll to position [261, 0]
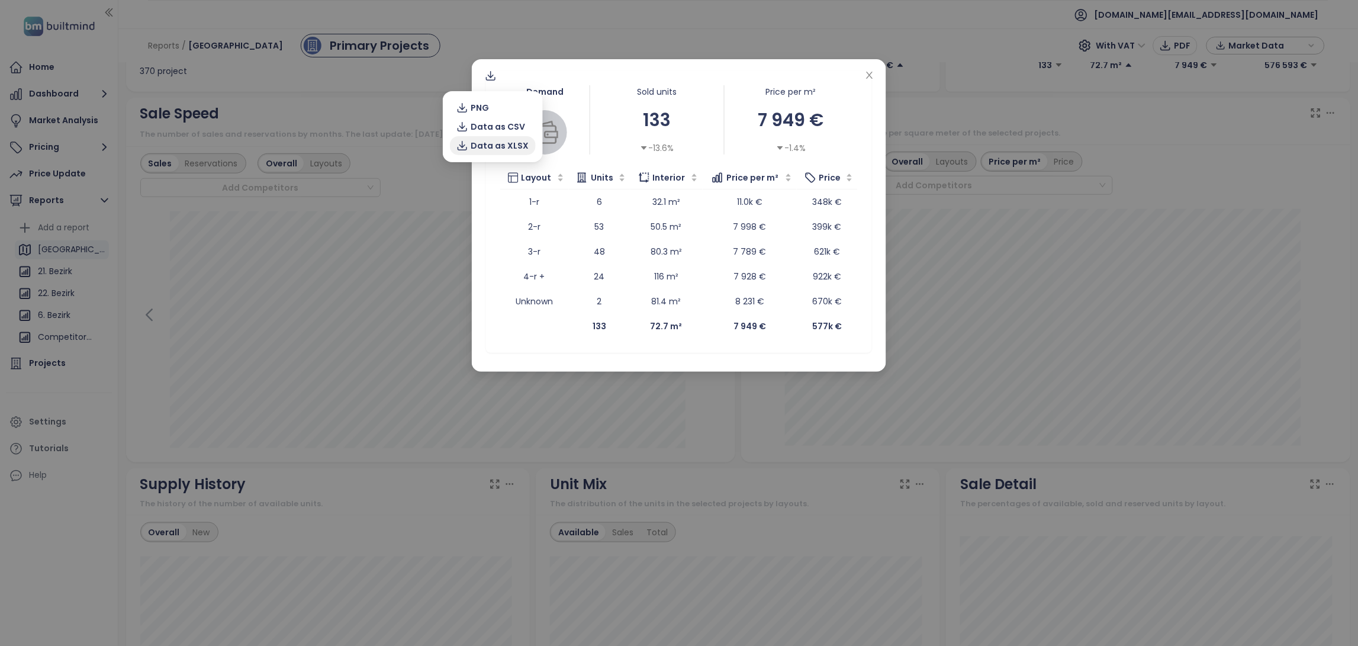
click at [477, 146] on span "Data as XLSX" at bounding box center [500, 145] width 58 height 13
click at [871, 77] on icon "close" at bounding box center [869, 74] width 9 height 9
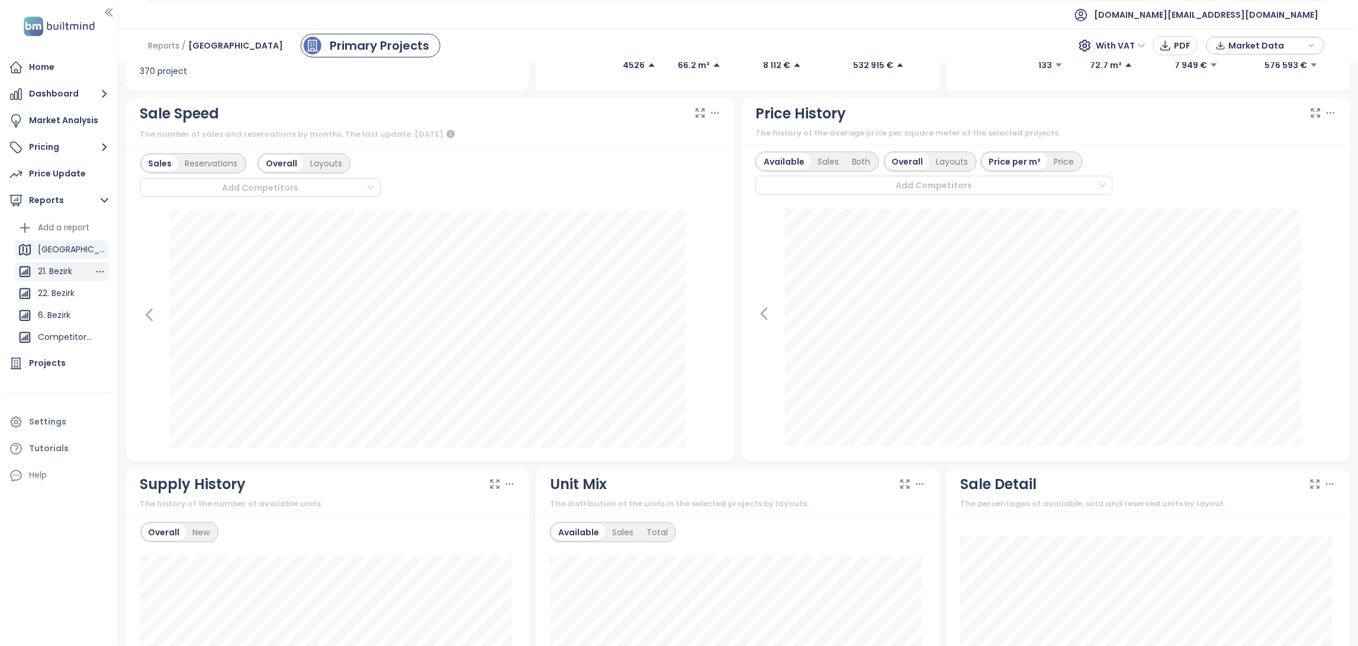
click at [27, 269] on icon at bounding box center [25, 272] width 14 height 14
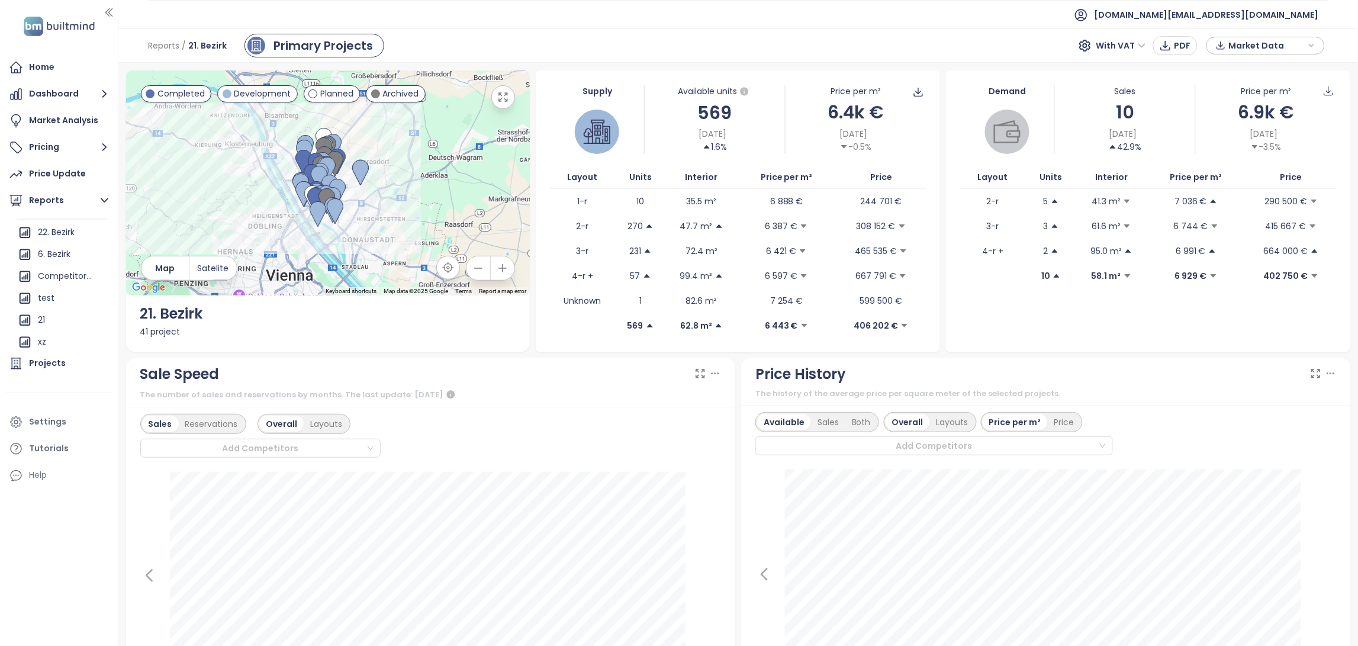
scroll to position [64, 0]
click at [1194, 433] on div "Available Sales Both Overall Layouts Price per m² Price Add Competitors" at bounding box center [1046, 434] width 581 height 44
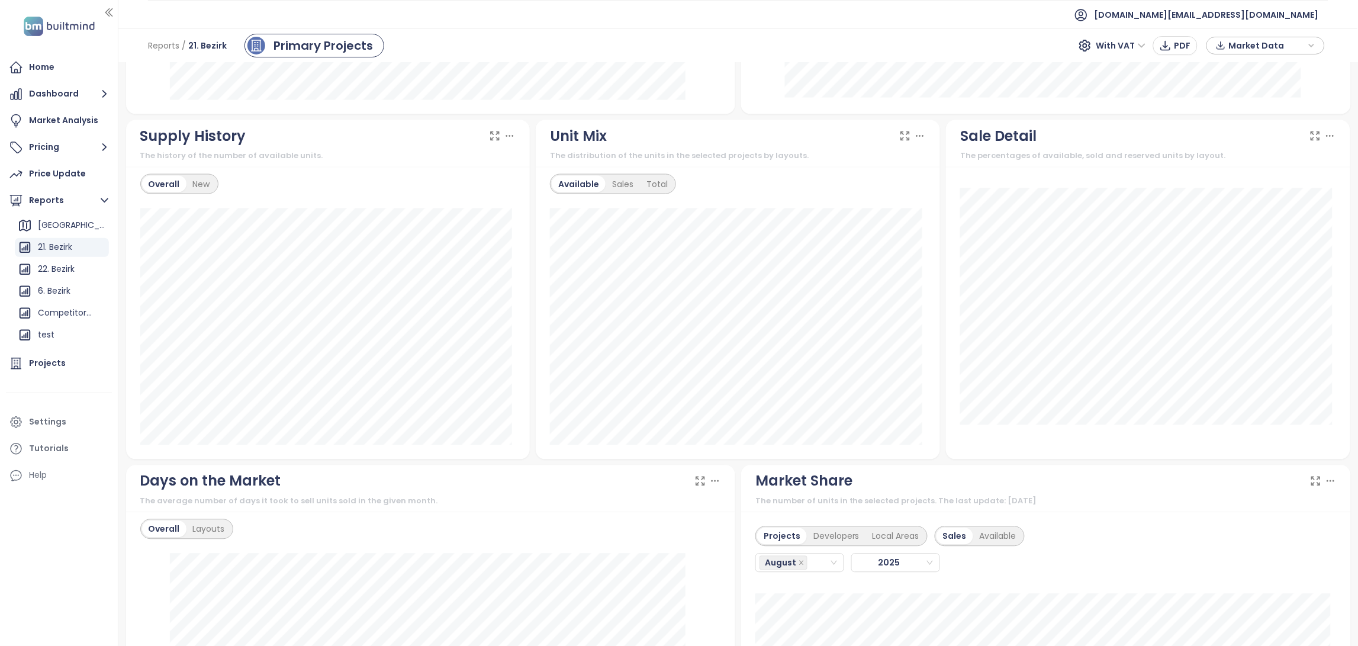
scroll to position [0, 0]
click at [47, 247] on div "[GEOGRAPHIC_DATA]" at bounding box center [72, 249] width 68 height 15
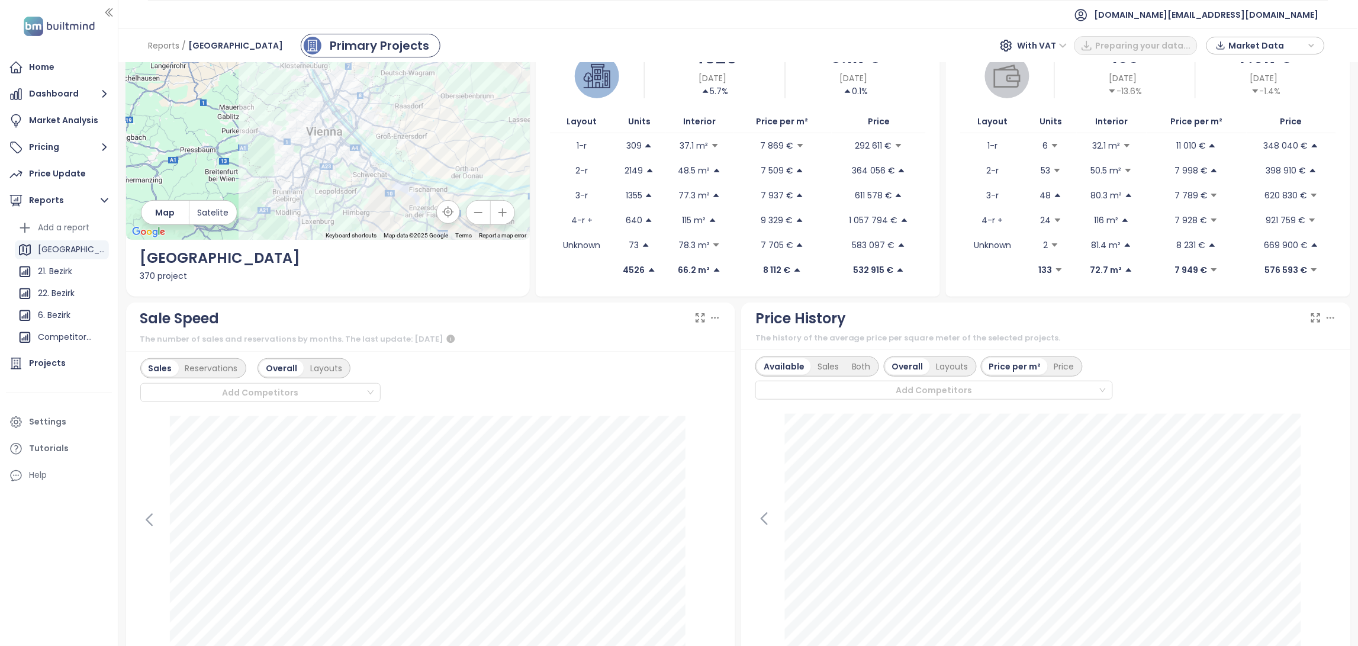
scroll to position [61, 0]
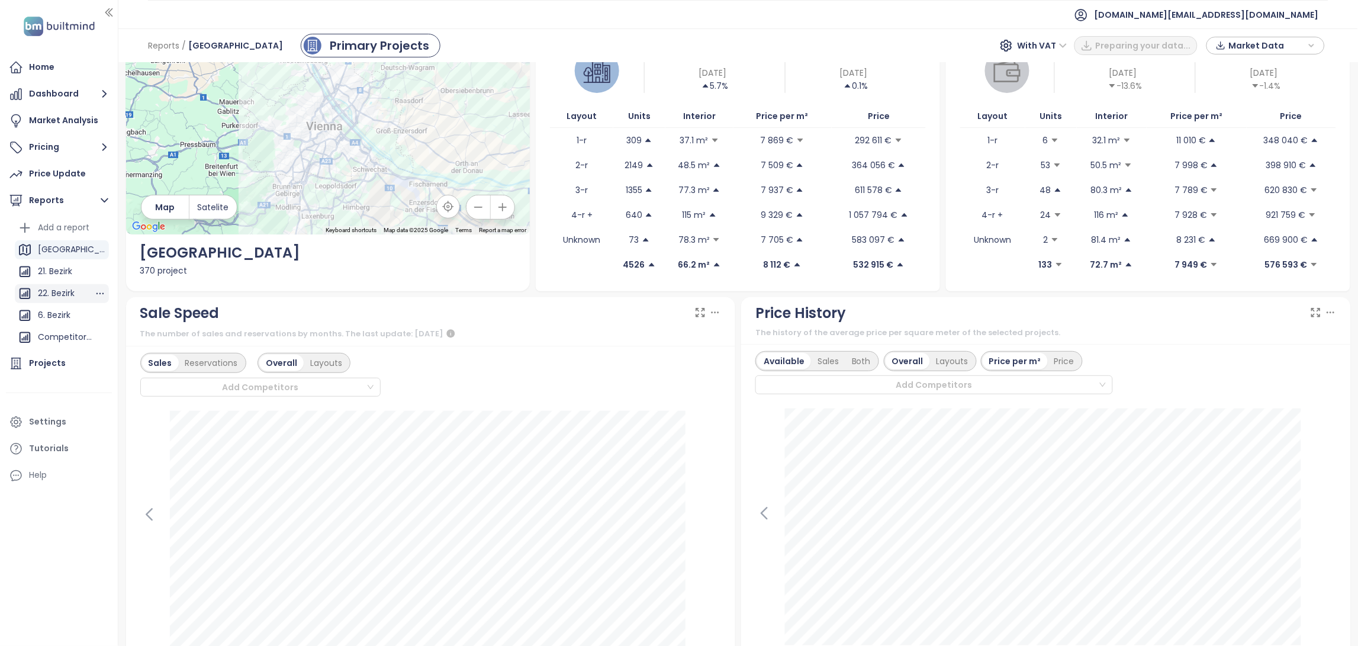
click at [48, 297] on div "22. Bezirk" at bounding box center [56, 293] width 37 height 15
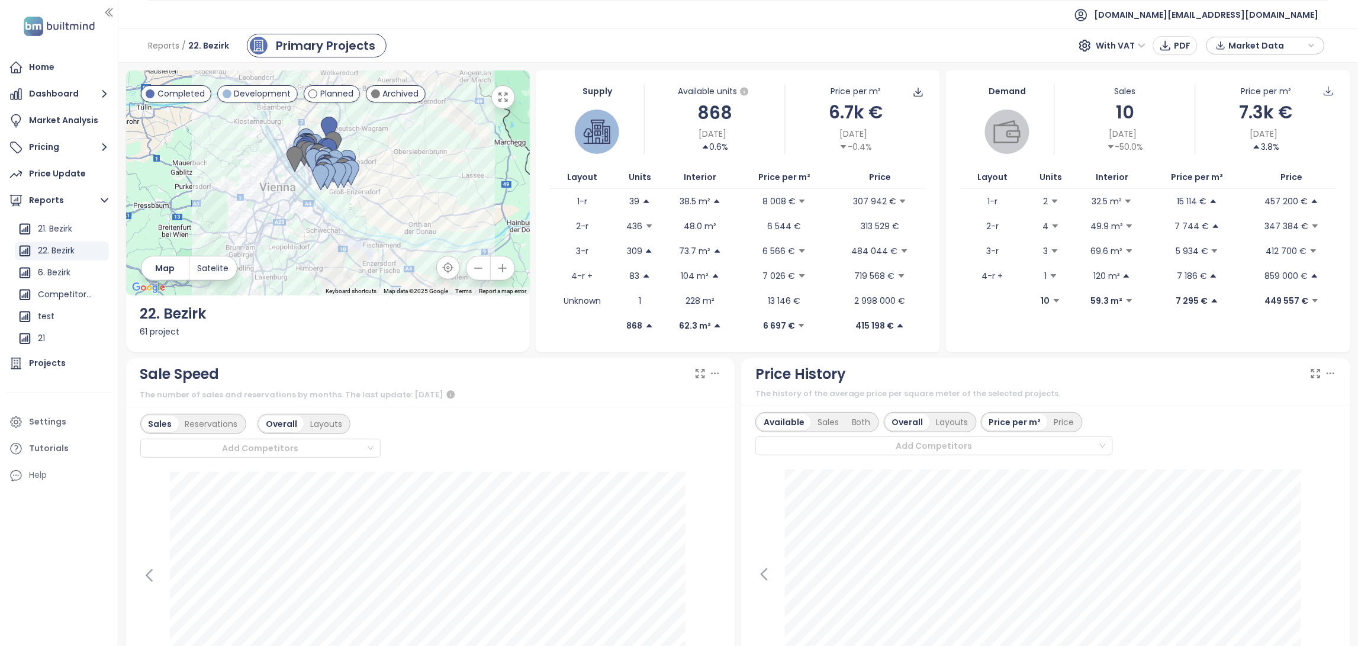
scroll to position [64, 0]
click at [633, 396] on div "The number of sales and reservations by months. The last update: [DATE]" at bounding box center [430, 395] width 581 height 14
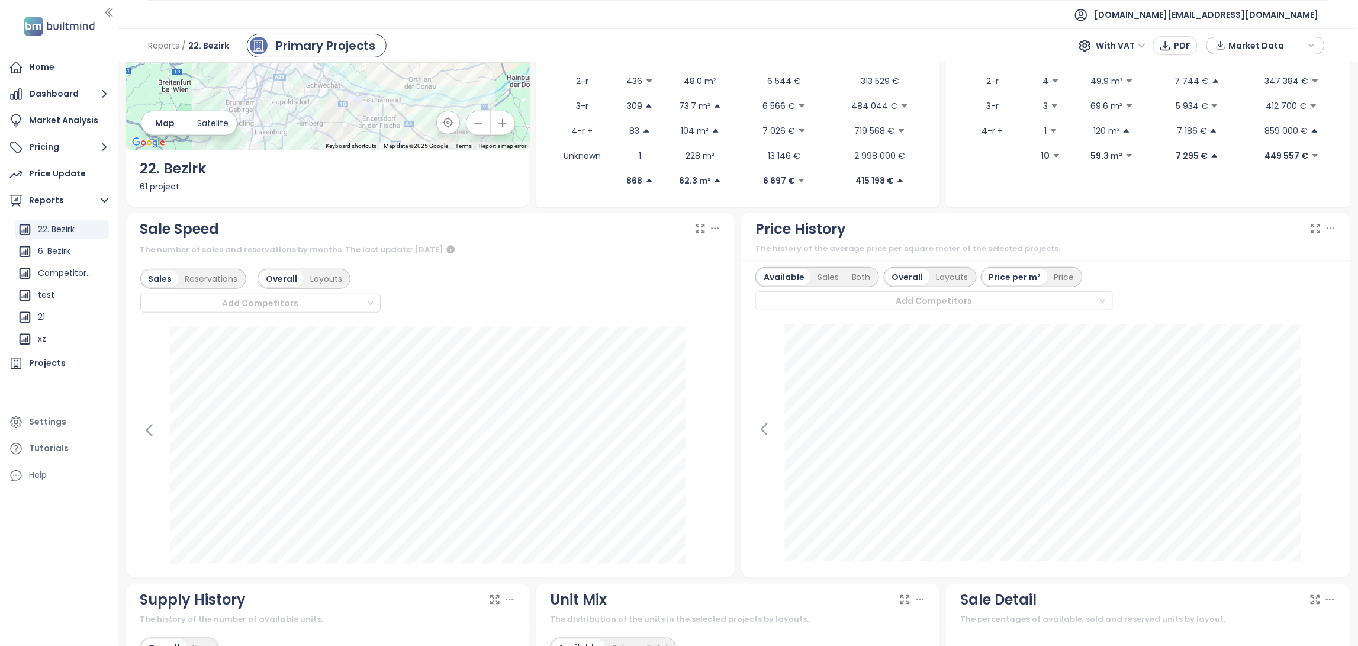
scroll to position [173, 0]
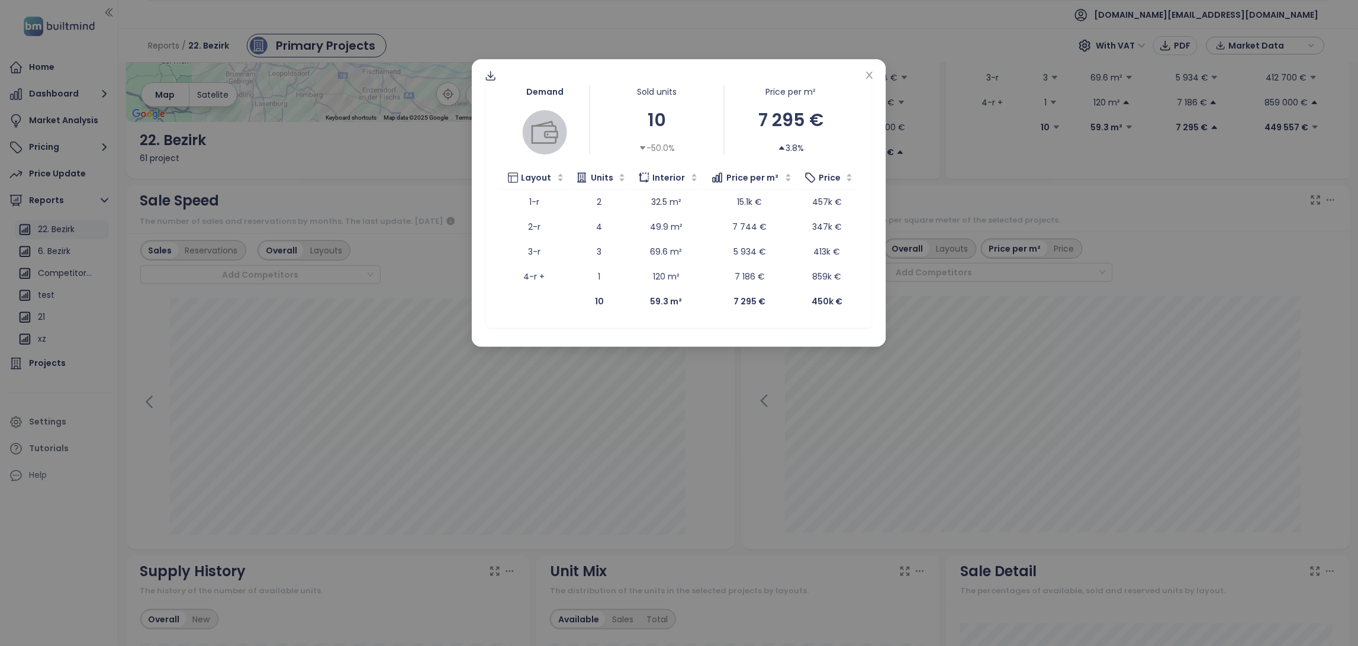
click at [702, 374] on div "Demand Sold units 10 -50.0% Price per m² 7 295 € 3.8% Layout Units Interior Pri…" at bounding box center [679, 323] width 1358 height 646
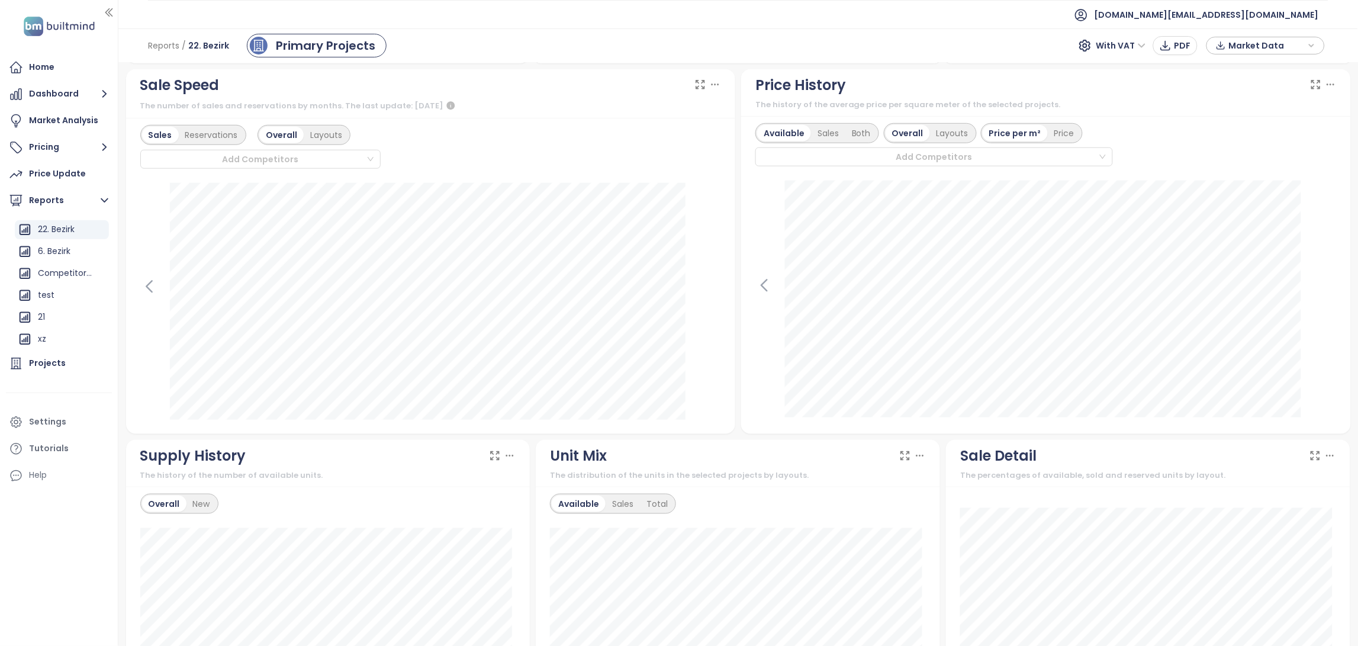
scroll to position [0, 0]
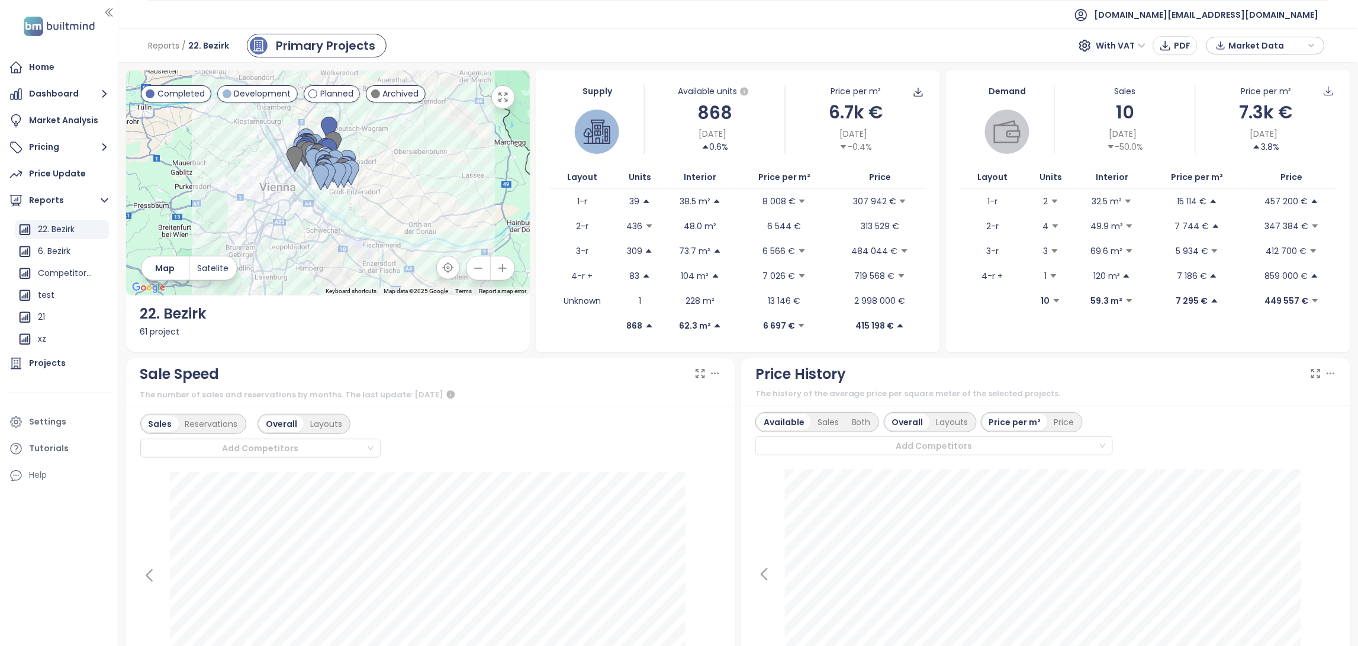
click at [746, 425] on div "Available Sales Both Overall Layouts Price per m² Price Add Competitors" at bounding box center [1046, 564] width 610 height 318
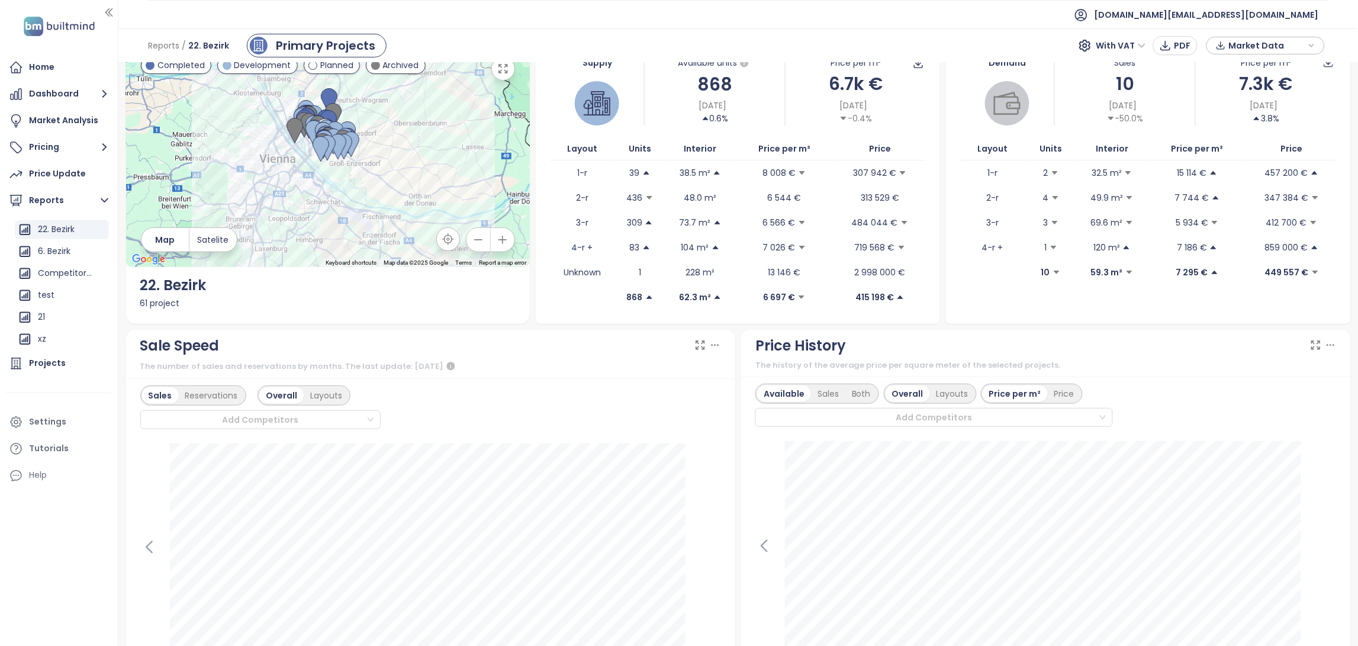
scroll to position [57, 0]
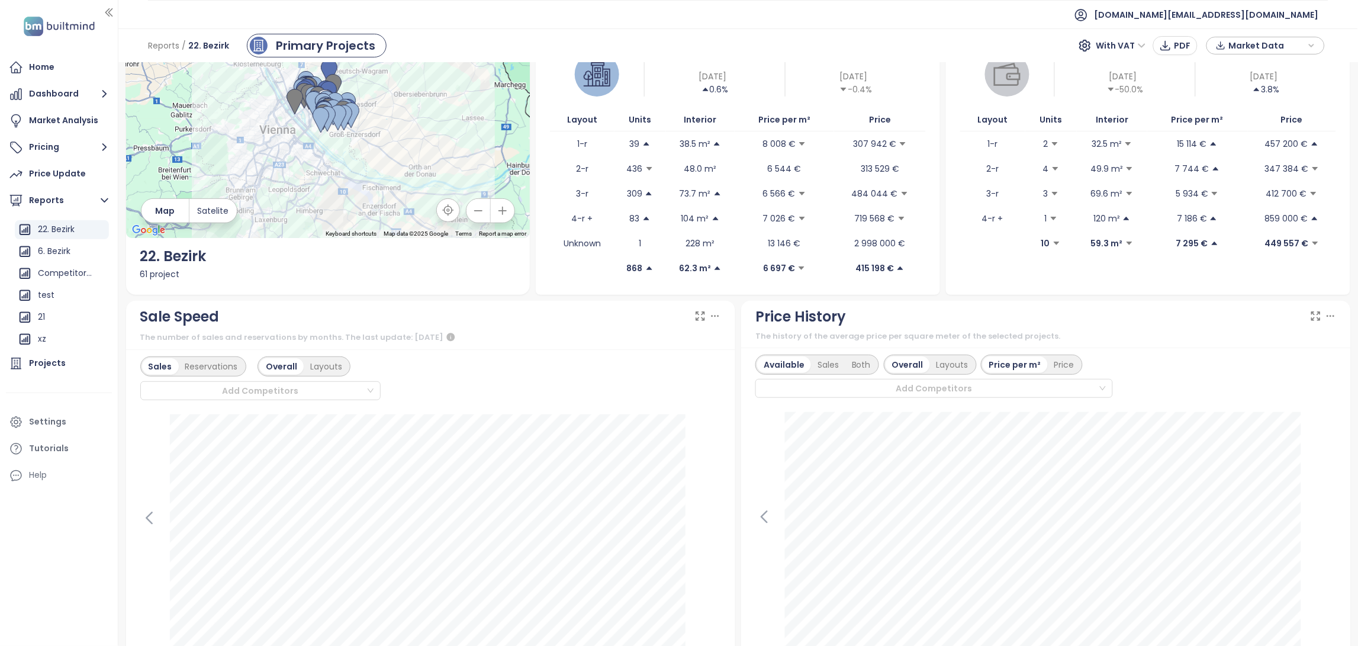
click at [725, 291] on div "Supply Available units 868 [DATE] 0.6% Price per m² 6.7k € [DATE] -0.4% Layout …" at bounding box center [738, 154] width 404 height 282
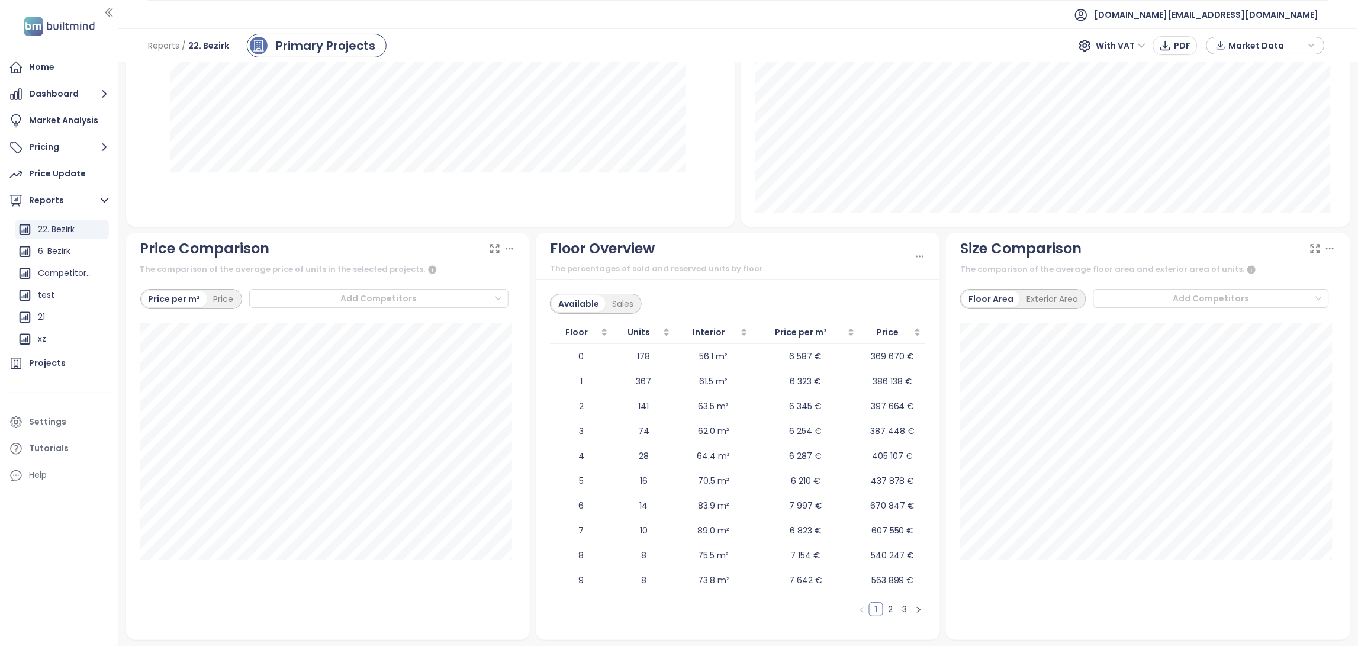
scroll to position [1229, 0]
click at [73, 180] on div "Price Update" at bounding box center [57, 173] width 57 height 15
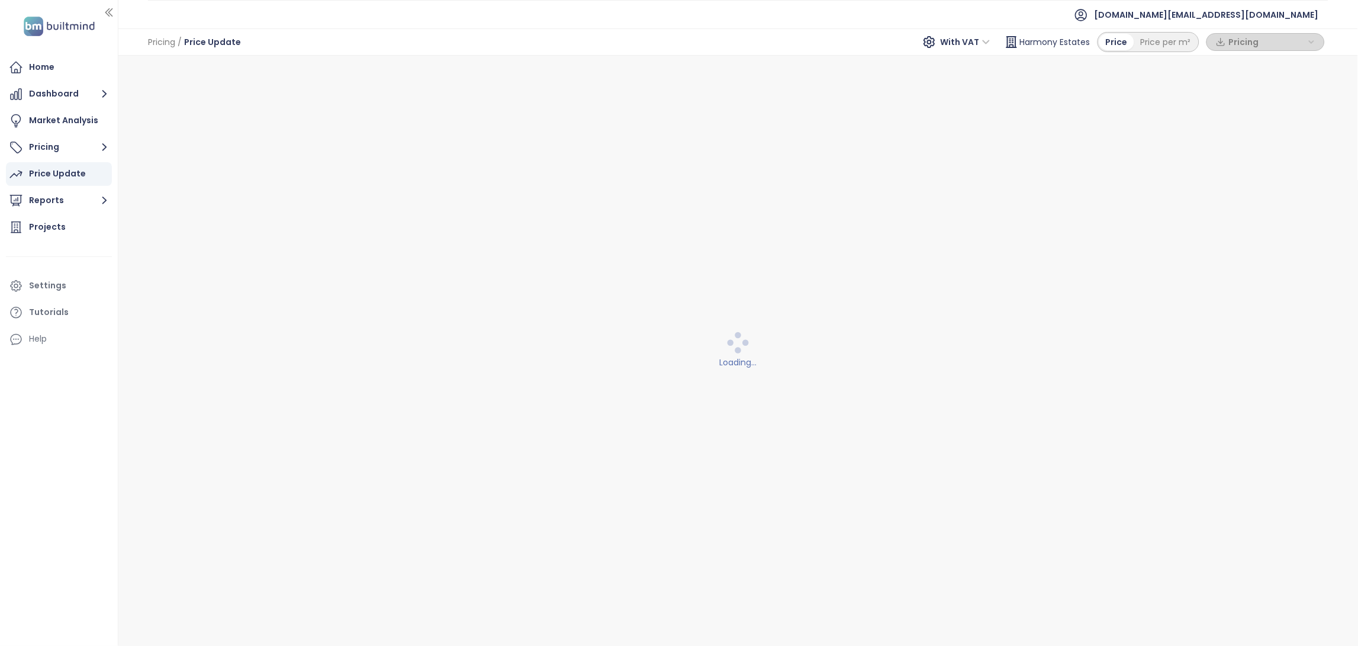
click at [73, 180] on div "Price Update" at bounding box center [57, 173] width 57 height 15
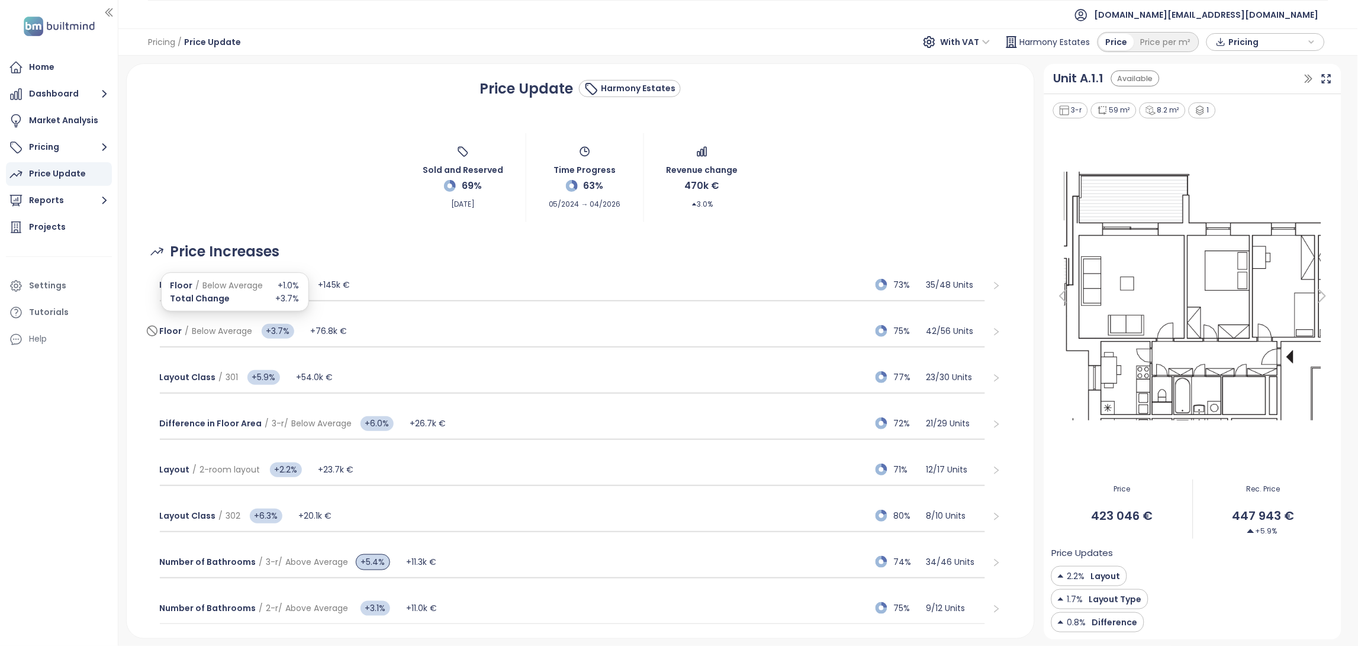
click at [181, 337] on span "Floor / Below Average" at bounding box center [206, 330] width 93 height 13
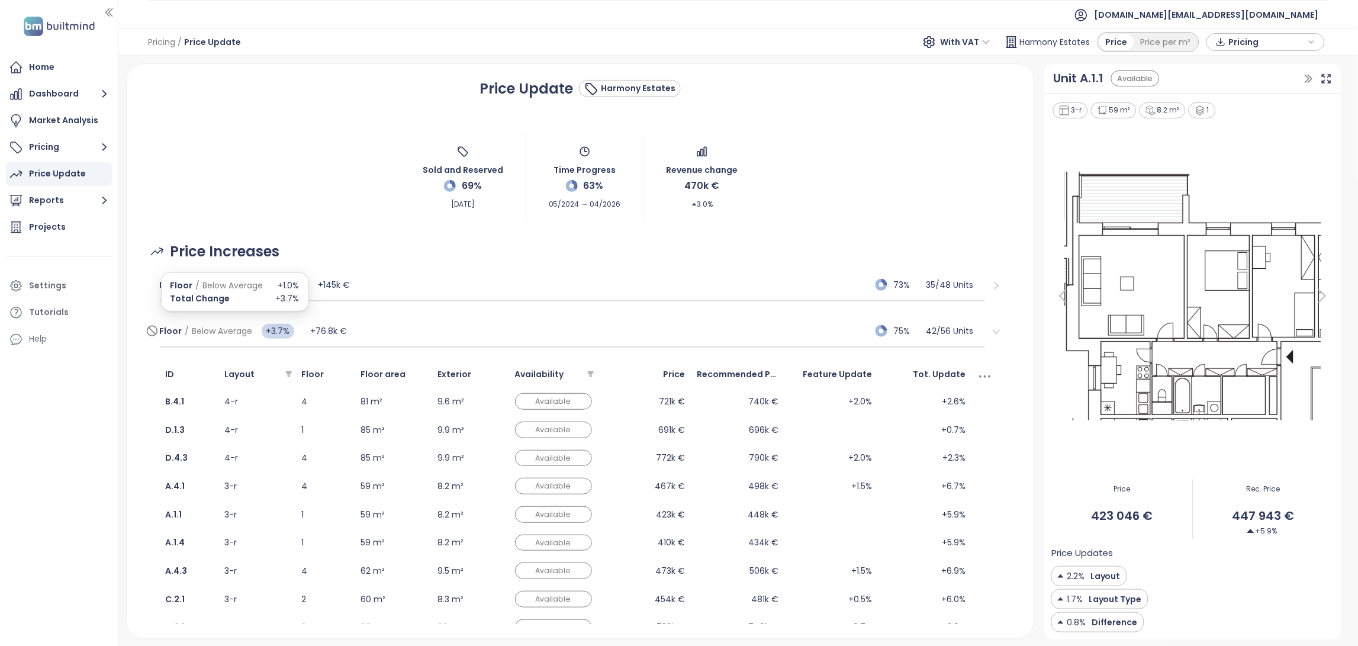
click at [181, 337] on span "Floor / Below Average" at bounding box center [206, 330] width 93 height 13
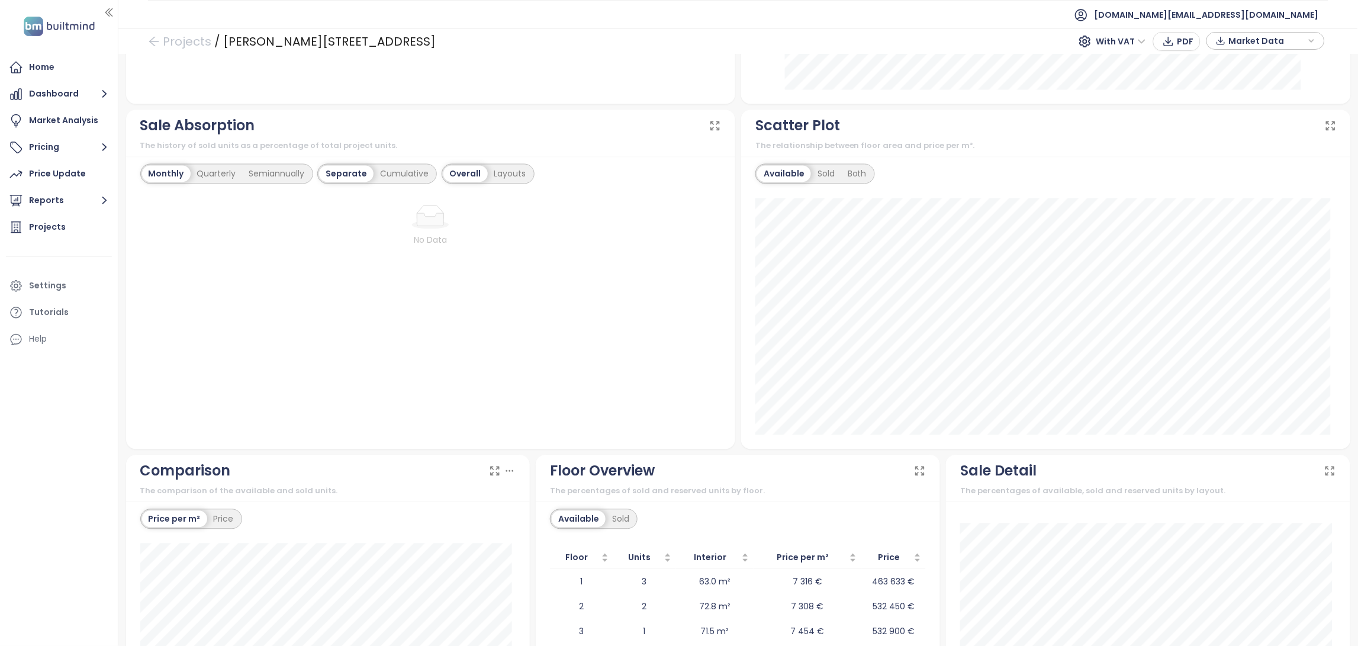
scroll to position [655, 0]
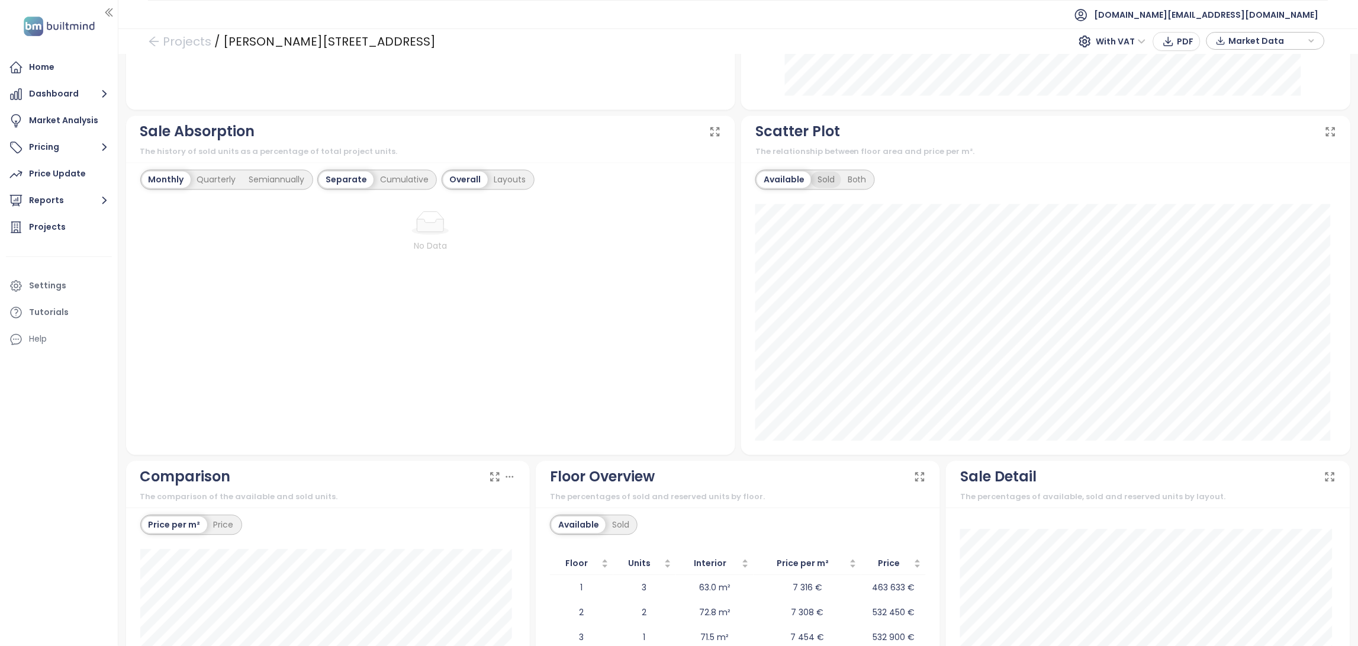
click at [828, 174] on div "Sold" at bounding box center [826, 180] width 30 height 17
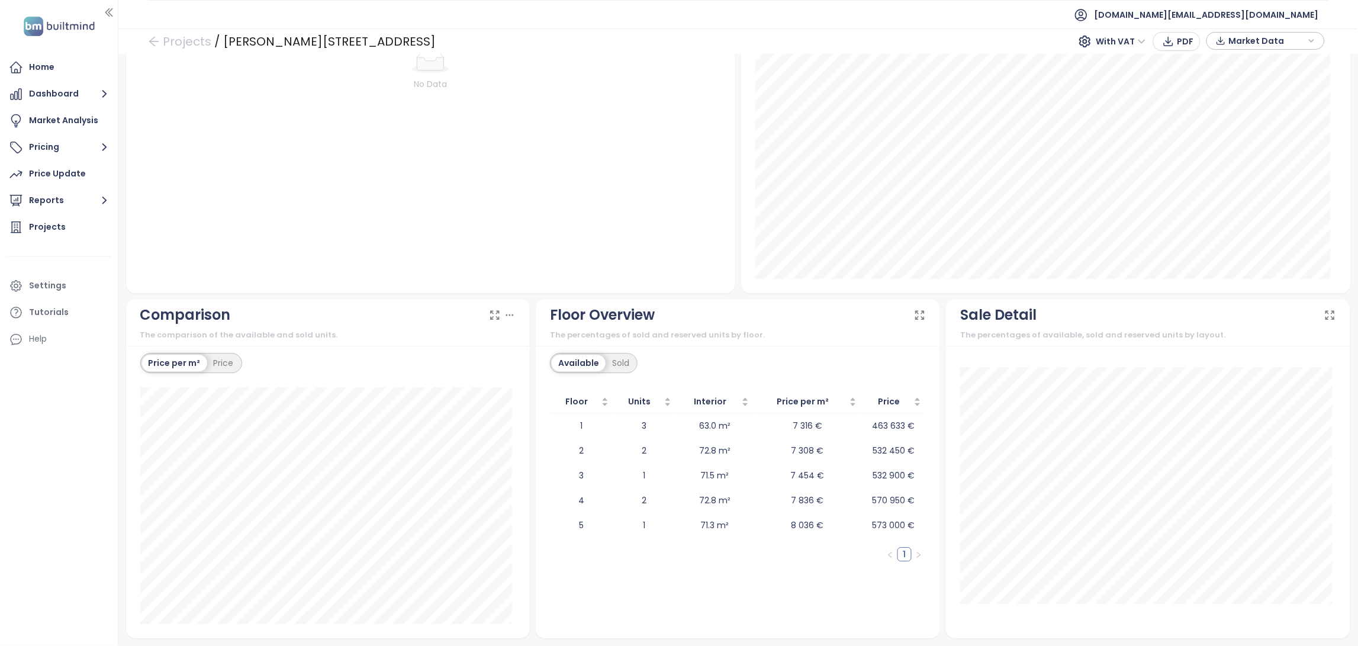
scroll to position [0, 0]
